Goal: Task Accomplishment & Management: Manage account settings

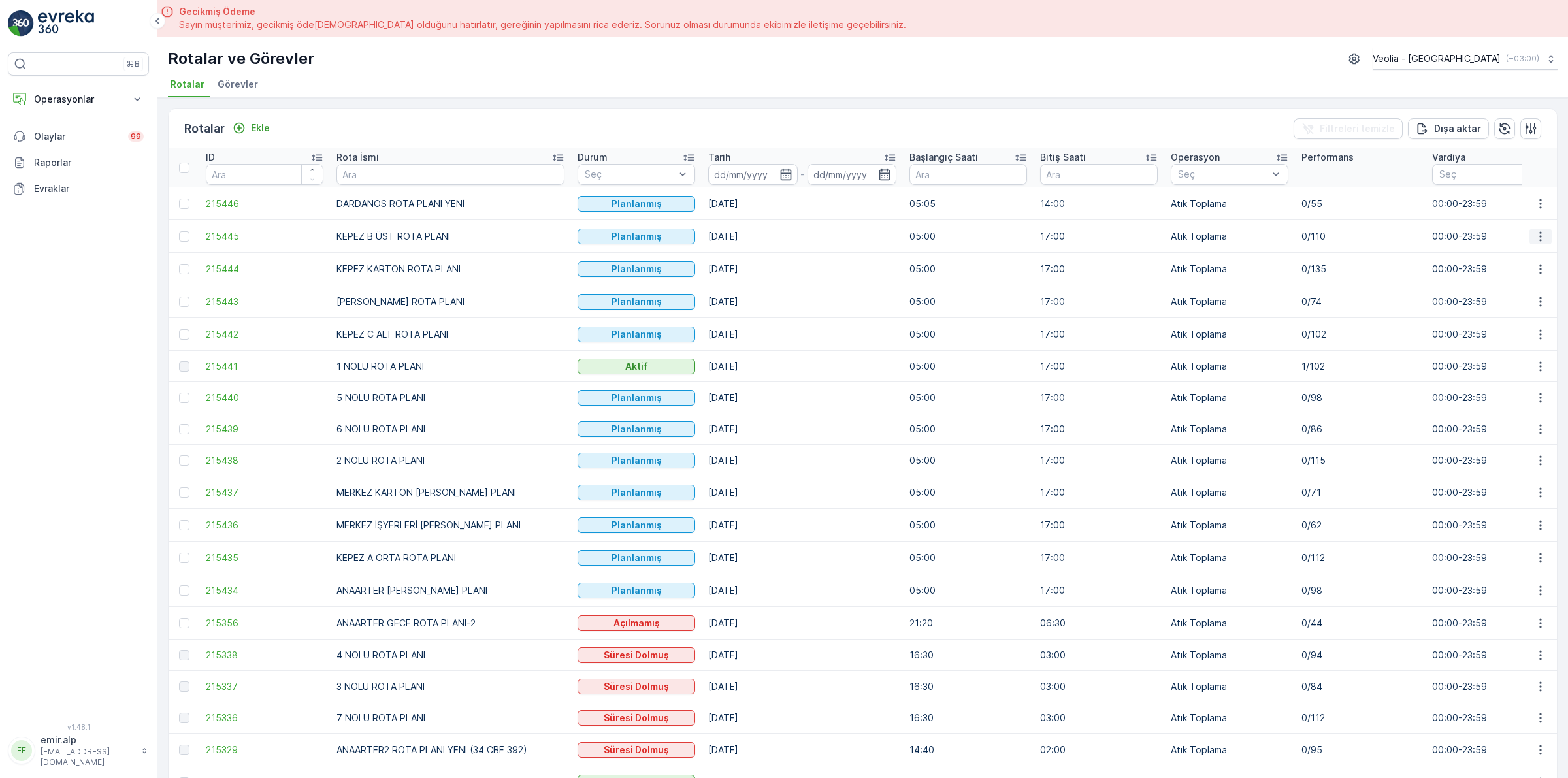
click at [1529, 236] on button "button" at bounding box center [1540, 236] width 23 height 16
click at [1534, 310] on span "Atanan Kişiyi Değiştir" at bounding box center [1504, 311] width 91 height 13
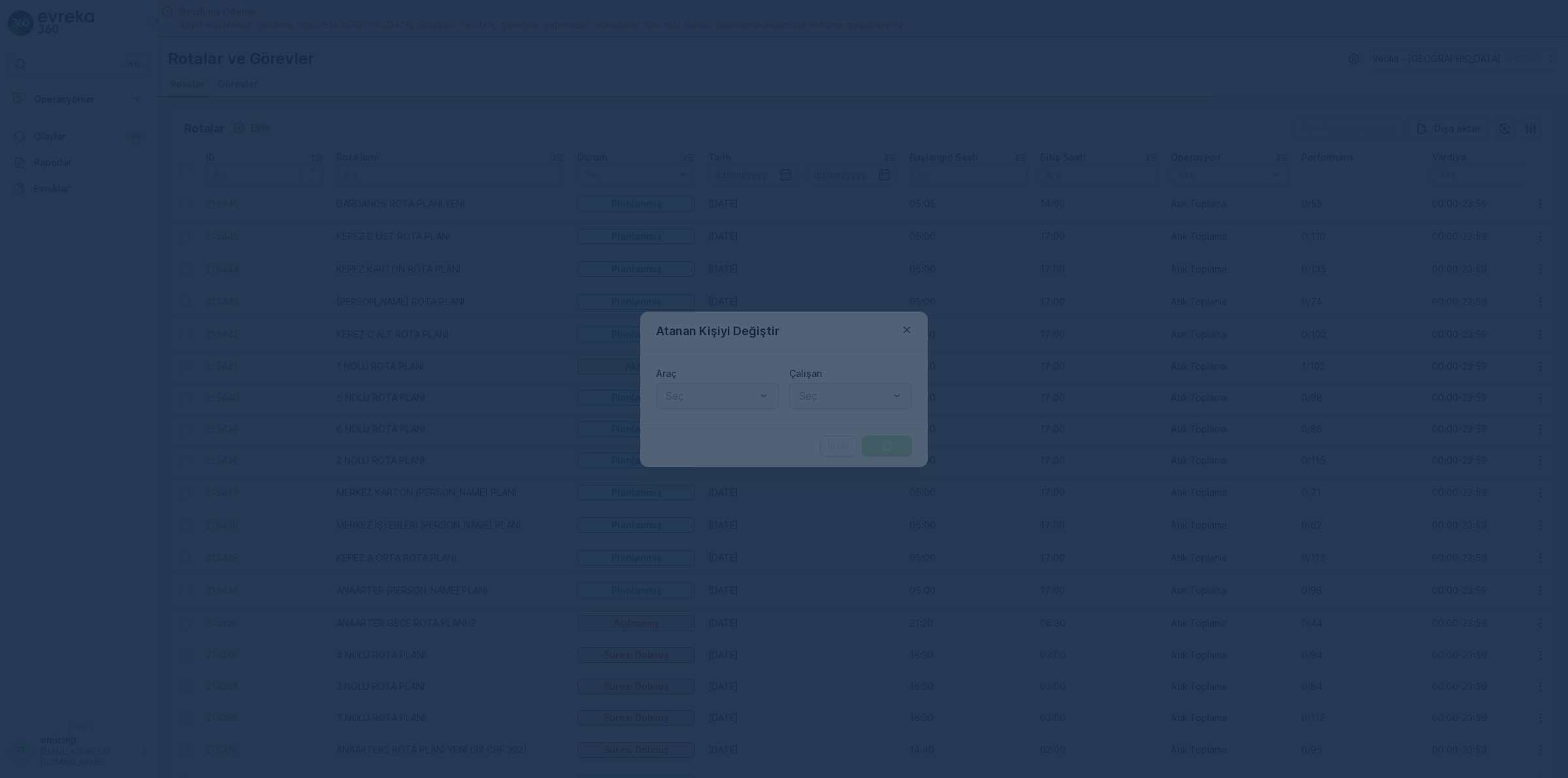
click at [690, 381] on div "Araç Seç" at bounding box center [717, 388] width 122 height 42
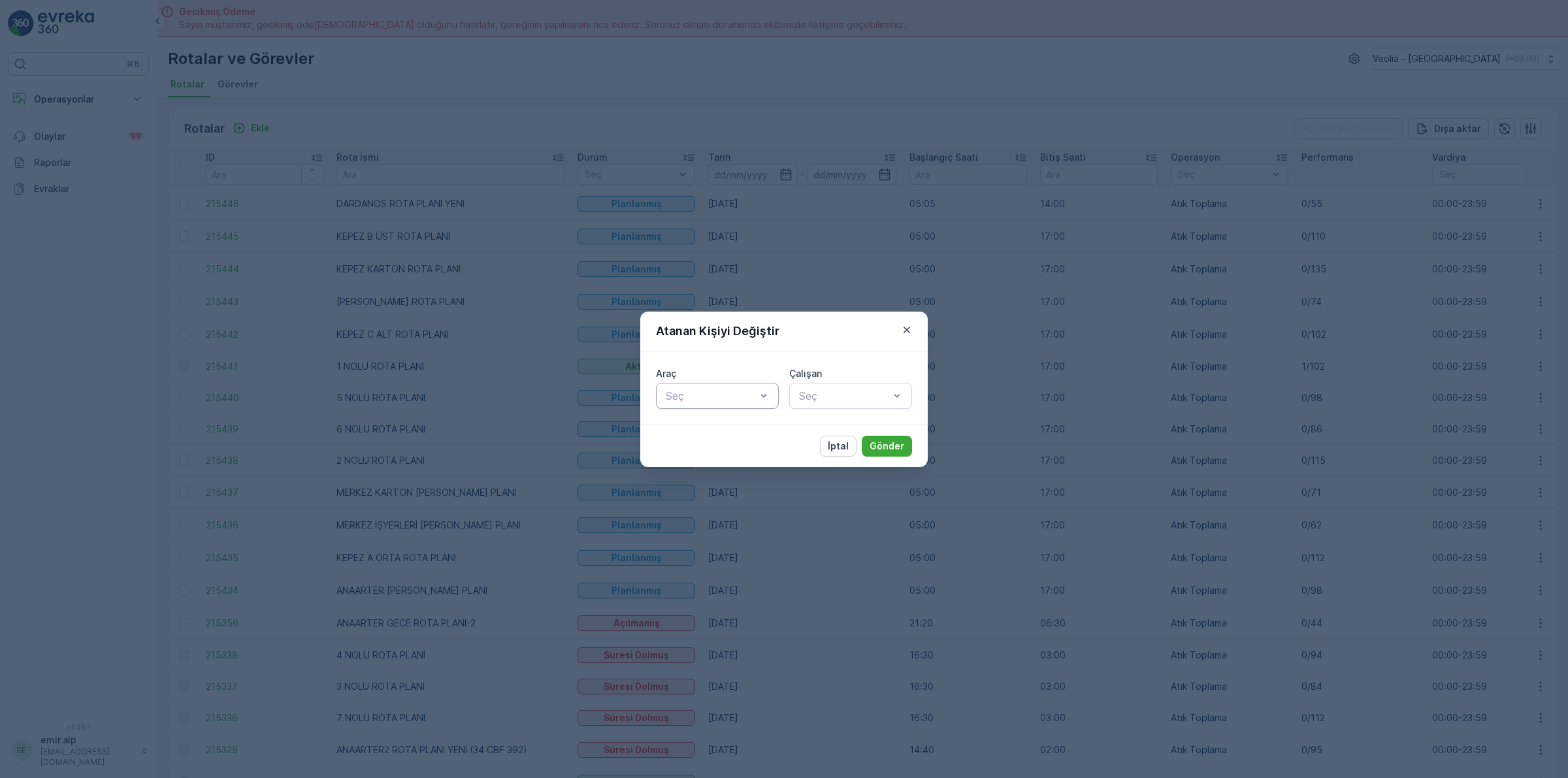
click at [691, 390] on div at bounding box center [711, 396] width 93 height 12
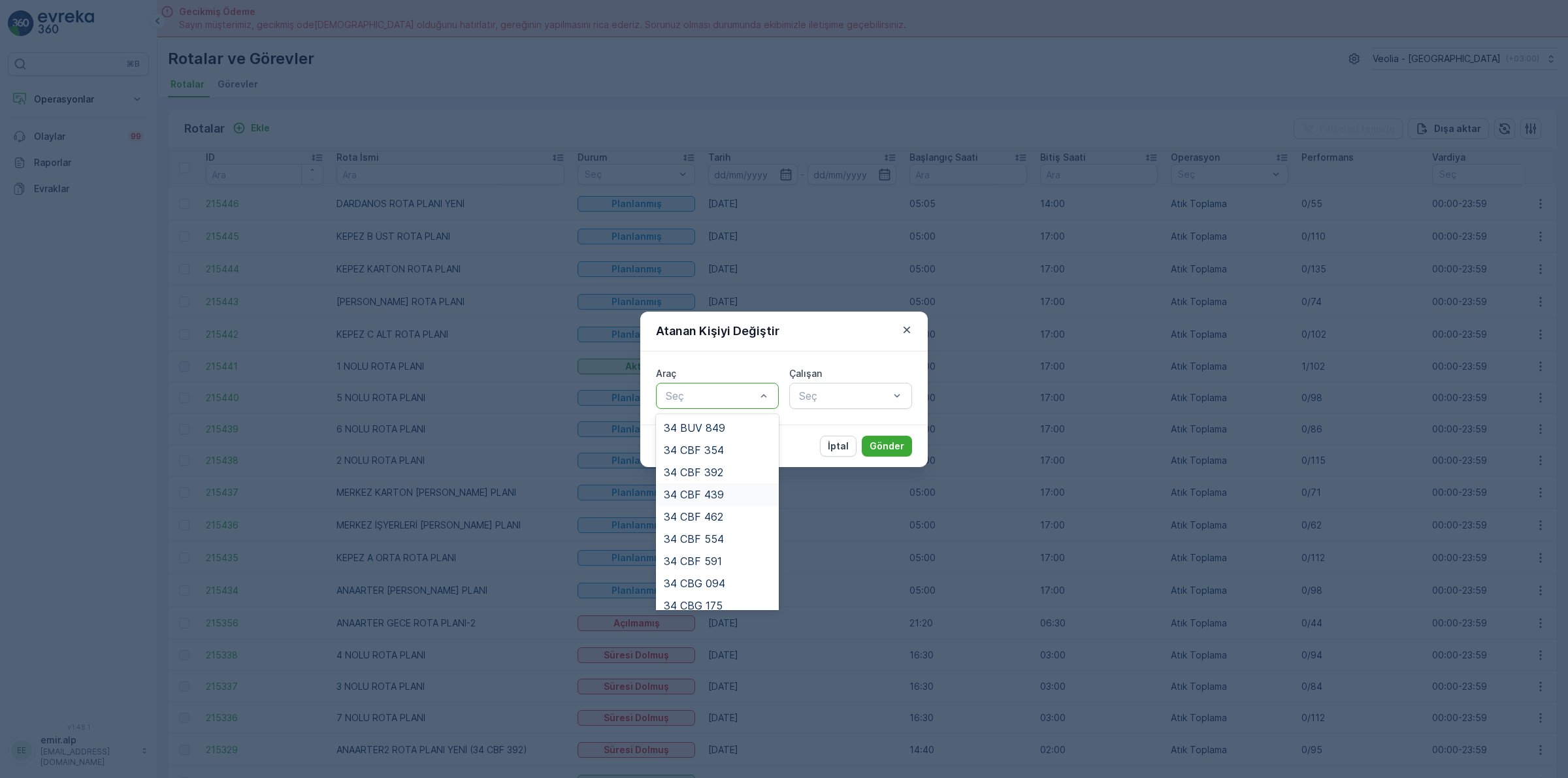
click at [737, 491] on div "34 CBF 439" at bounding box center [717, 495] width 107 height 12
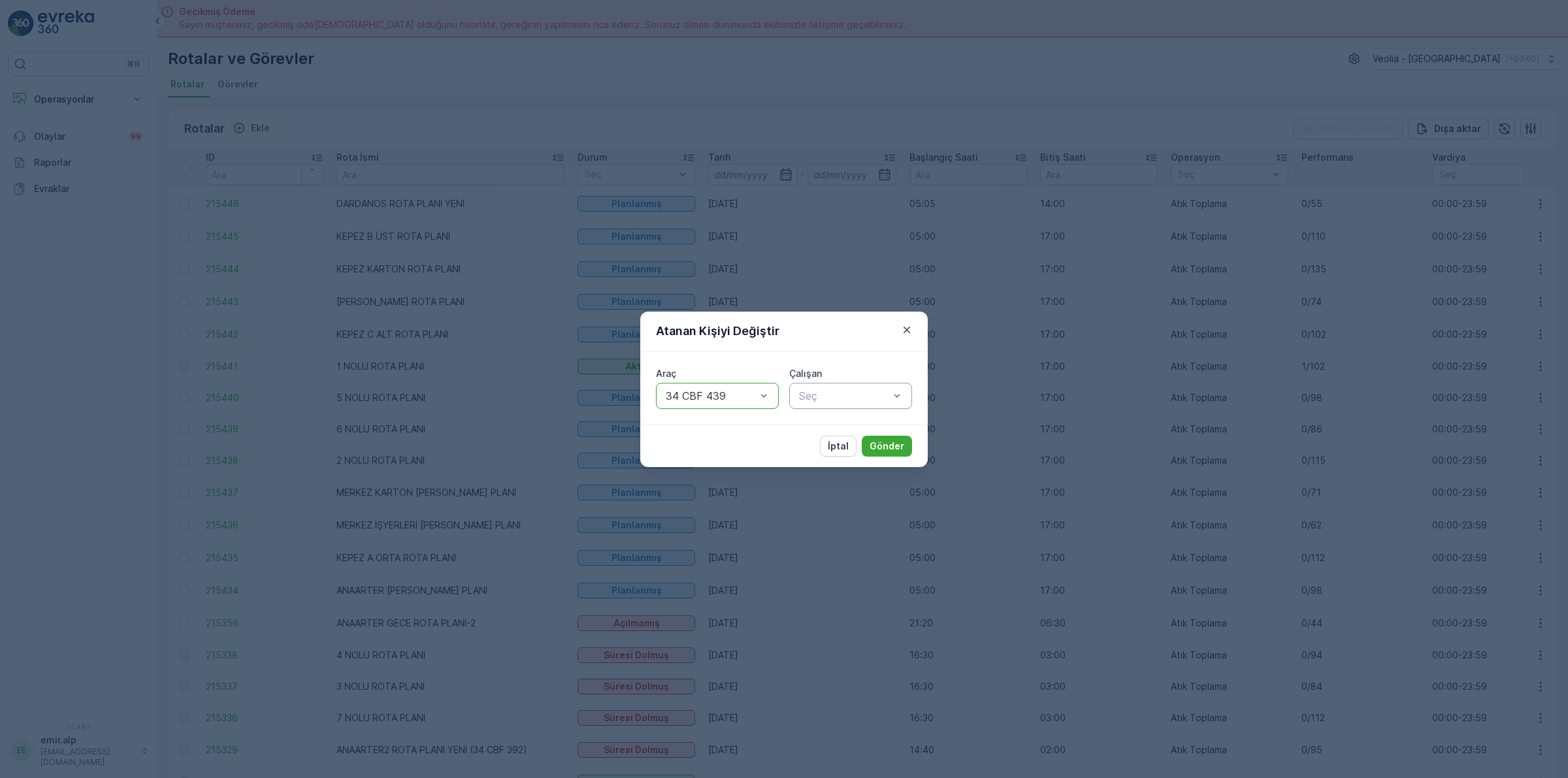
click at [838, 404] on div "Seç" at bounding box center [850, 396] width 122 height 26
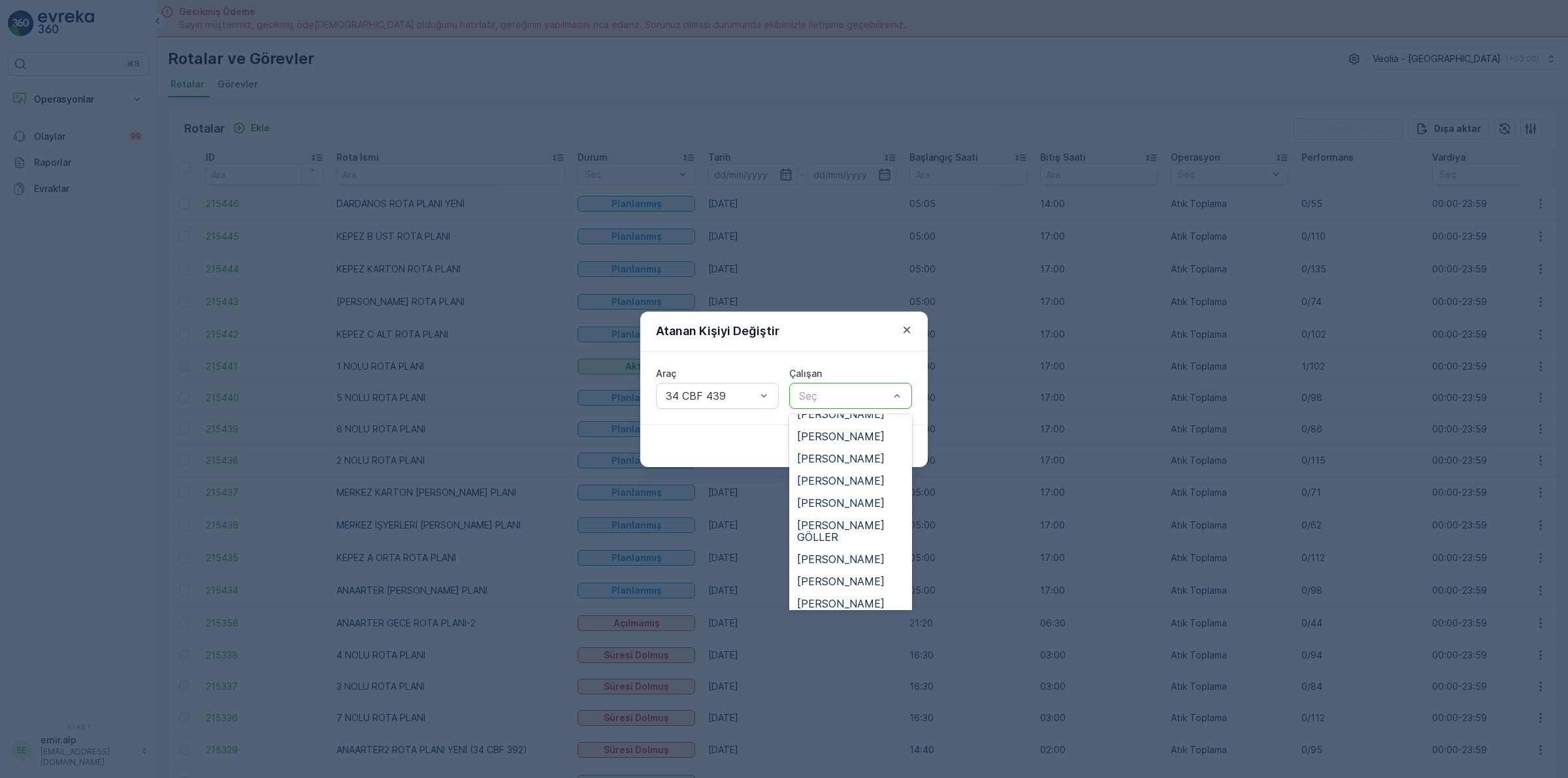
scroll to position [82, 0]
click at [851, 608] on span "FERHAT AY" at bounding box center [827, 614] width 59 height 12
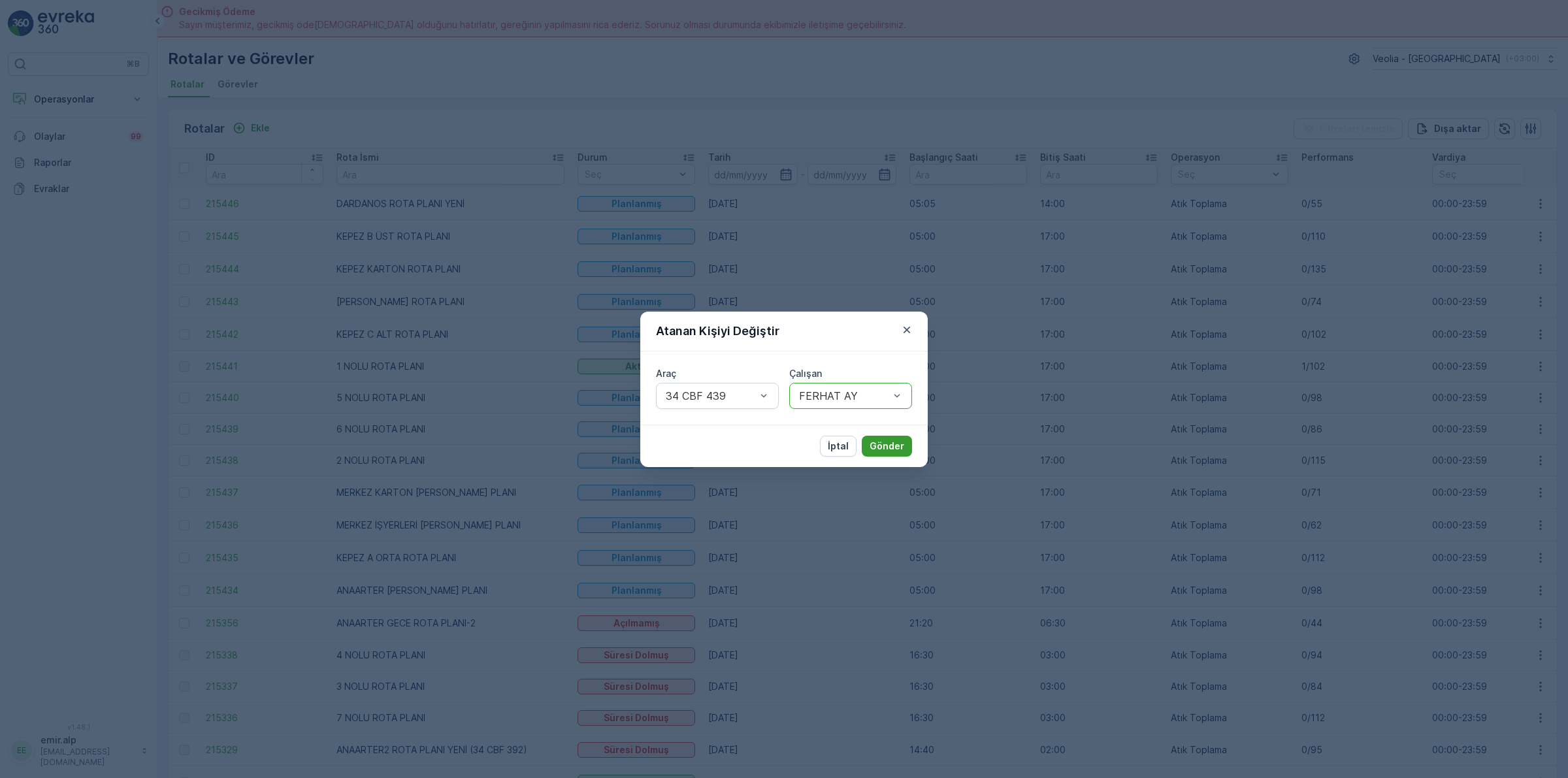
click at [879, 441] on p "Gönder" at bounding box center [887, 445] width 35 height 13
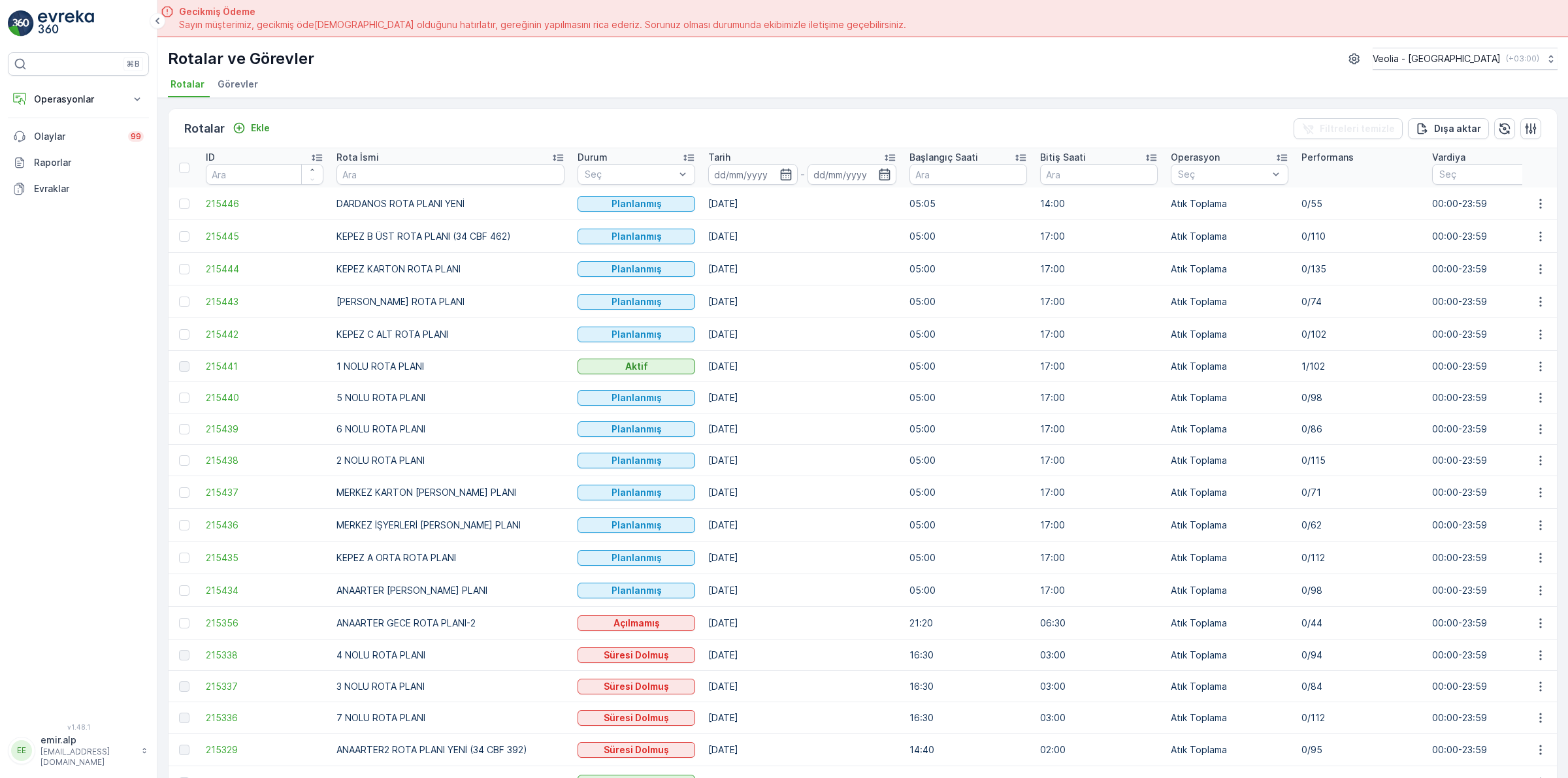
click at [1514, 300] on td "00:00-23:59" at bounding box center [1491, 302] width 130 height 33
click at [1534, 305] on icon "button" at bounding box center [1540, 301] width 13 height 13
click at [1507, 374] on span "Atanan Kişiyi Değiştir" at bounding box center [1504, 376] width 91 height 13
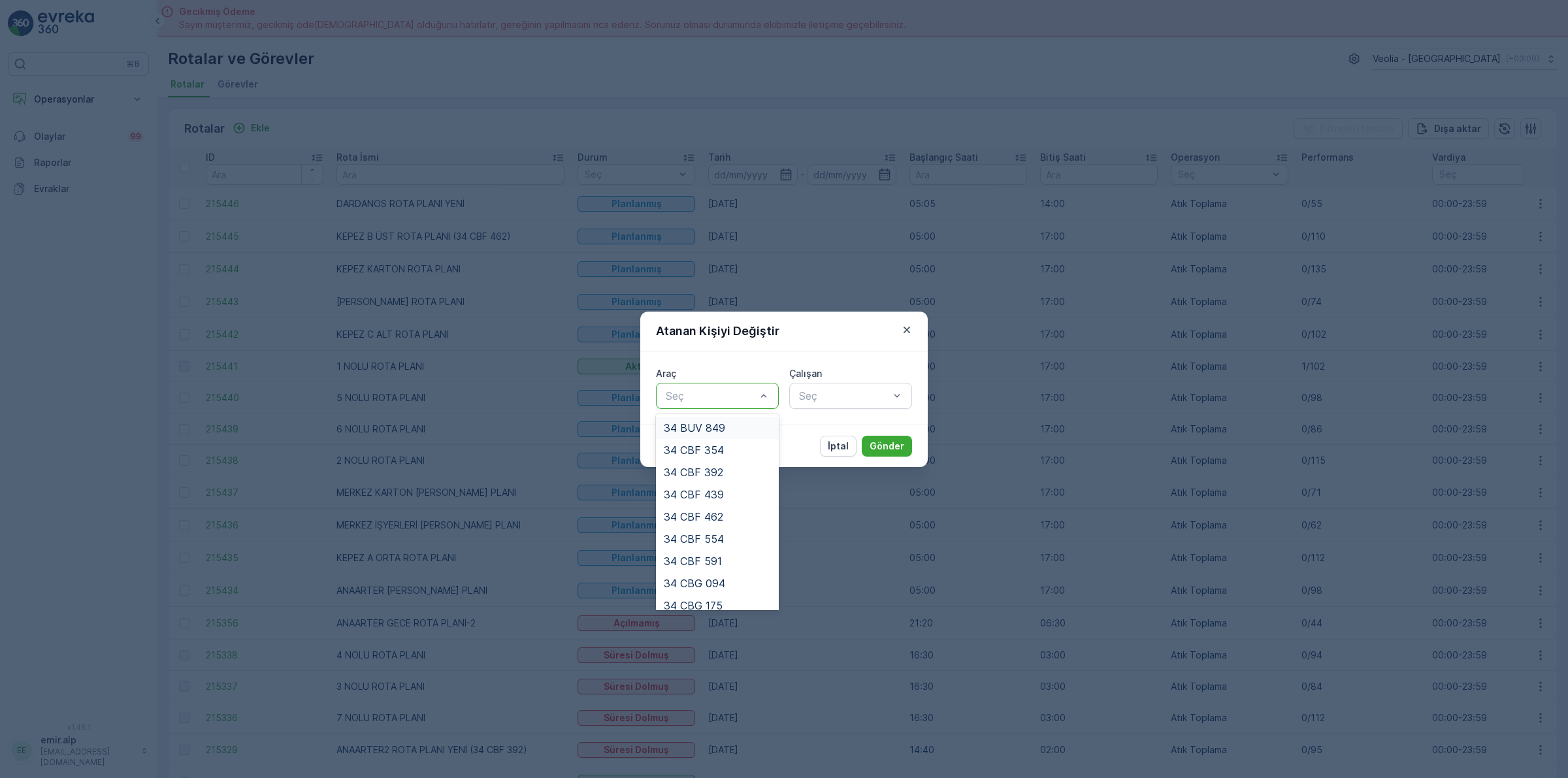
click at [726, 399] on div at bounding box center [711, 396] width 93 height 12
click at [748, 511] on div "34 CBF 462" at bounding box center [717, 517] width 107 height 12
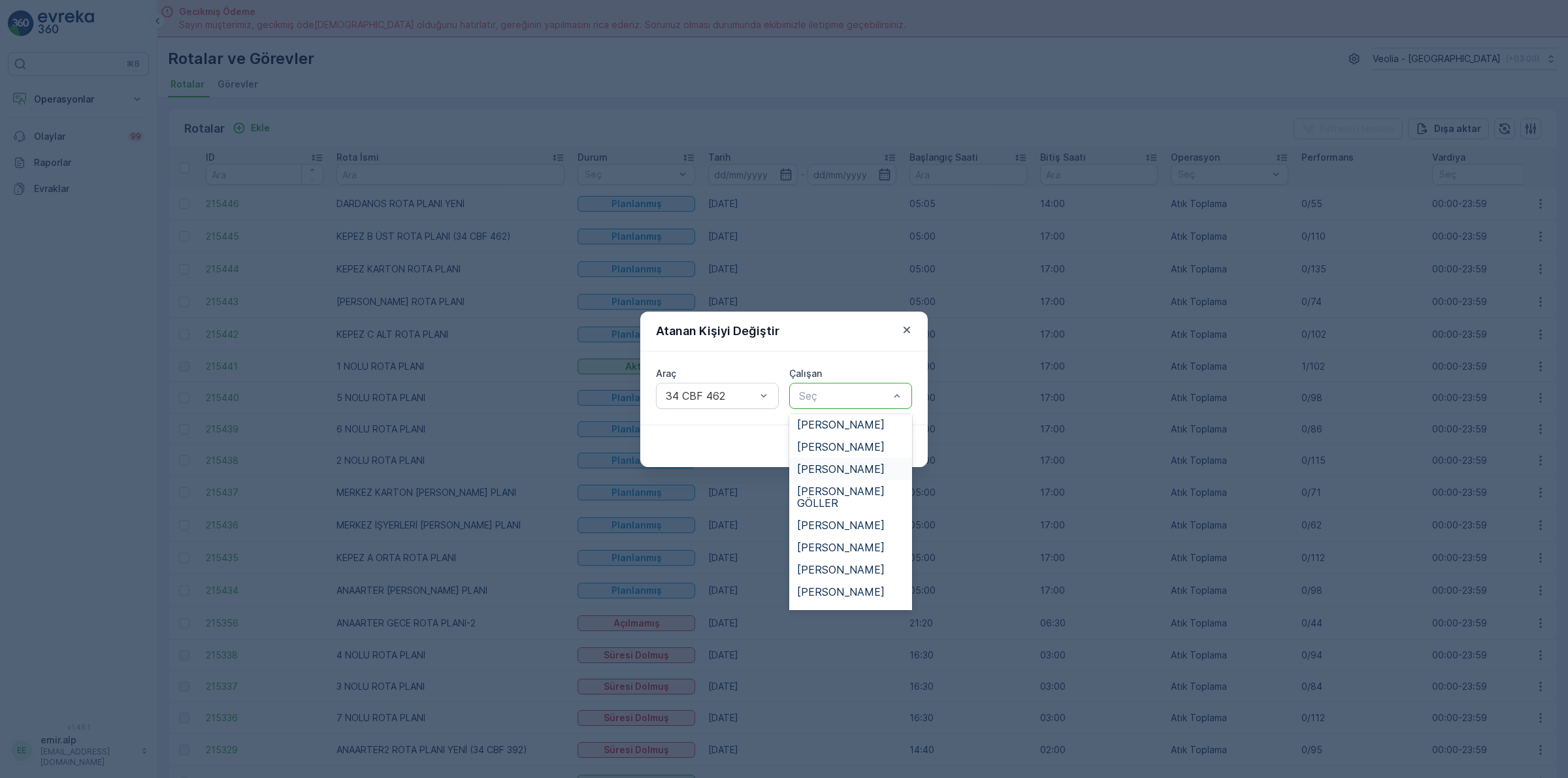
click at [829, 463] on span "[PERSON_NAME]" at bounding box center [841, 469] width 88 height 12
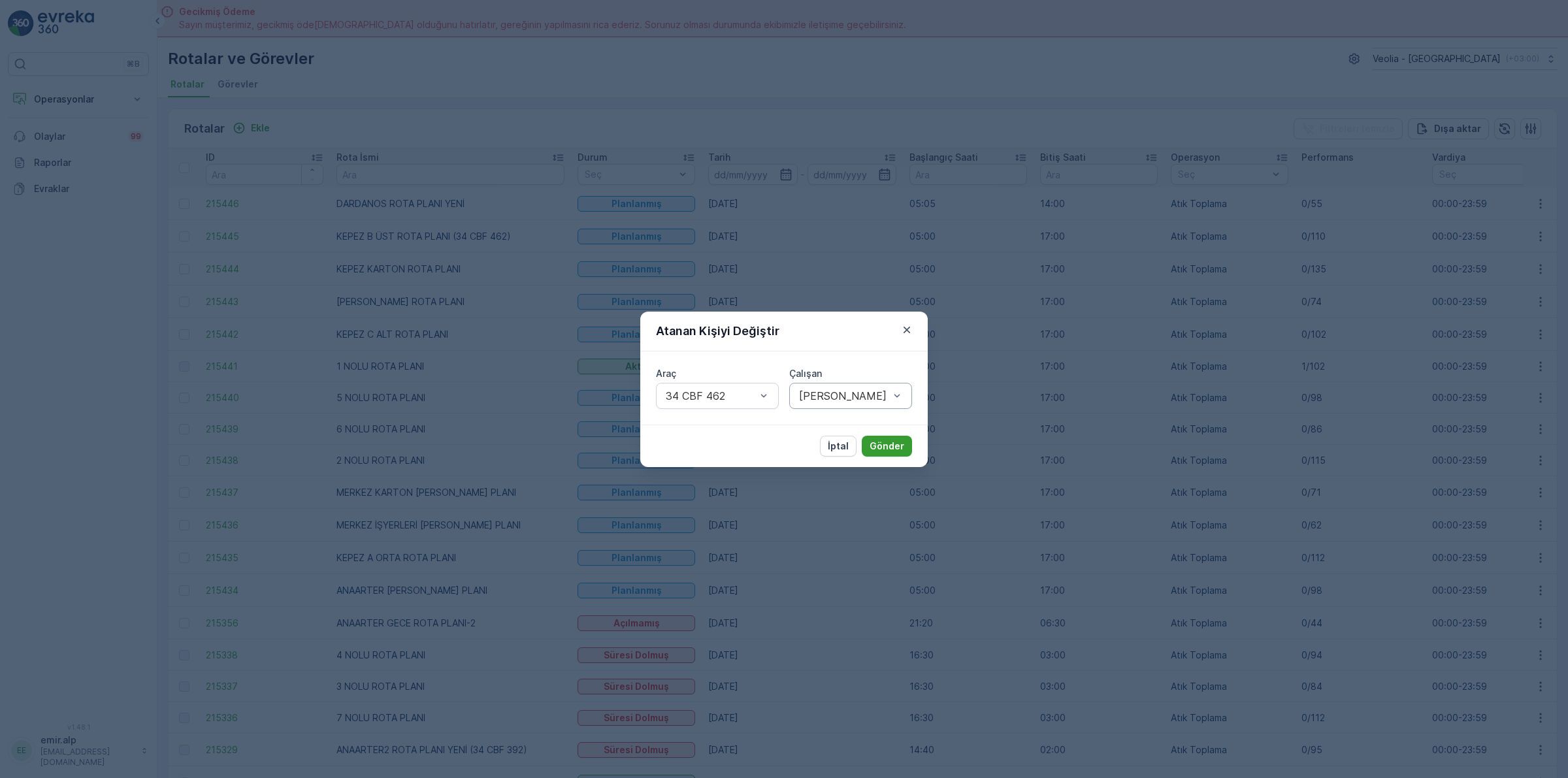
click at [871, 452] on p "Gönder" at bounding box center [887, 445] width 35 height 13
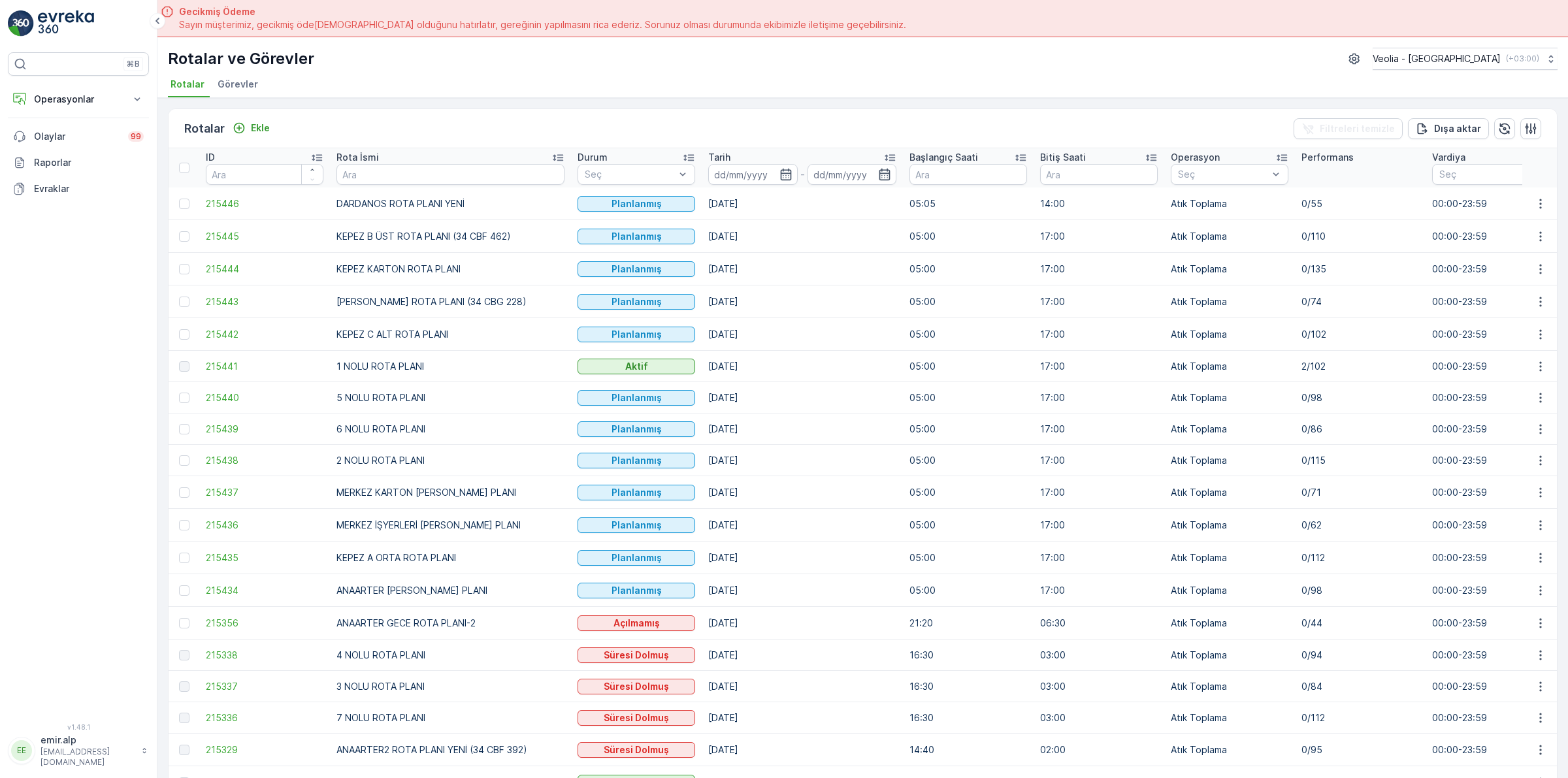
click at [1551, 332] on td at bounding box center [1540, 334] width 36 height 33
click at [1546, 332] on button "button" at bounding box center [1540, 334] width 23 height 16
click at [1534, 405] on span "Atanan Kişiyi Değiştir" at bounding box center [1504, 408] width 91 height 13
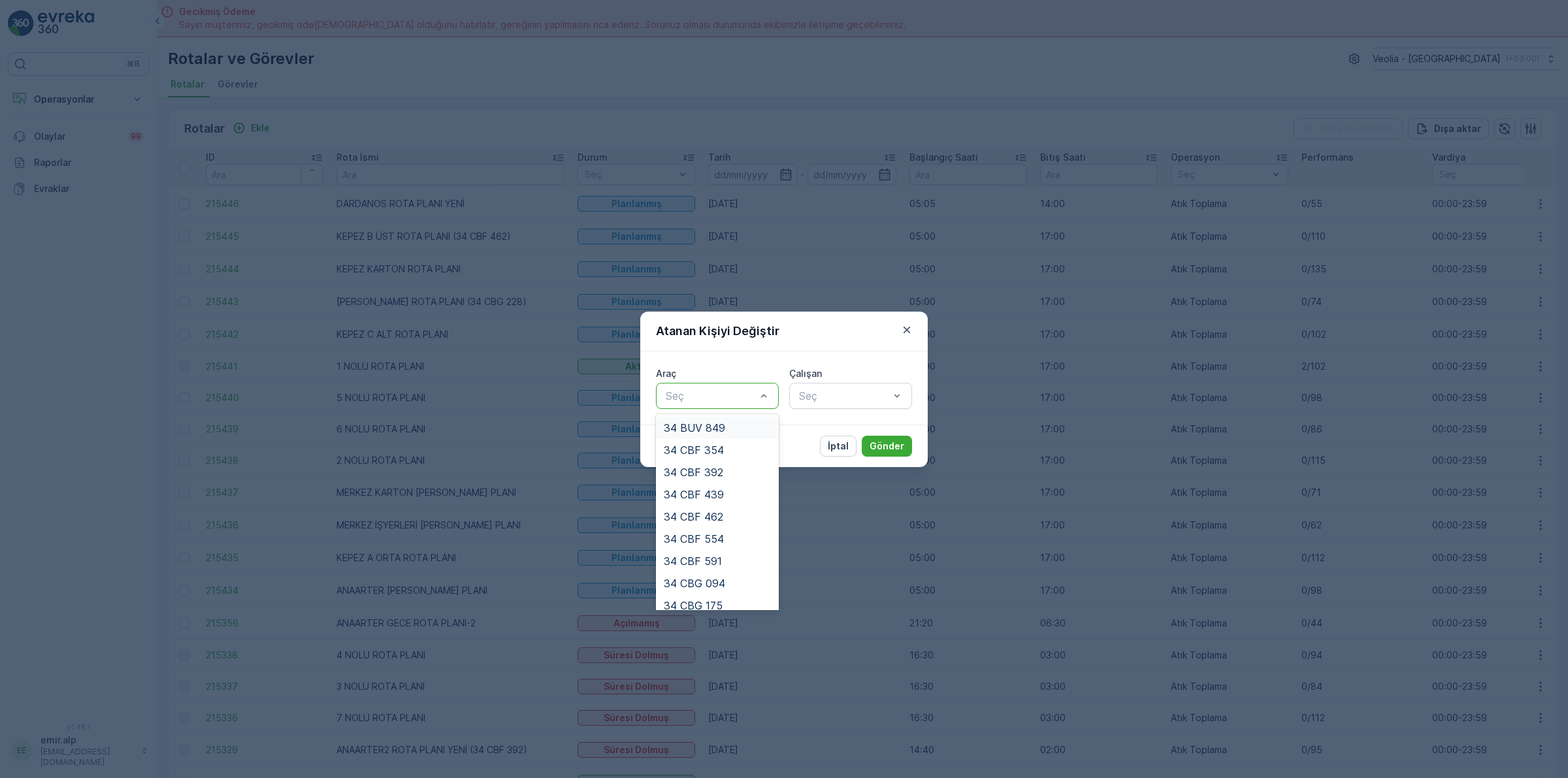
click at [718, 404] on div "Seç" at bounding box center [717, 396] width 122 height 26
click at [719, 556] on span "34 CBF 591" at bounding box center [692, 561] width 58 height 12
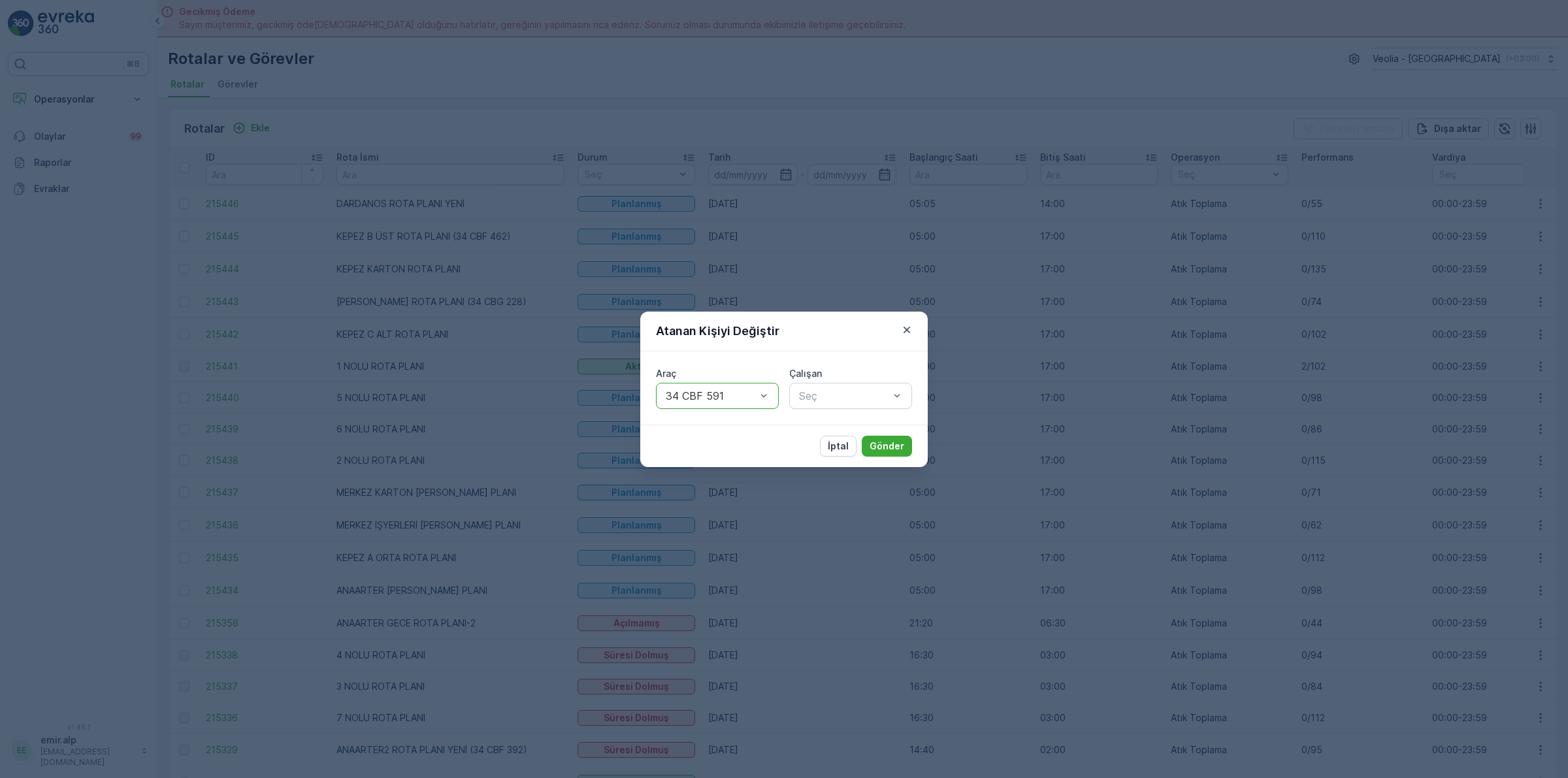
click at [902, 378] on div "Çalışan" at bounding box center [850, 373] width 122 height 13
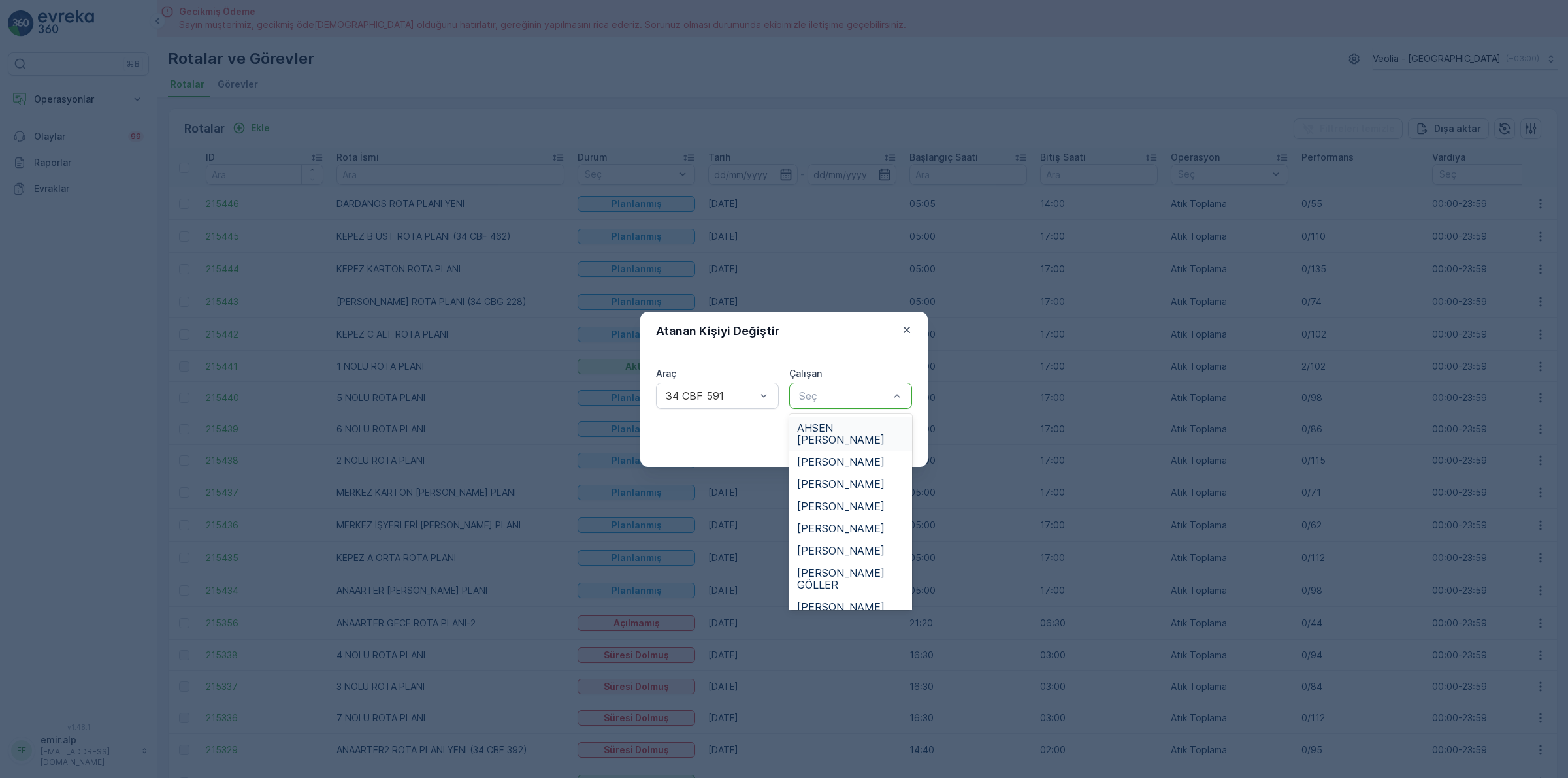
click at [882, 394] on div at bounding box center [844, 396] width 93 height 12
click at [838, 531] on span "[PERSON_NAME]" at bounding box center [841, 537] width 88 height 12
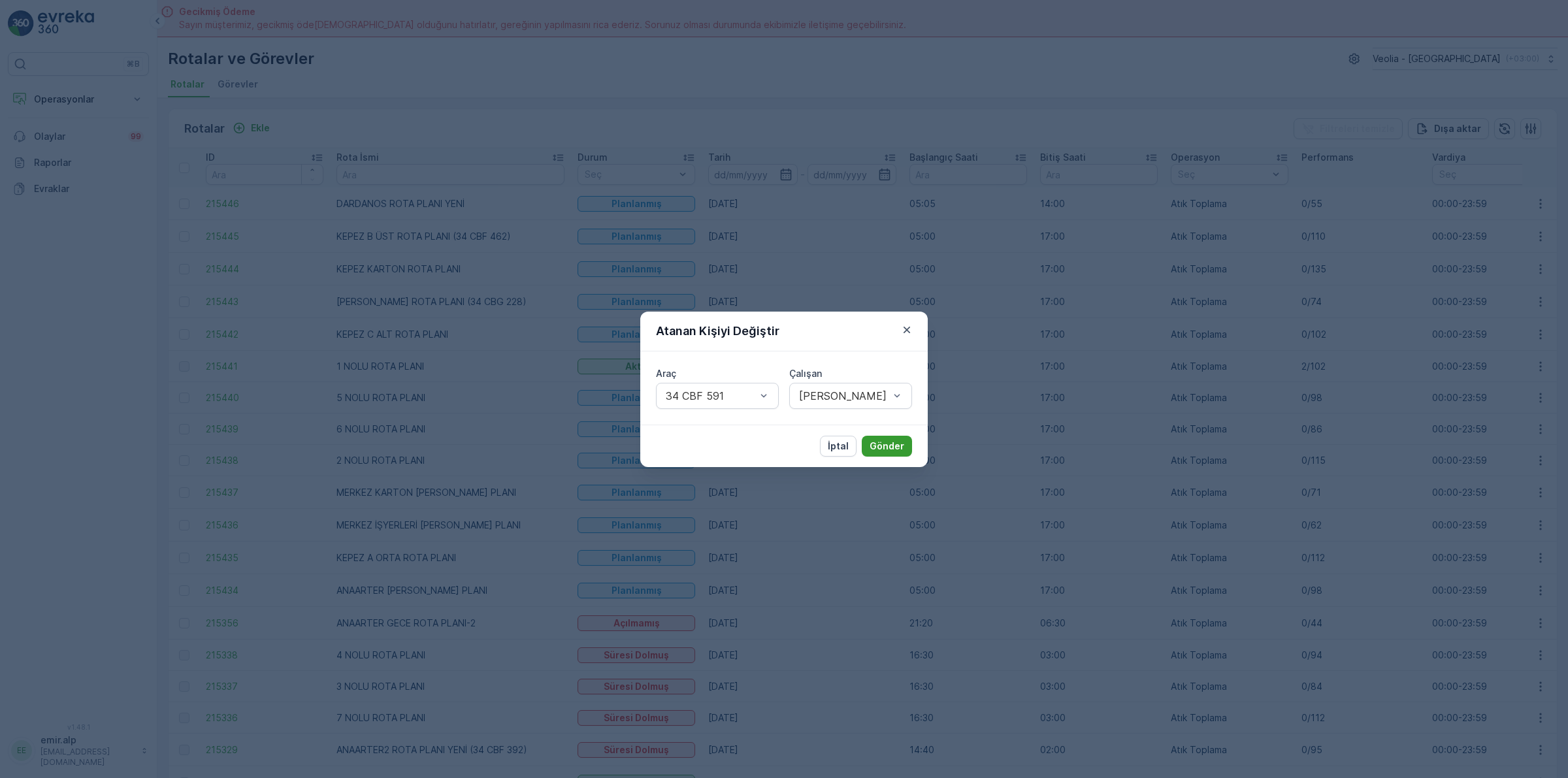
click at [877, 436] on button "Gönder" at bounding box center [887, 446] width 50 height 21
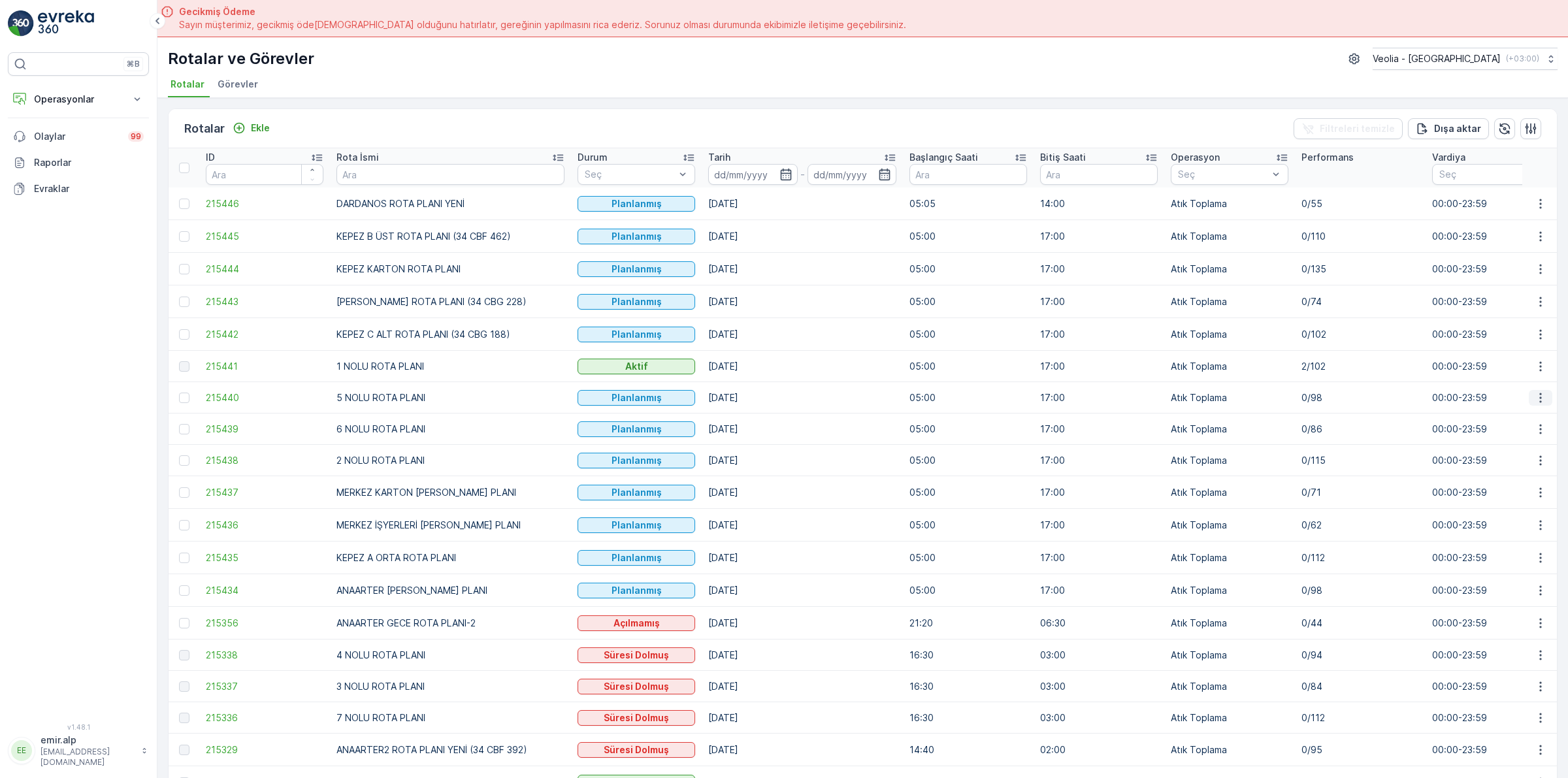
click at [1540, 405] on button "button" at bounding box center [1540, 398] width 23 height 16
click at [1529, 475] on span "Atanan Kişiyi Değiştir" at bounding box center [1504, 472] width 91 height 13
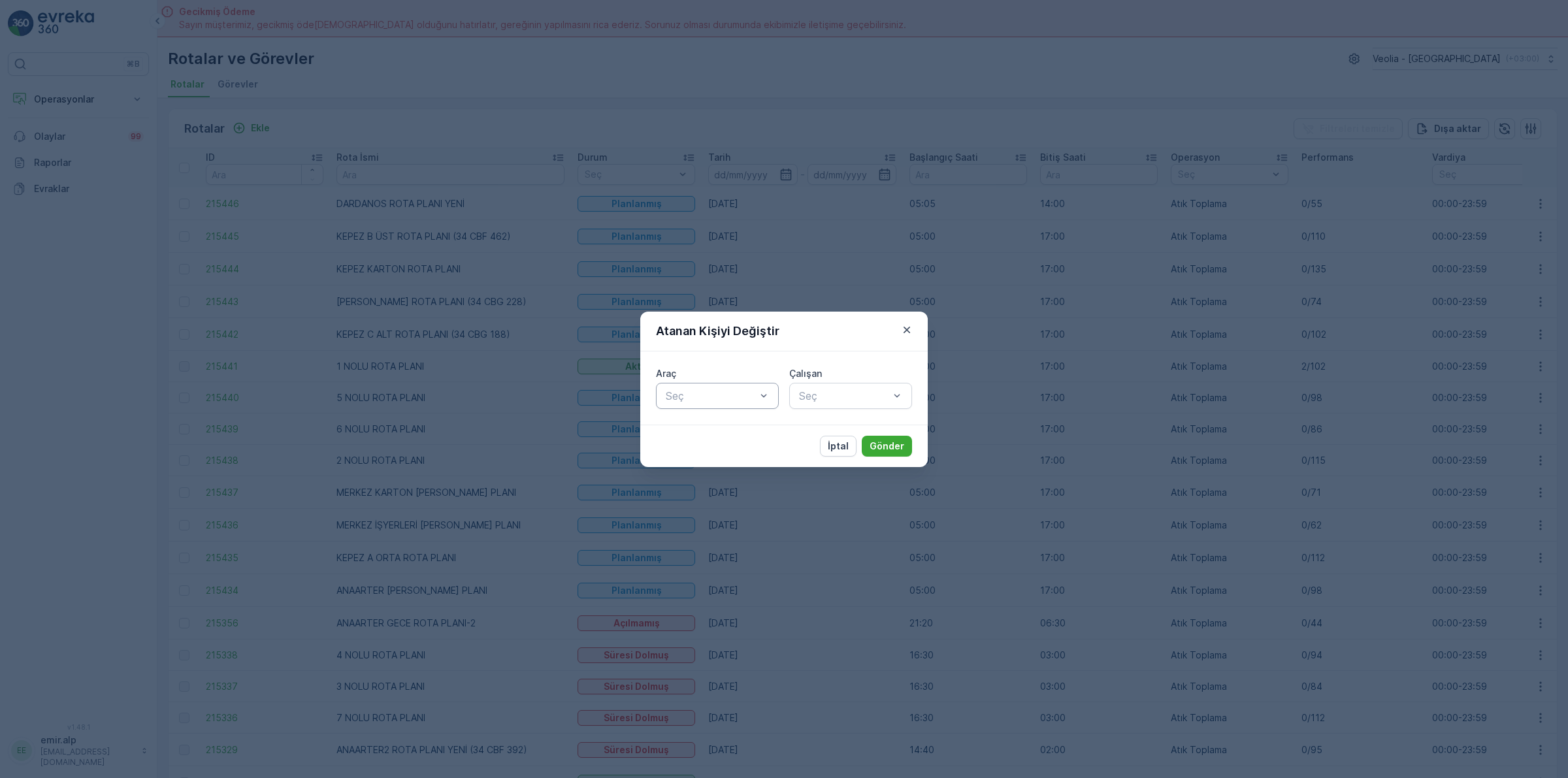
click at [692, 405] on div "Seç" at bounding box center [717, 396] width 122 height 26
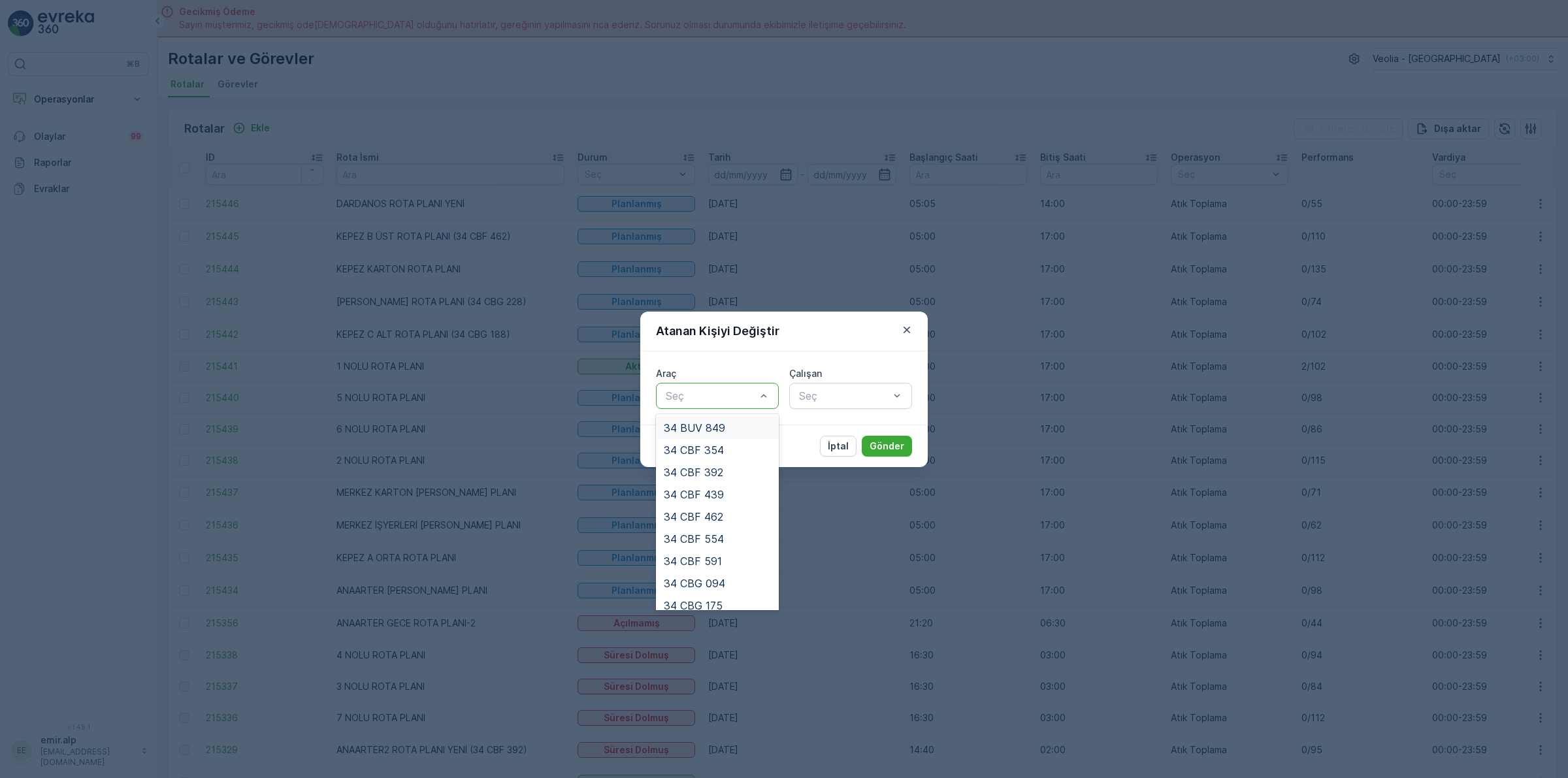
scroll to position [297, 0]
click at [722, 544] on div "34 NGP 374" at bounding box center [717, 553] width 122 height 23
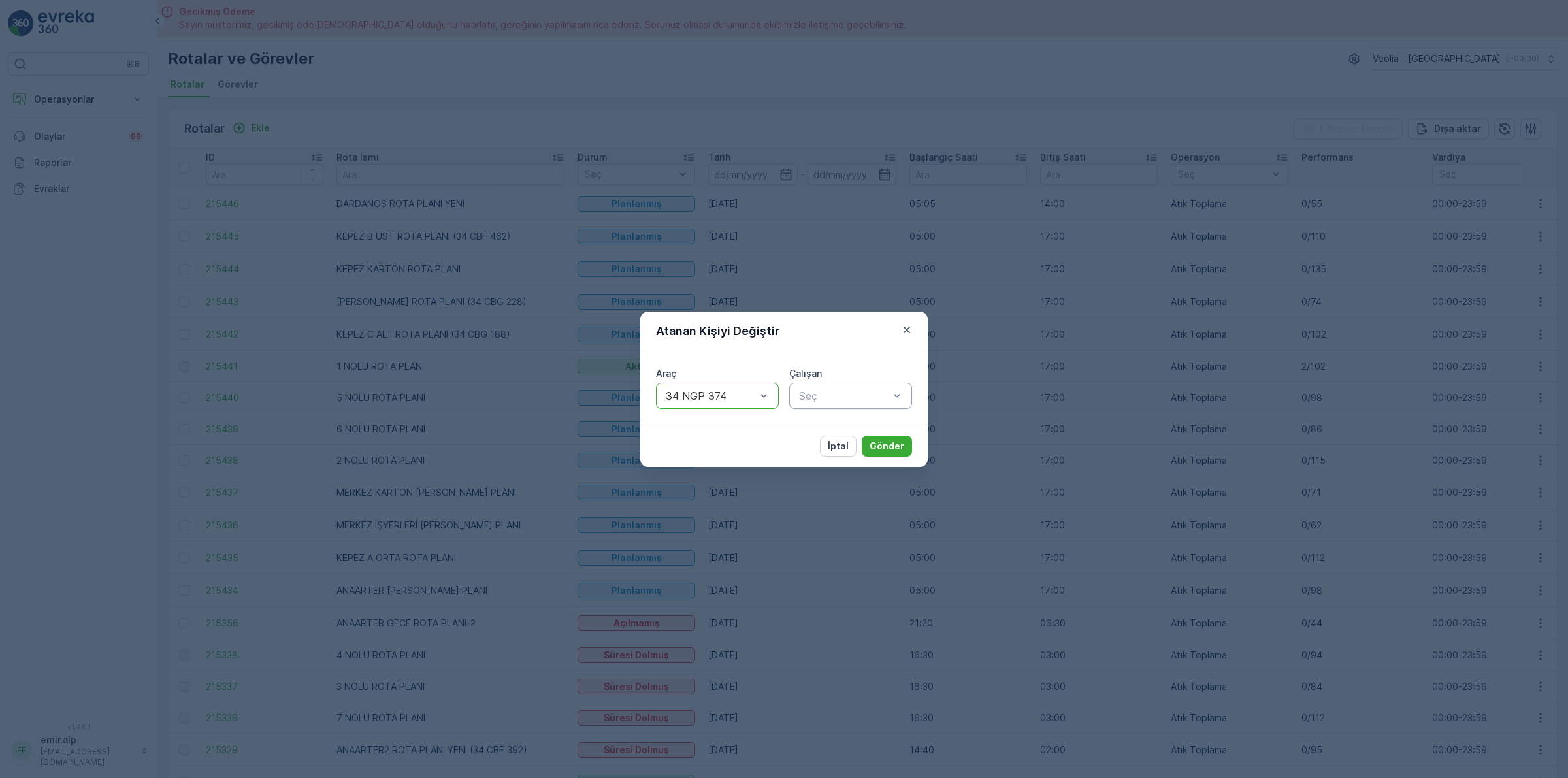
click at [861, 400] on div at bounding box center [844, 396] width 93 height 12
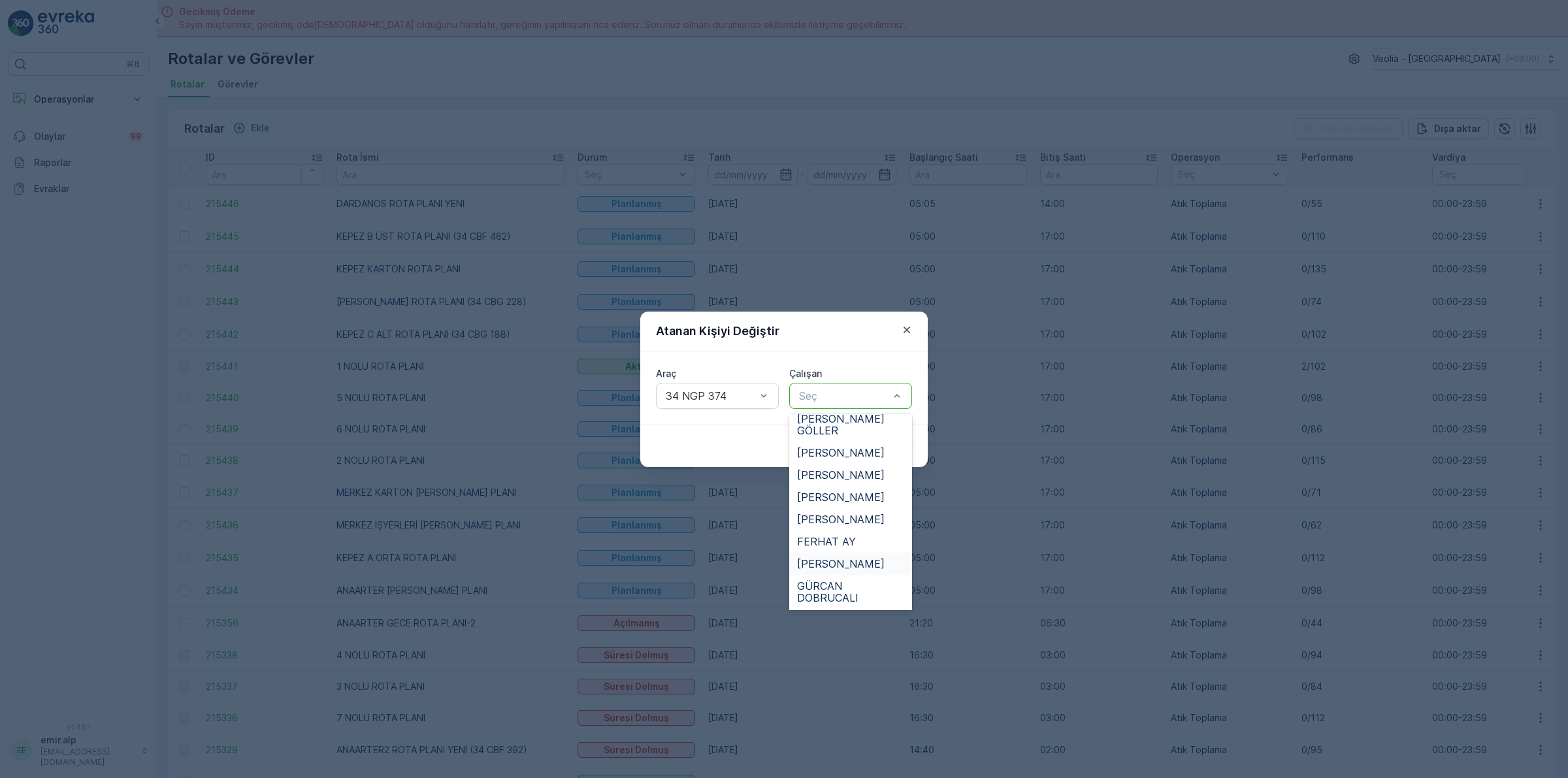
scroll to position [163, 0]
click at [829, 460] on span "[PERSON_NAME]" at bounding box center [841, 466] width 88 height 12
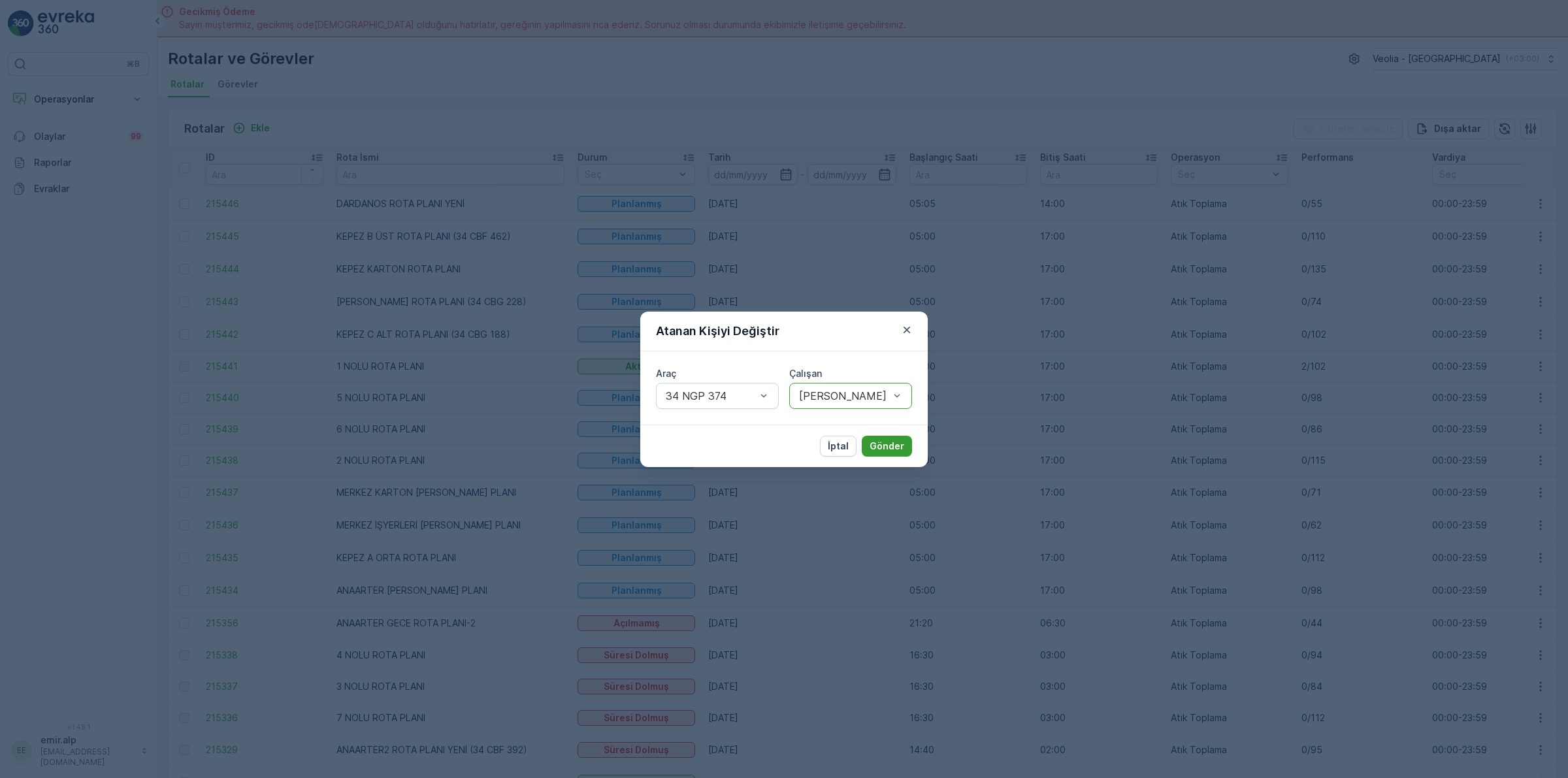
click at [867, 449] on button "Gönder" at bounding box center [887, 446] width 50 height 21
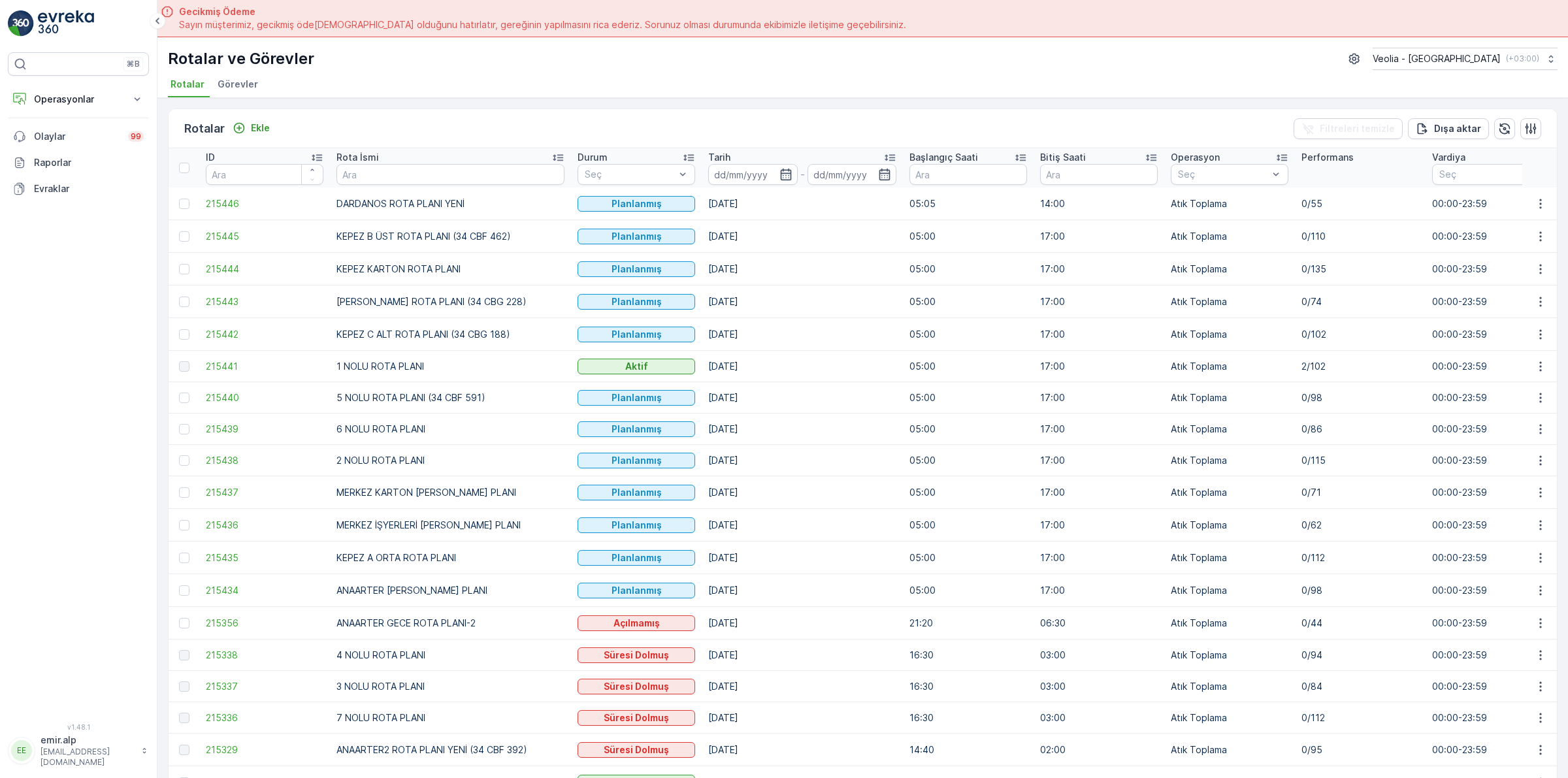
click at [1523, 428] on td at bounding box center [1540, 429] width 36 height 31
click at [1539, 432] on icon "button" at bounding box center [1540, 428] width 2 height 10
click at [1505, 506] on span "Atanan Kişiyi Değiştir" at bounding box center [1504, 504] width 91 height 13
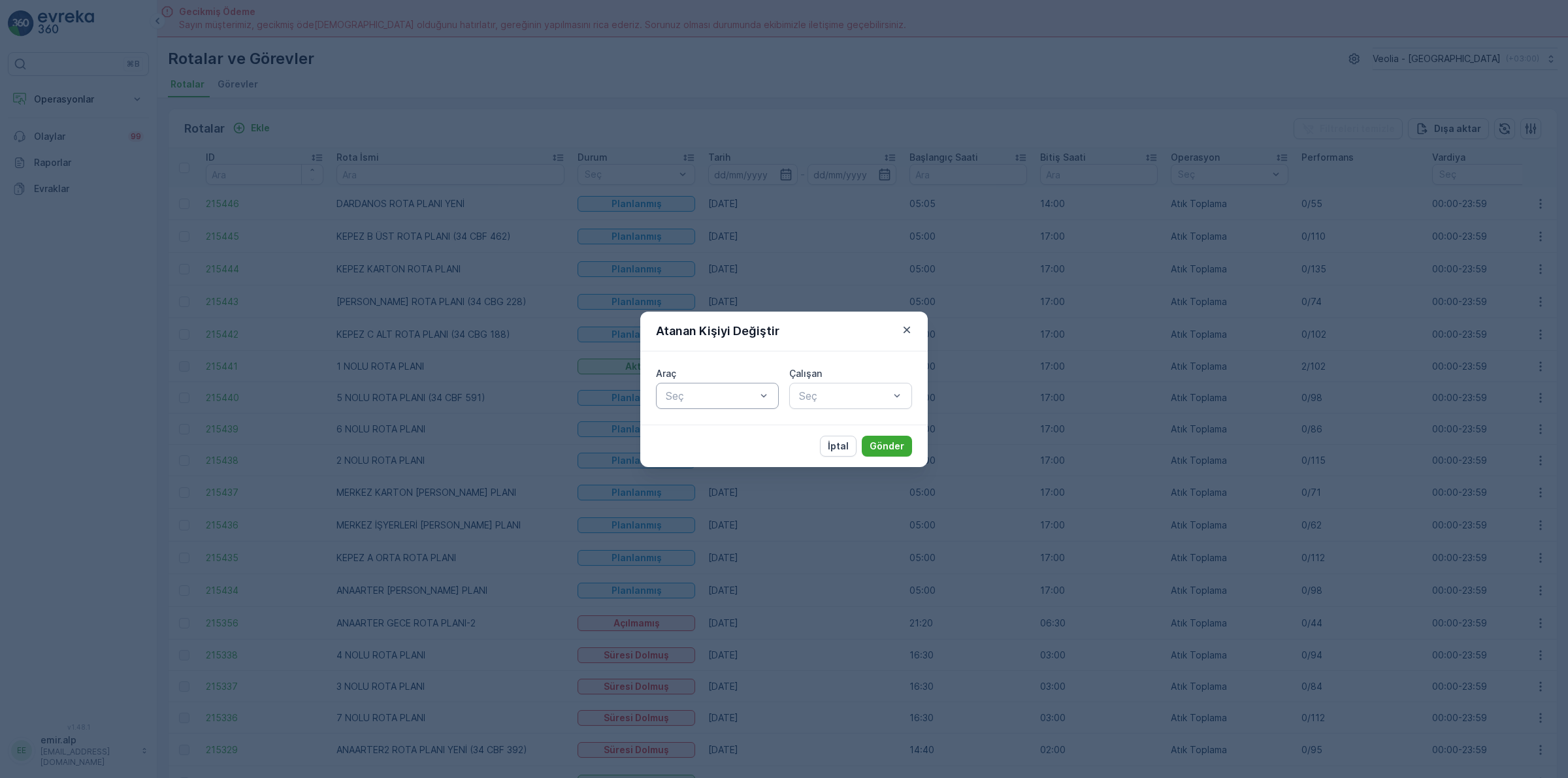
click at [735, 397] on div at bounding box center [711, 396] width 93 height 12
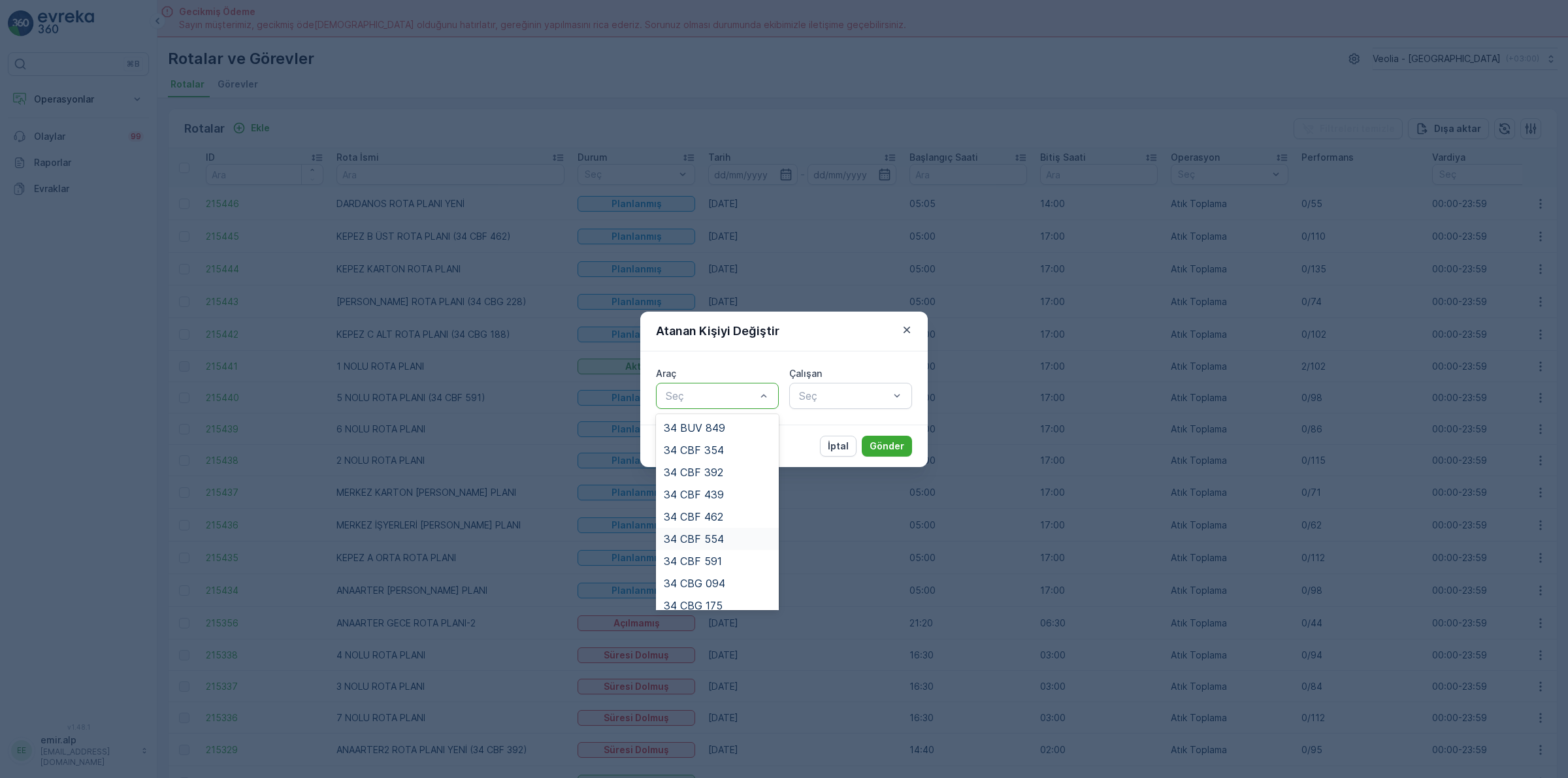
scroll to position [297, 0]
click at [720, 570] on span "34 NGP 403" at bounding box center [694, 575] width 62 height 12
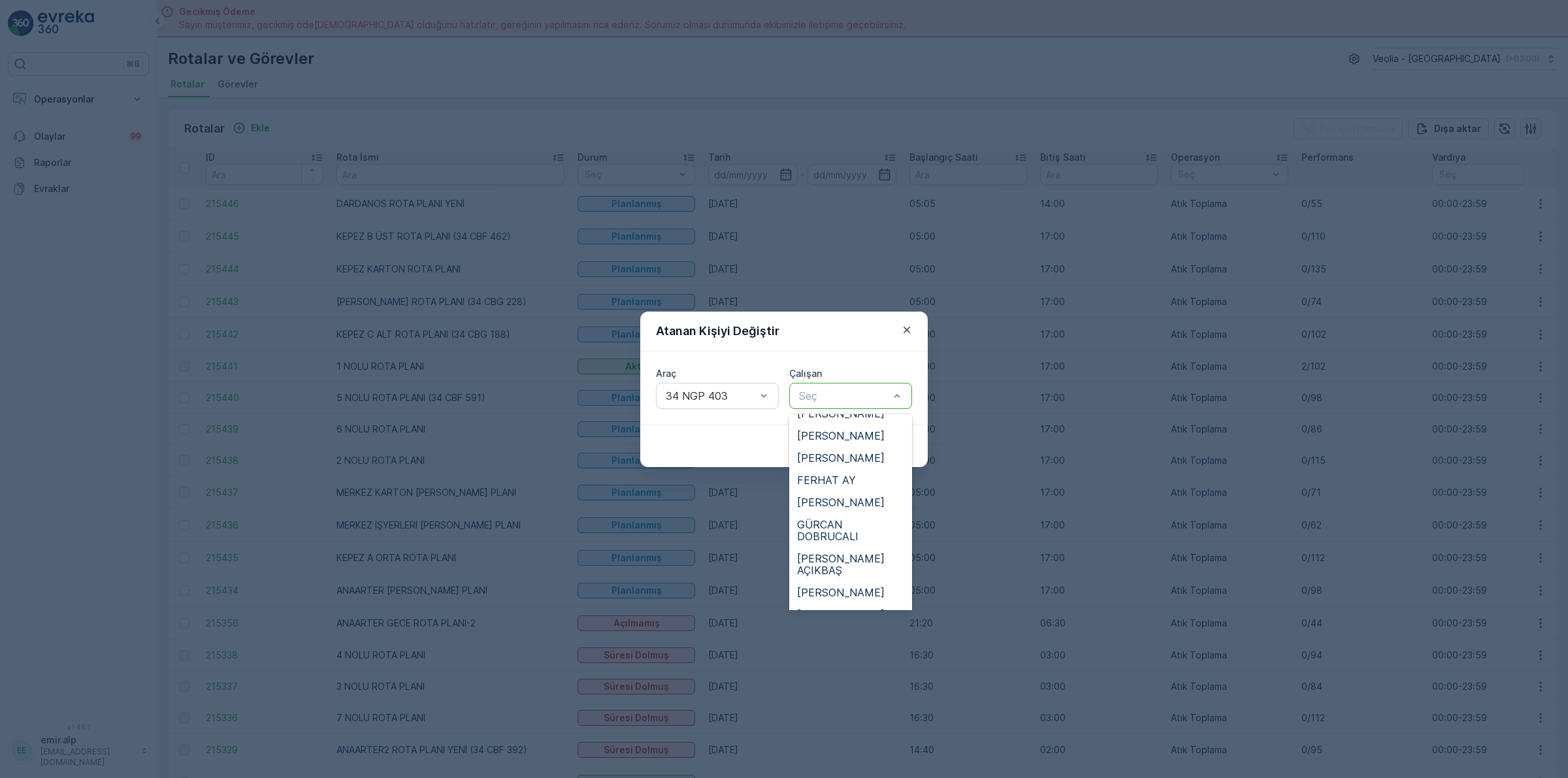
scroll to position [245, 0]
click at [863, 552] on div "[PERSON_NAME]" at bounding box center [850, 564] width 122 height 23
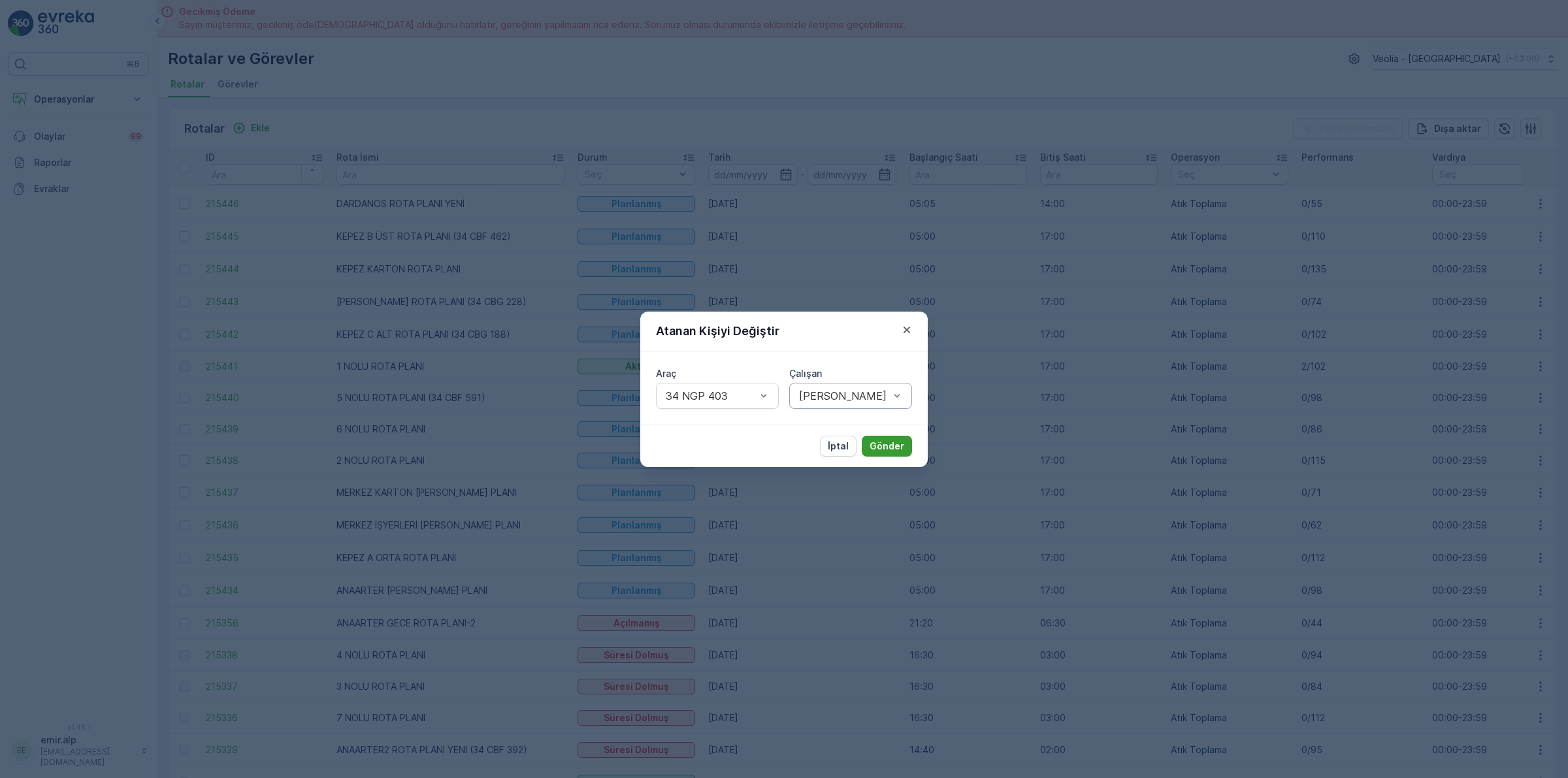
click at [887, 447] on p "Gönder" at bounding box center [887, 445] width 35 height 13
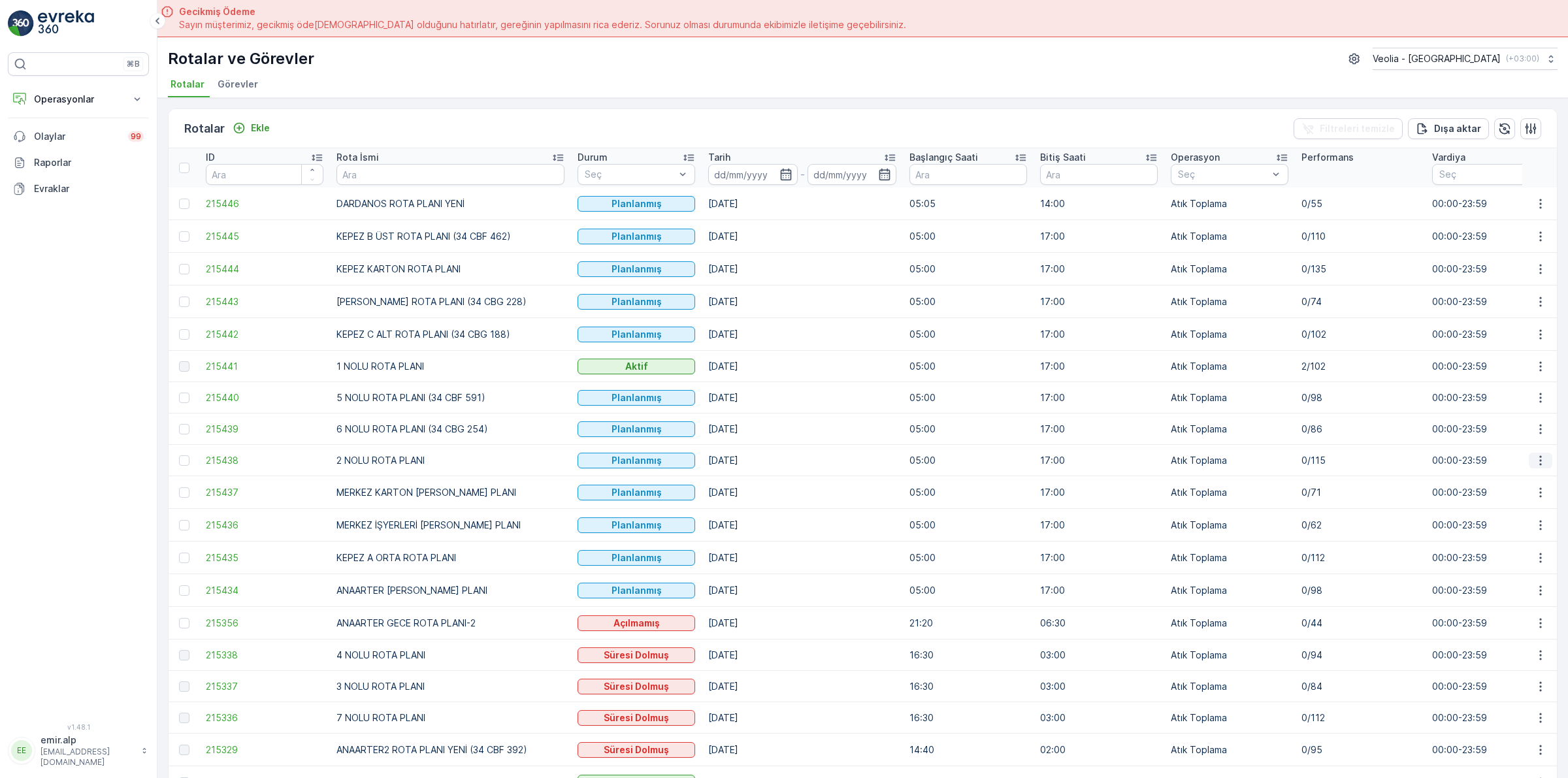
click at [1536, 463] on icon "button" at bounding box center [1540, 460] width 13 height 13
click at [1537, 532] on span "Atanan Kişiyi Değiştir" at bounding box center [1504, 535] width 91 height 13
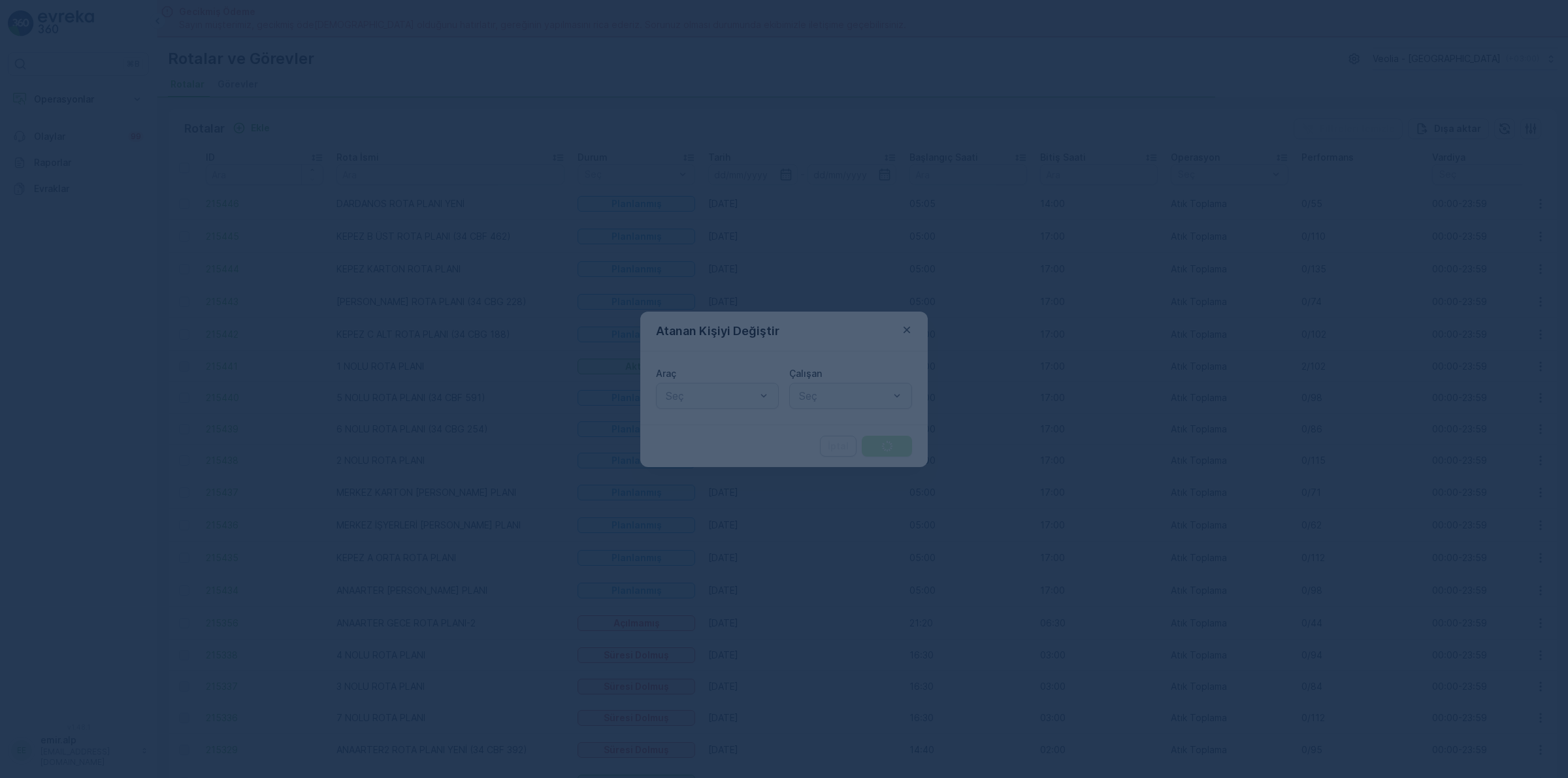
click at [727, 402] on div at bounding box center [784, 389] width 1568 height 778
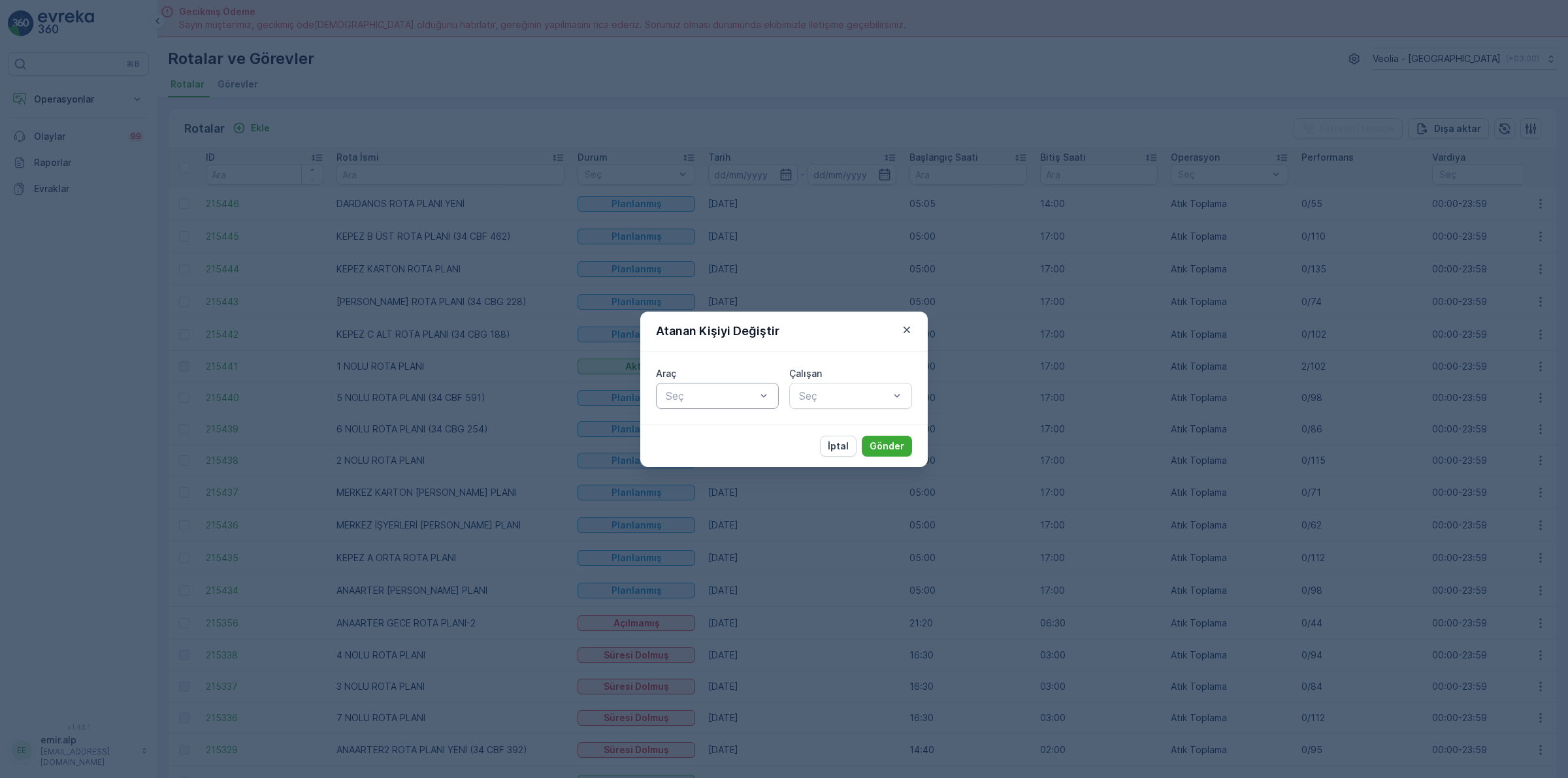
click at [725, 399] on div at bounding box center [711, 396] width 93 height 12
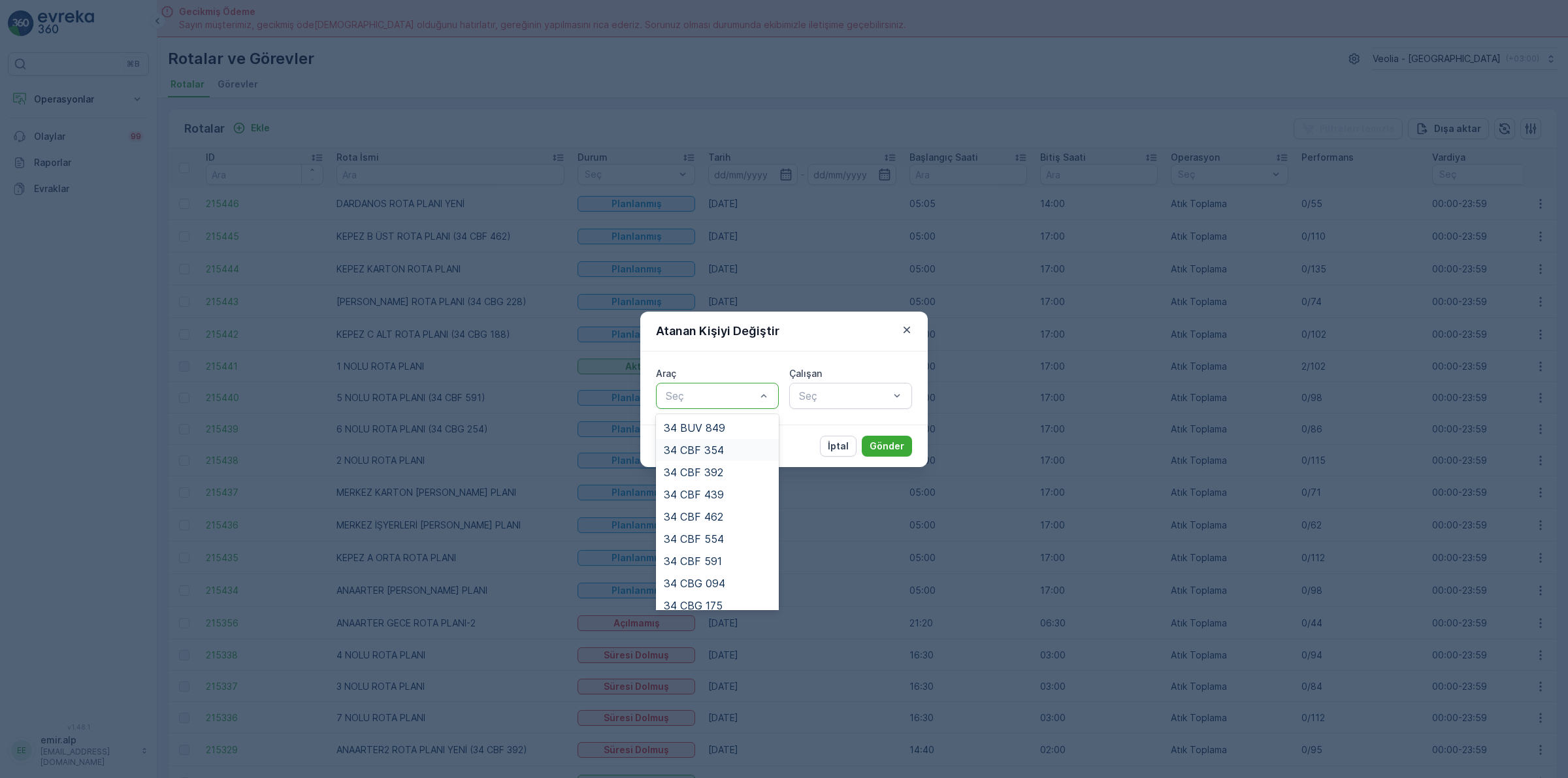
click at [725, 444] on div "34 CBF 354" at bounding box center [717, 450] width 107 height 12
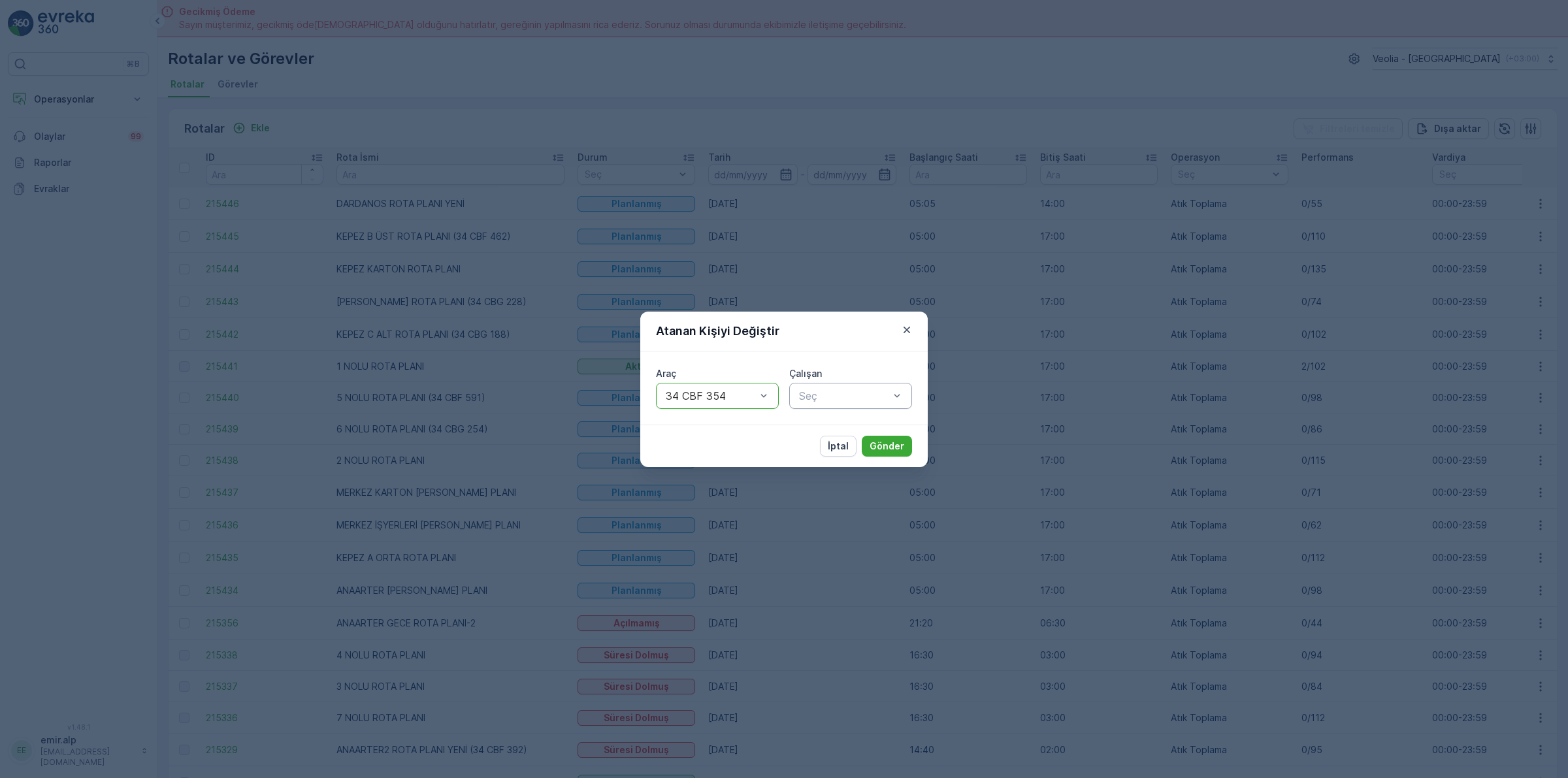
click at [795, 386] on div "Seç" at bounding box center [850, 396] width 122 height 26
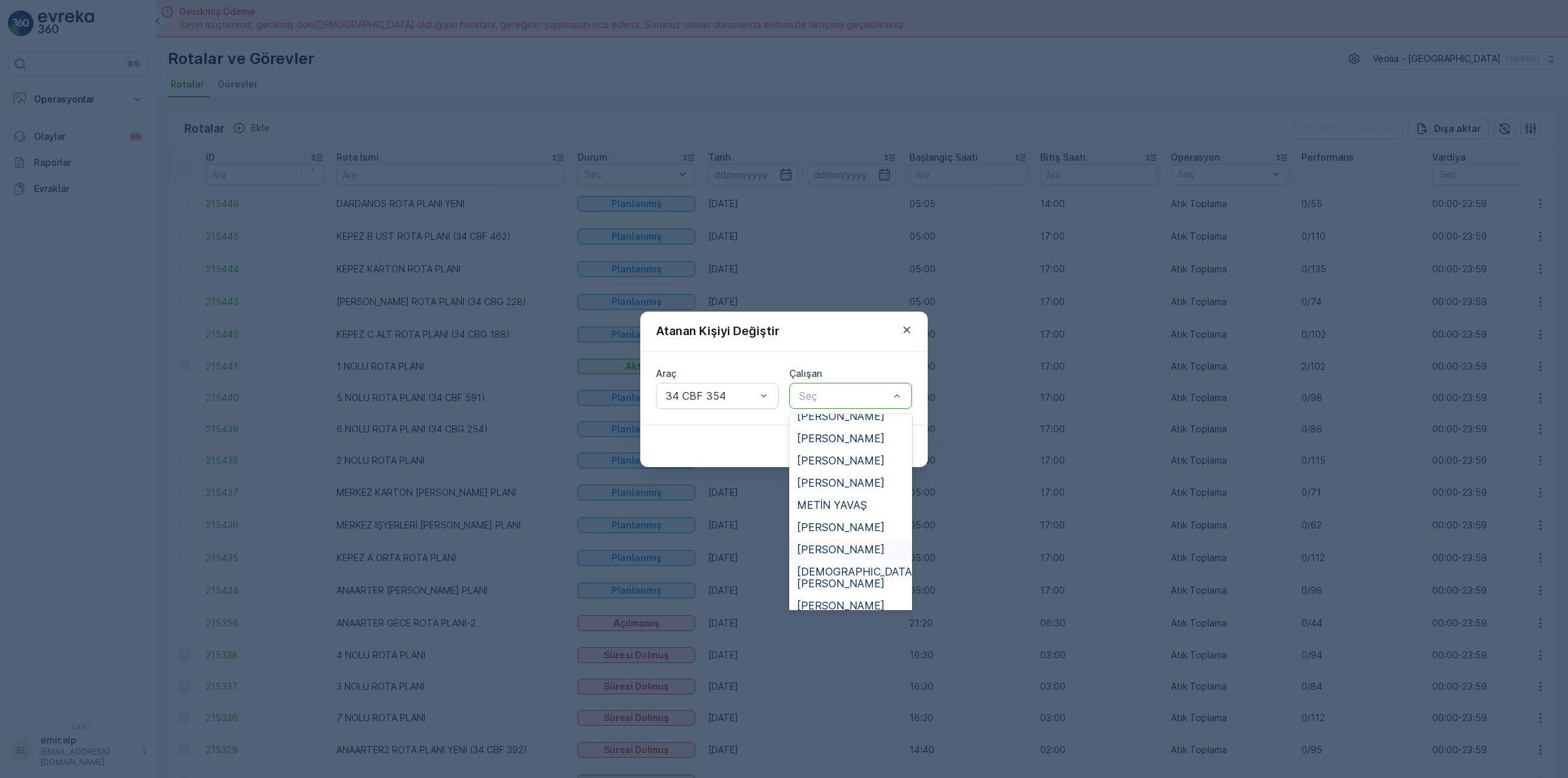
scroll to position [653, 0]
click at [841, 544] on div "[PERSON_NAME]" at bounding box center [850, 556] width 122 height 23
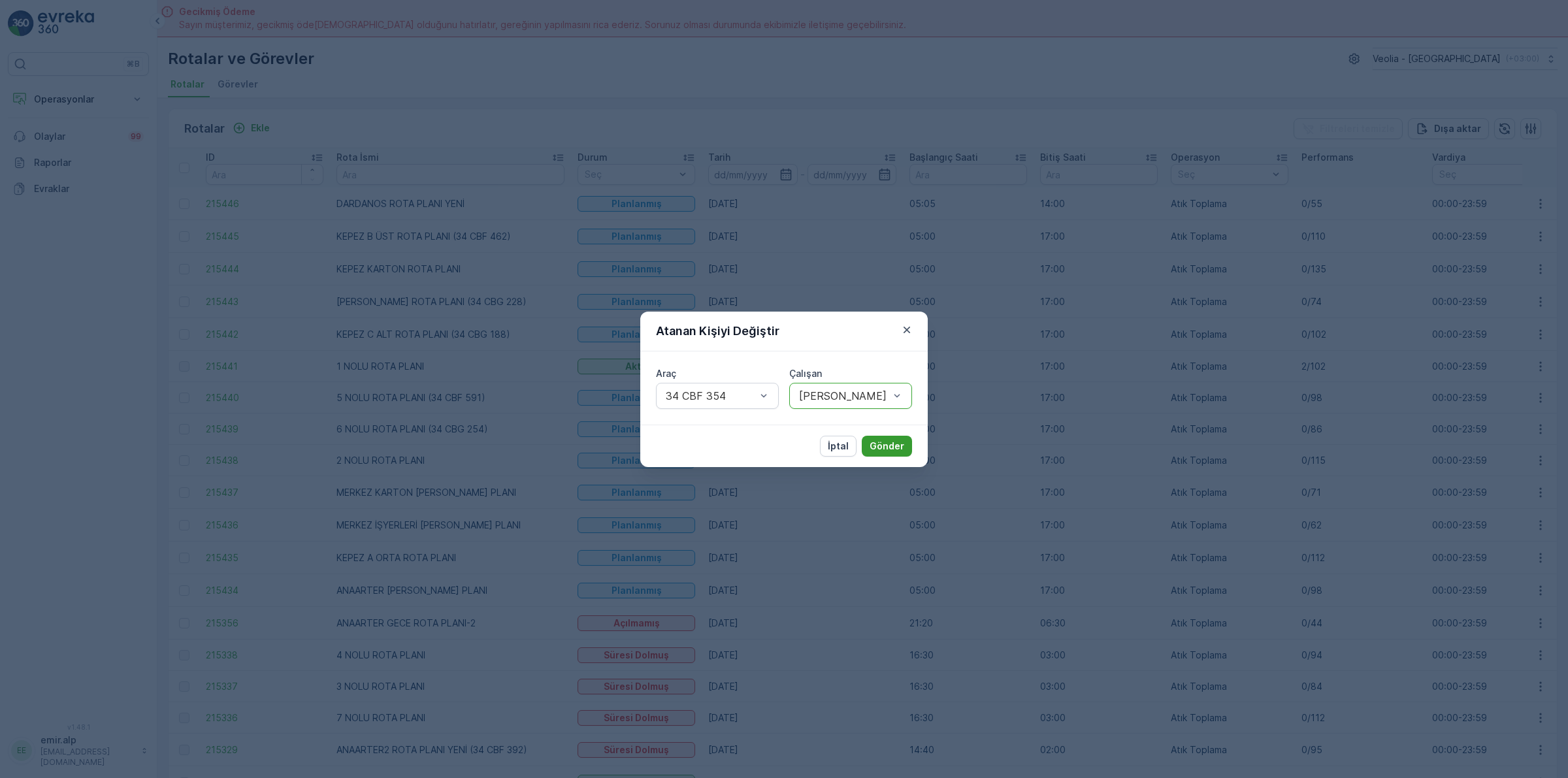
click at [903, 441] on p "Gönder" at bounding box center [887, 445] width 35 height 13
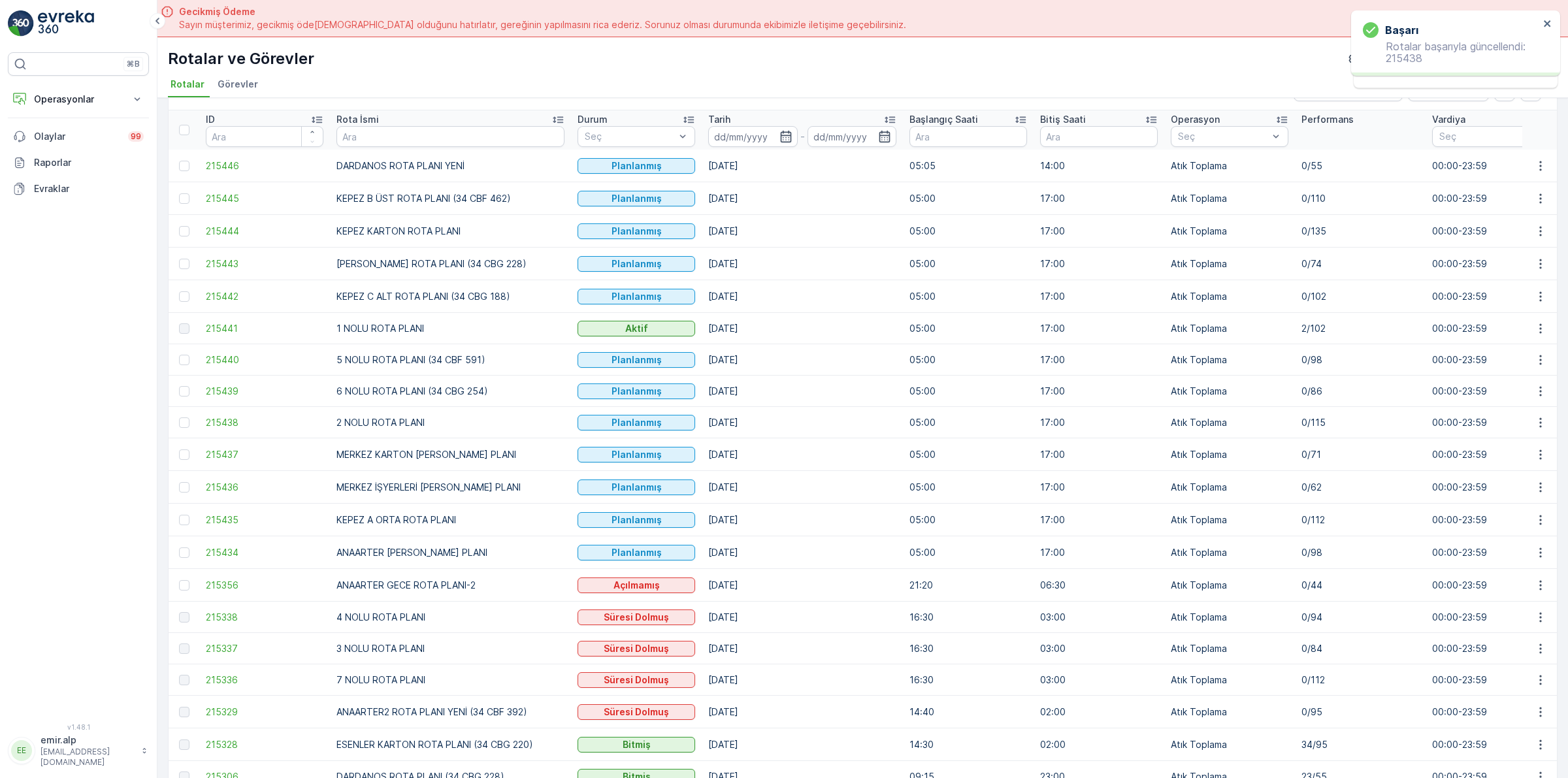
scroll to position [82, 0]
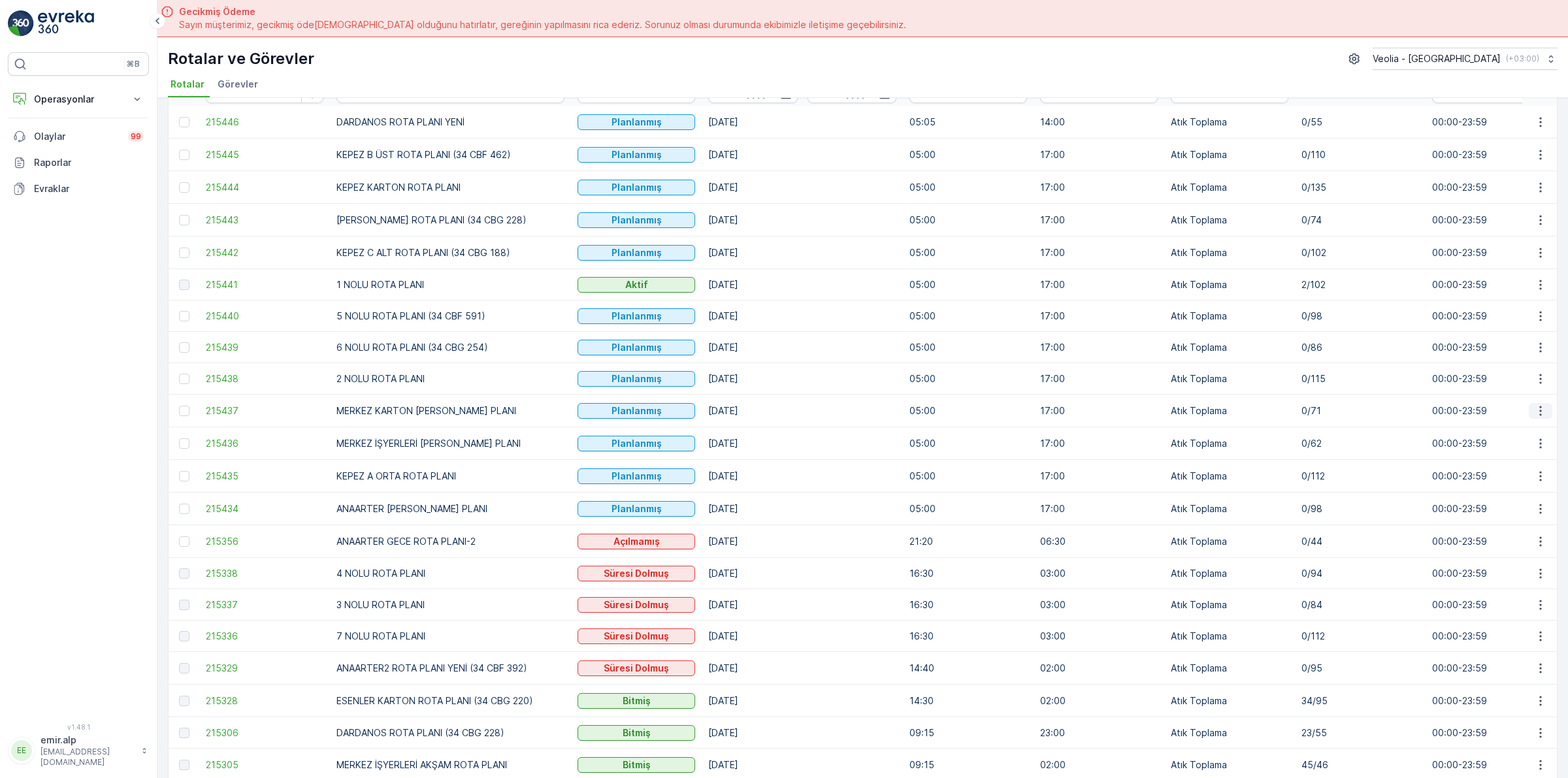
click at [1531, 418] on button "button" at bounding box center [1540, 411] width 23 height 16
click at [1537, 487] on span "Atanan Kişiyi Değiştir" at bounding box center [1504, 485] width 91 height 13
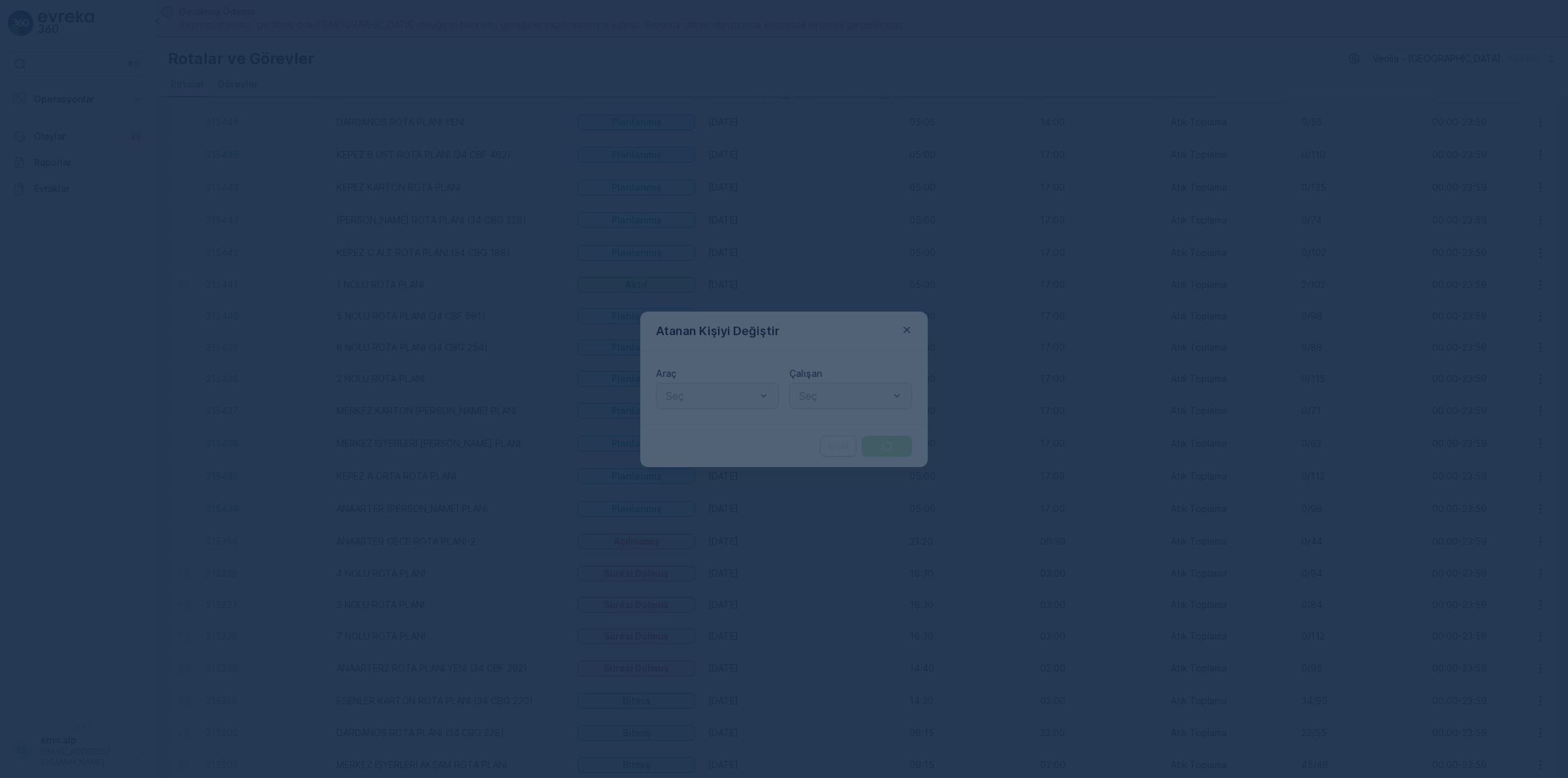
click at [727, 386] on div "Seç" at bounding box center [717, 396] width 122 height 26
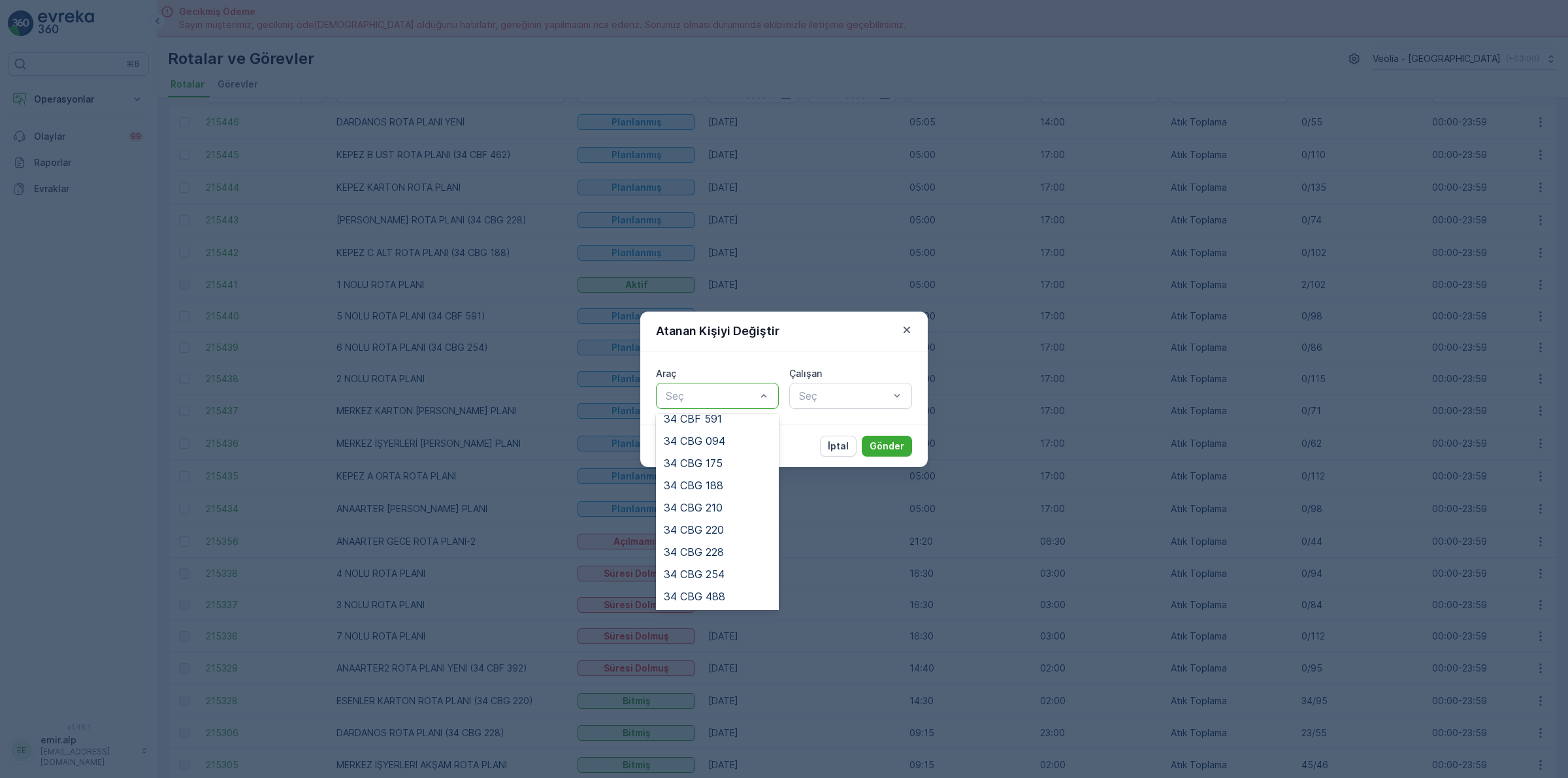
scroll to position [297, 0]
click at [731, 533] on div "34 NGP 316" at bounding box center [717, 531] width 107 height 12
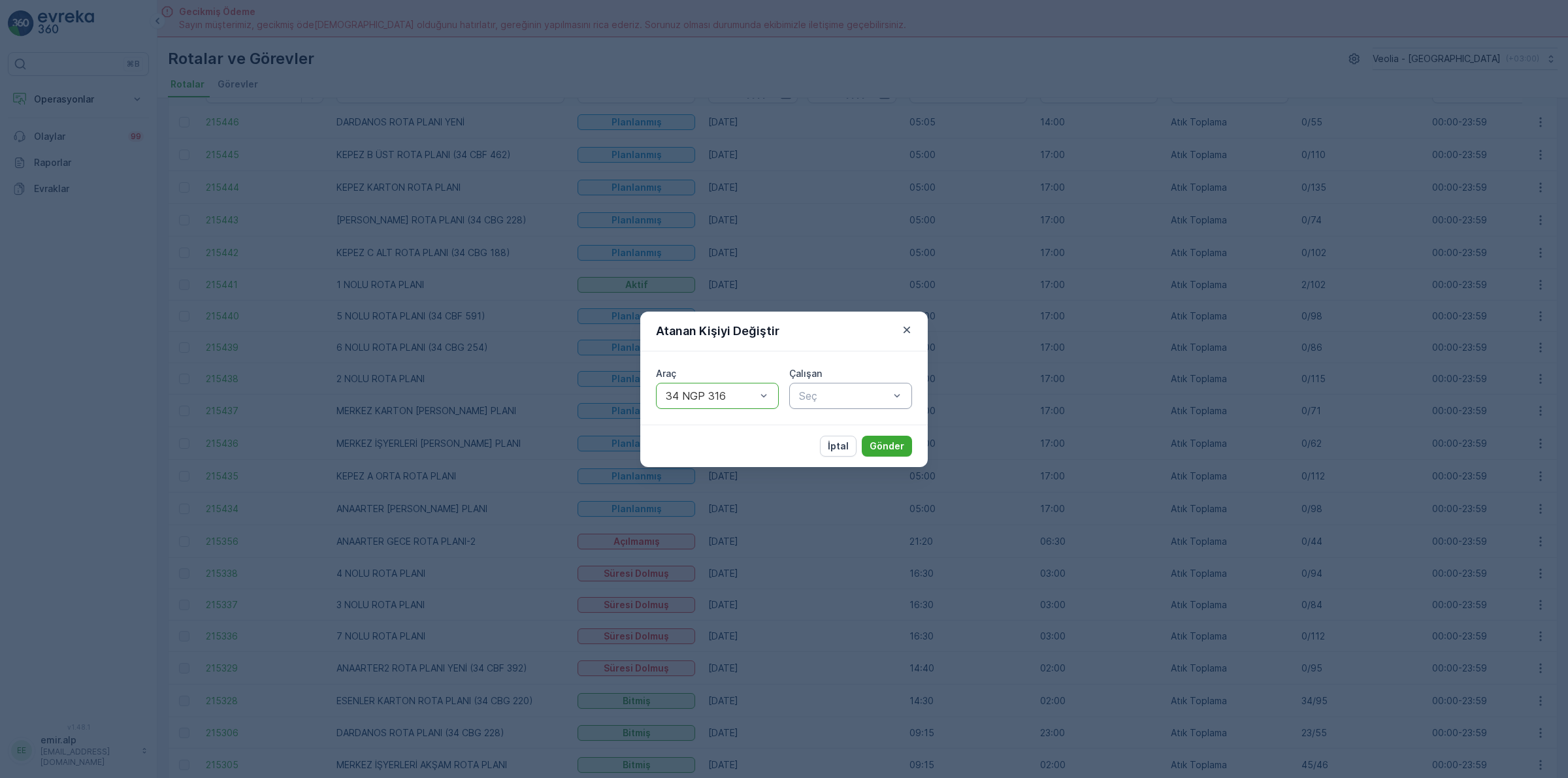
click at [833, 407] on div "Seç" at bounding box center [850, 396] width 122 height 26
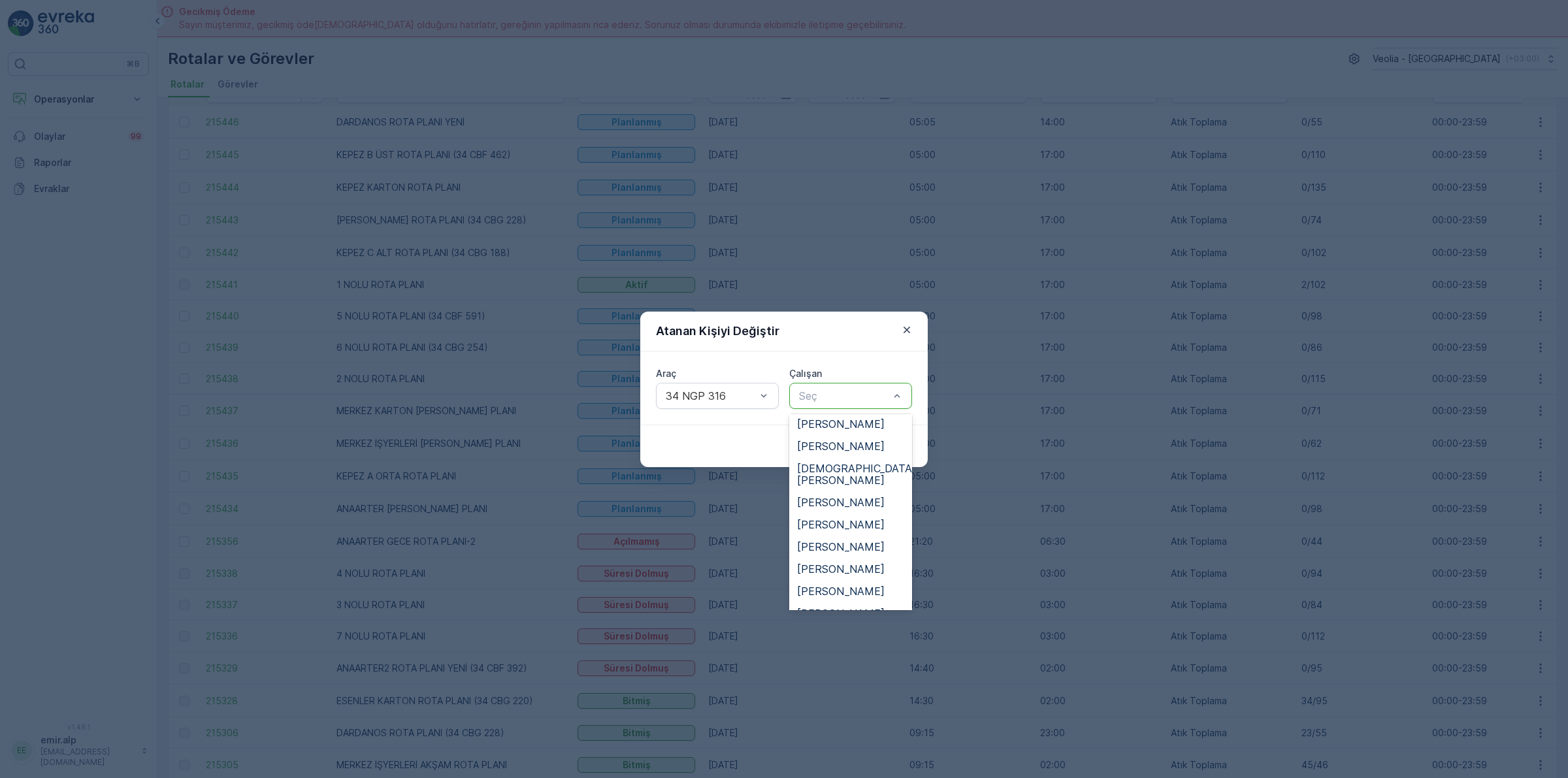
scroll to position [653, 0]
click at [833, 484] on span "[PERSON_NAME]" at bounding box center [841, 490] width 88 height 12
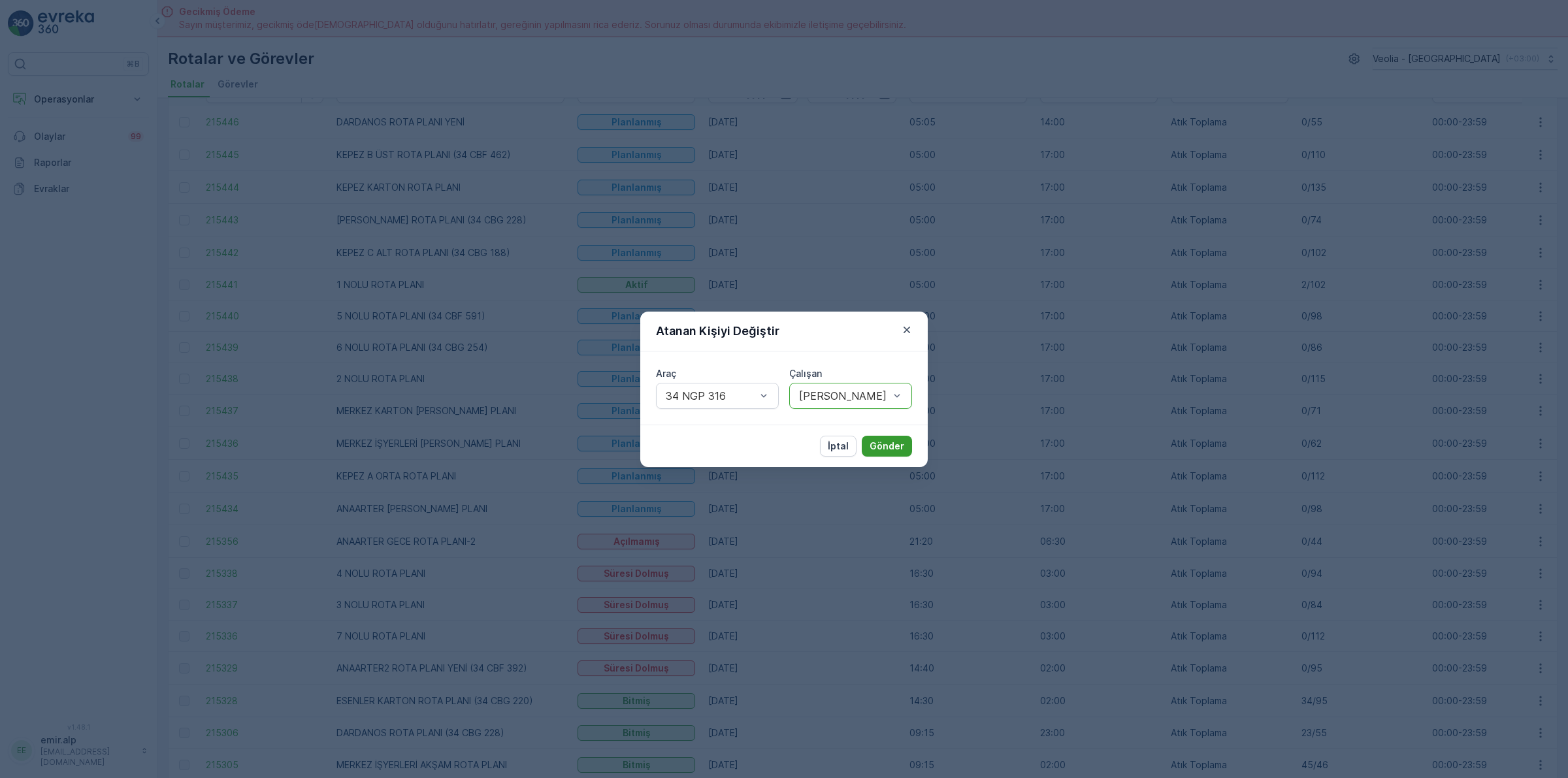
click at [884, 452] on p "Gönder" at bounding box center [887, 445] width 35 height 13
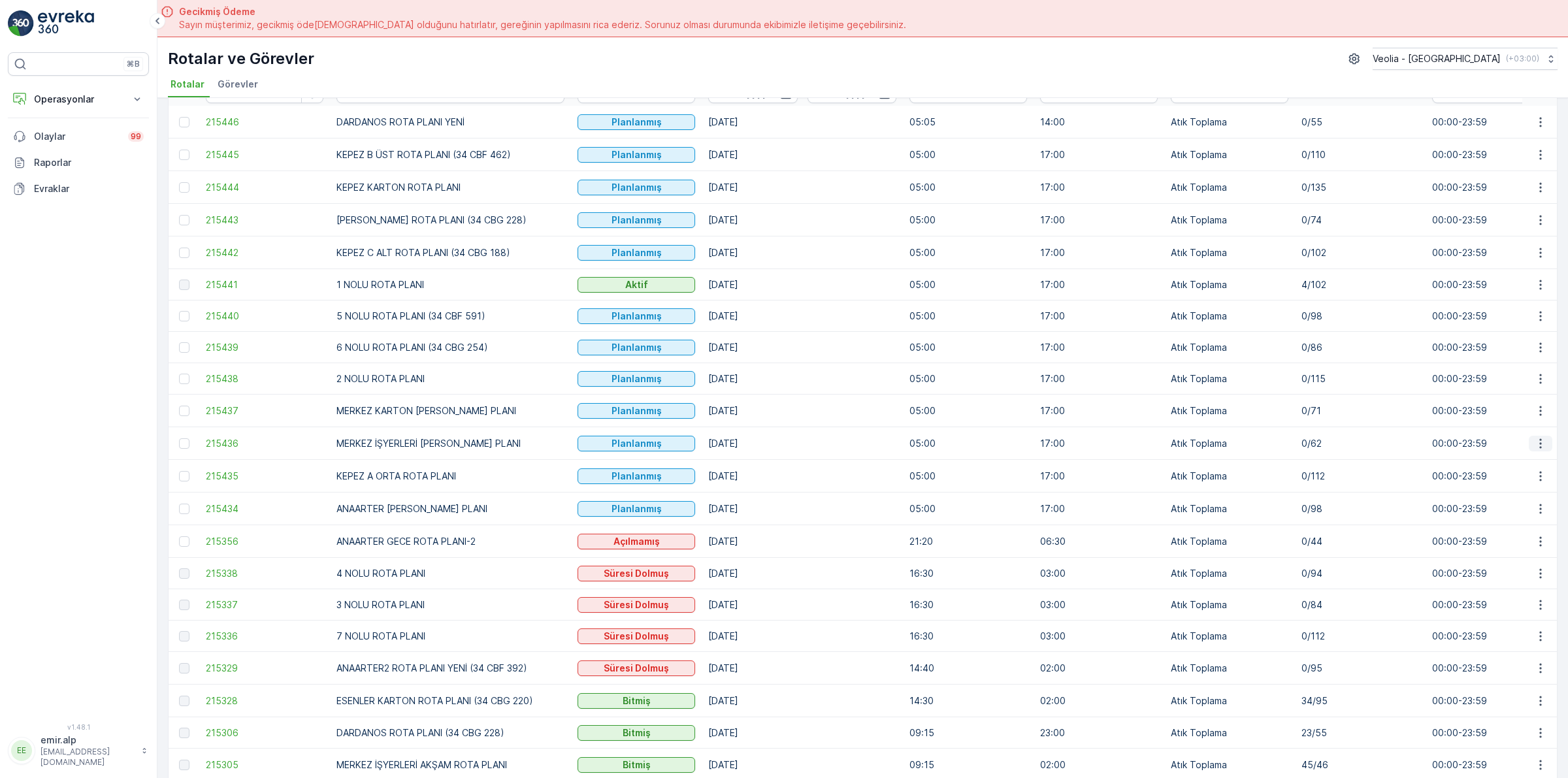
click at [1537, 436] on button "button" at bounding box center [1540, 444] width 23 height 16
click at [1527, 519] on span "Atanan Kişiyi Değiştir" at bounding box center [1504, 518] width 91 height 13
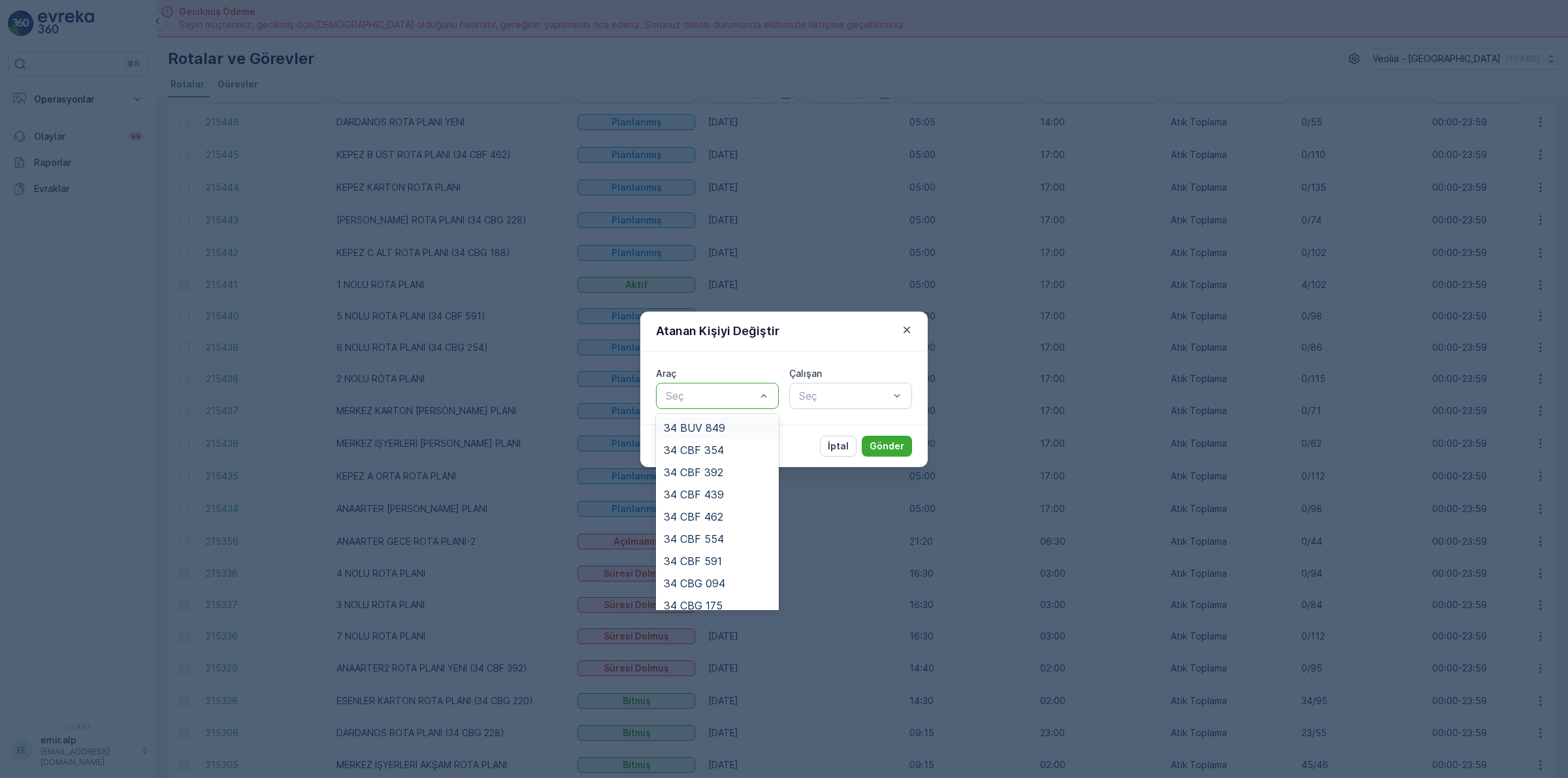
click at [691, 392] on div at bounding box center [711, 396] width 93 height 12
click at [726, 502] on div "34 NGP 242" at bounding box center [717, 508] width 107 height 12
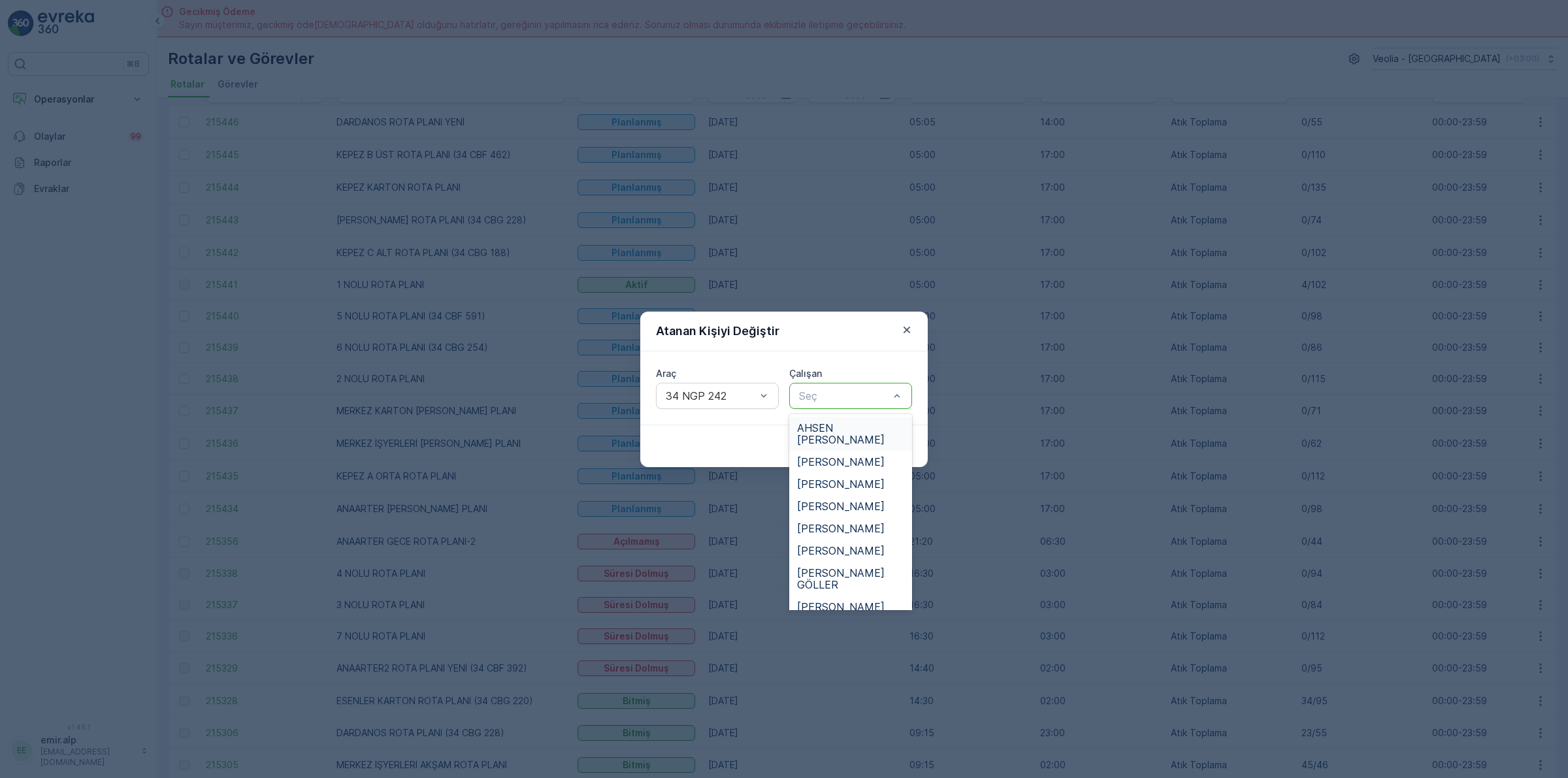
click at [830, 397] on div at bounding box center [844, 396] width 93 height 12
click at [837, 550] on span "[PERSON_NAME]" at bounding box center [841, 556] width 88 height 12
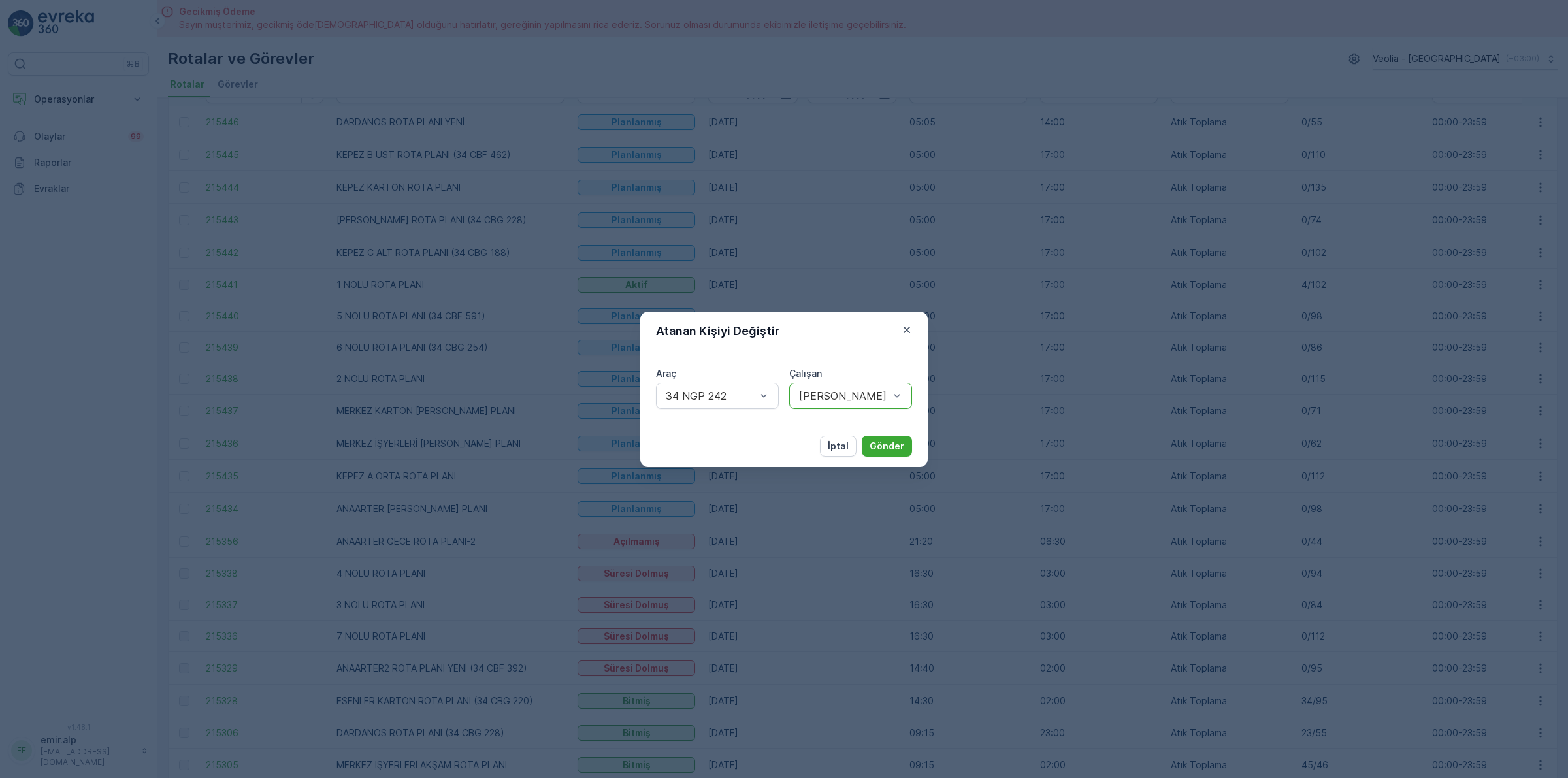
click at [913, 379] on div "Araç 34 NGP 242 Çalışan option [PERSON_NAME], selected. [PERSON_NAME]" at bounding box center [784, 388] width 288 height 73
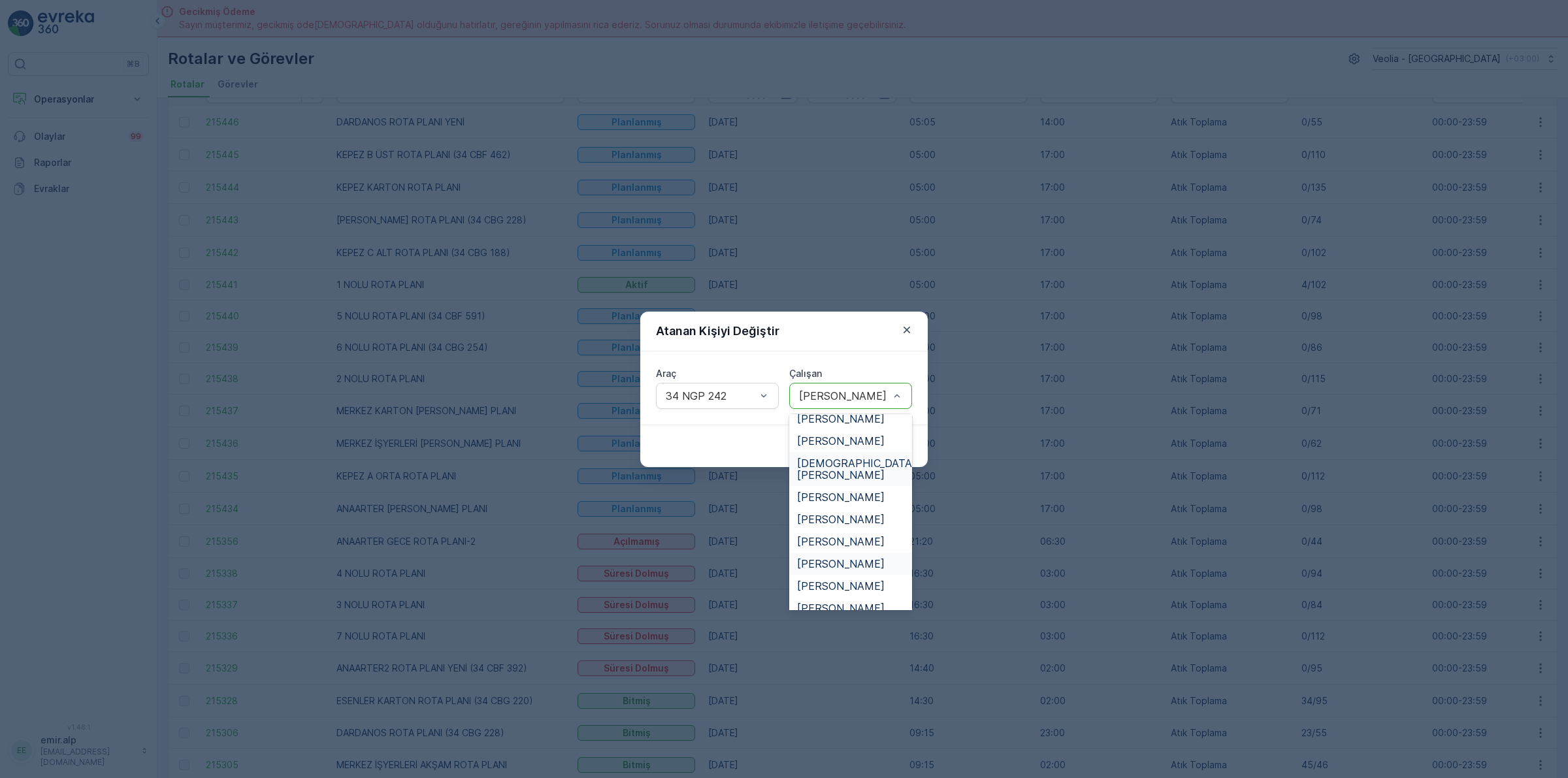
scroll to position [653, 0]
click at [856, 567] on div "[PERSON_NAME]" at bounding box center [850, 578] width 122 height 23
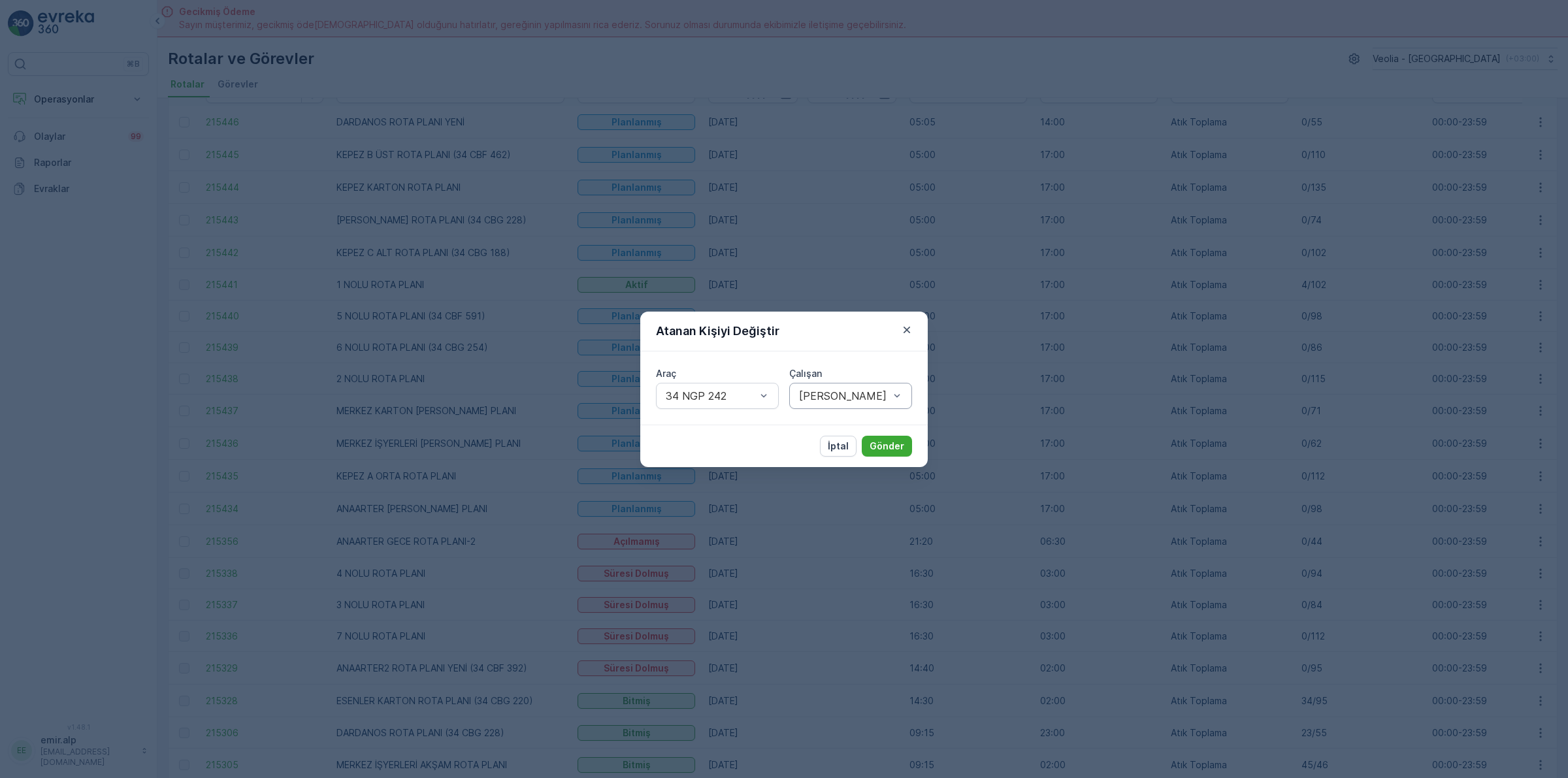
click at [889, 432] on div "İptal Gönder" at bounding box center [784, 445] width 288 height 43
click at [889, 442] on p "Gönder" at bounding box center [887, 445] width 35 height 13
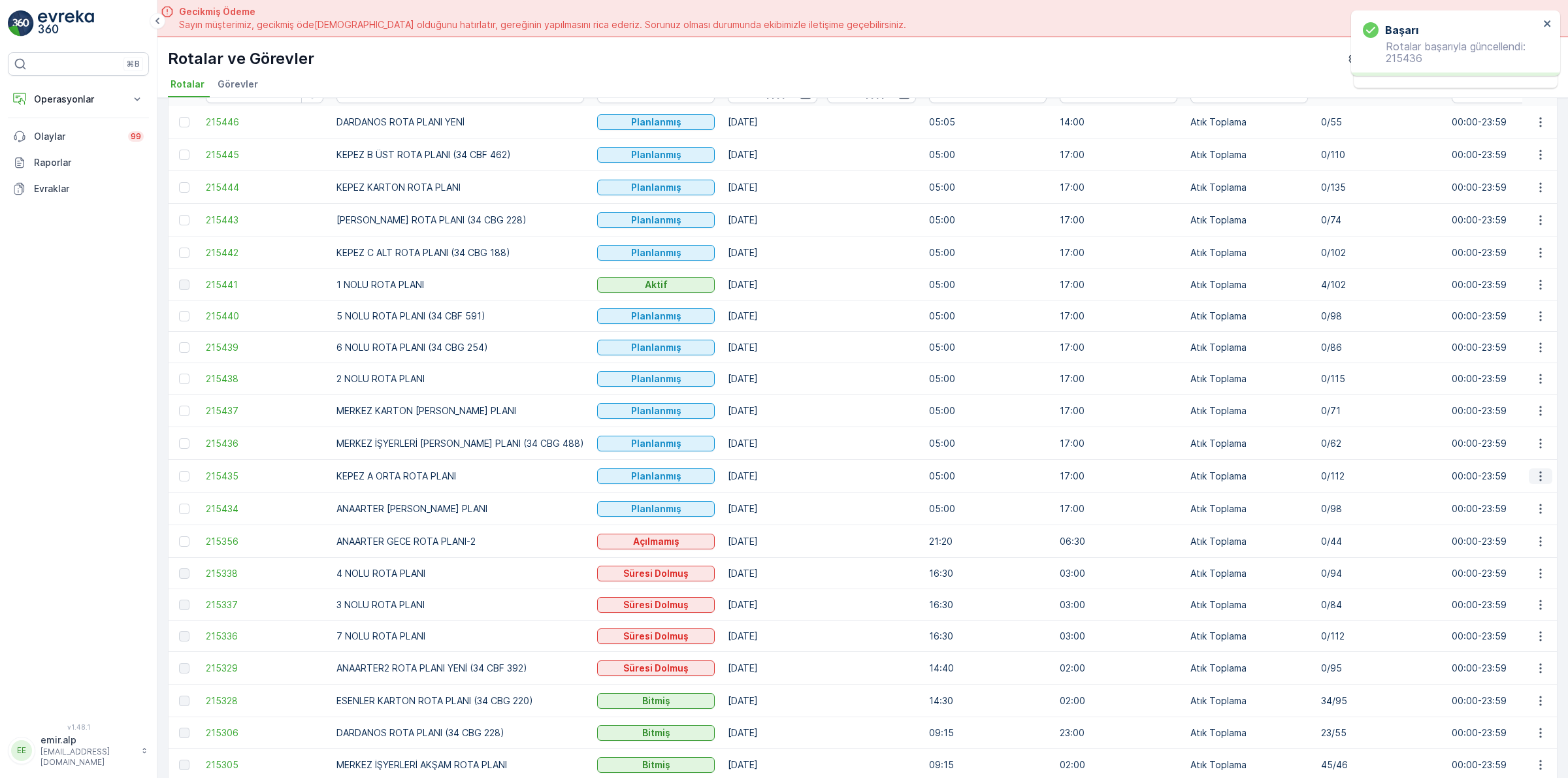
click at [1545, 471] on button "button" at bounding box center [1540, 476] width 23 height 16
drag, startPoint x: 1518, startPoint y: 549, endPoint x: 1510, endPoint y: 545, distance: 8.9
click at [1510, 545] on span "Atanan Kişiyi Değiştir" at bounding box center [1504, 551] width 91 height 13
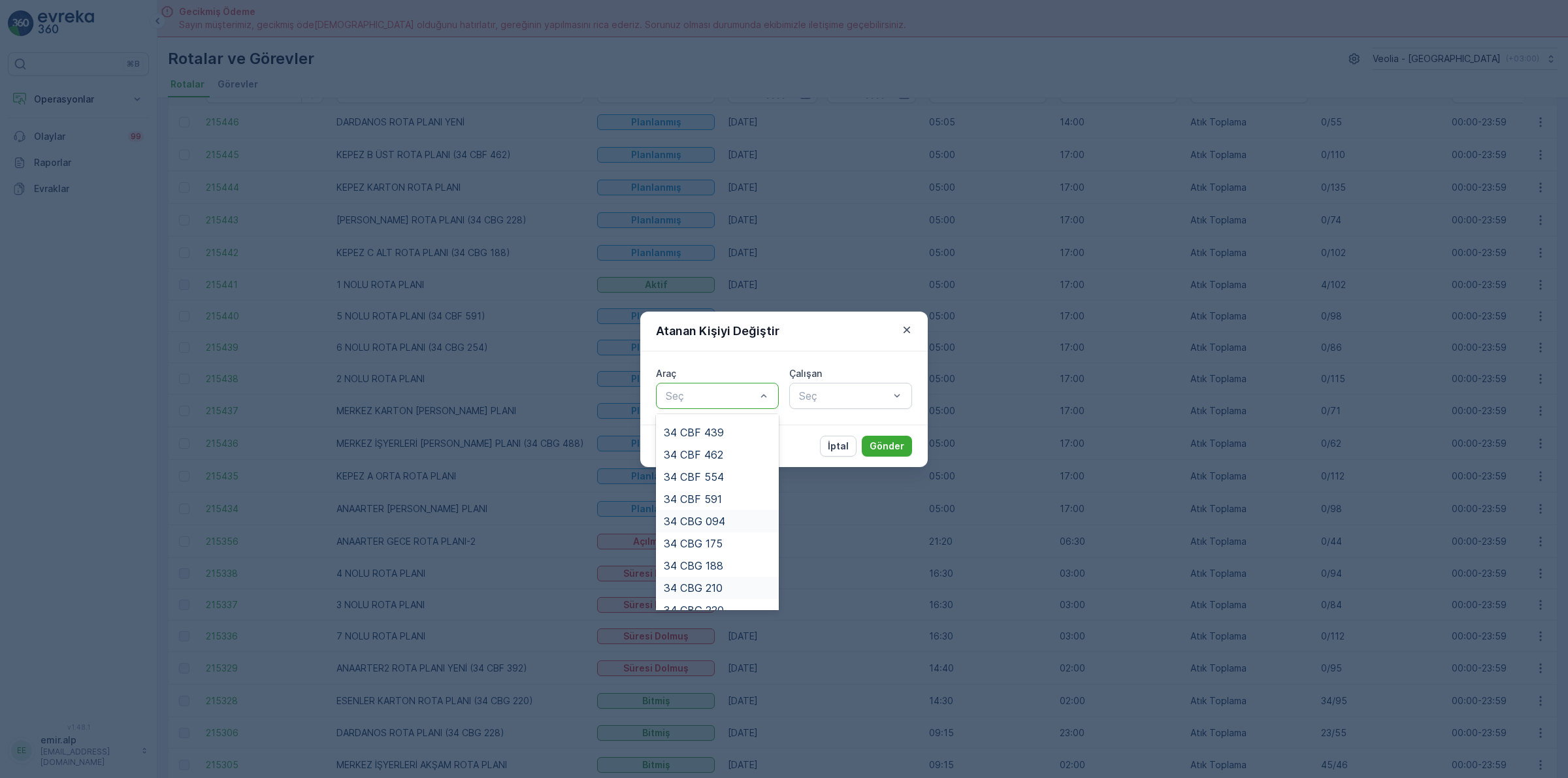
scroll to position [245, 0]
click at [716, 446] on span "34 CBG 228" at bounding box center [693, 450] width 60 height 12
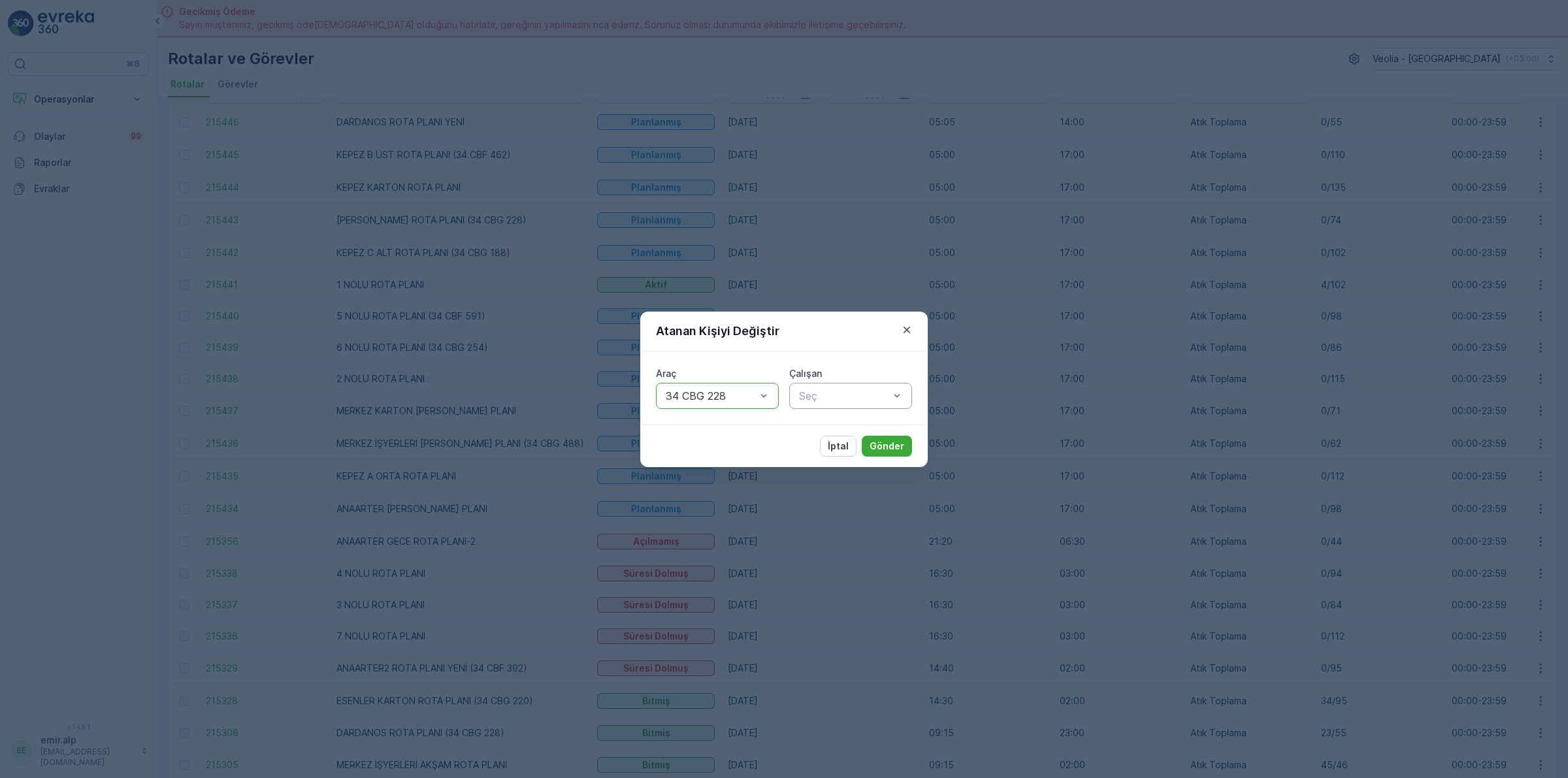
click at [846, 389] on div "Seç" at bounding box center [844, 396] width 93 height 16
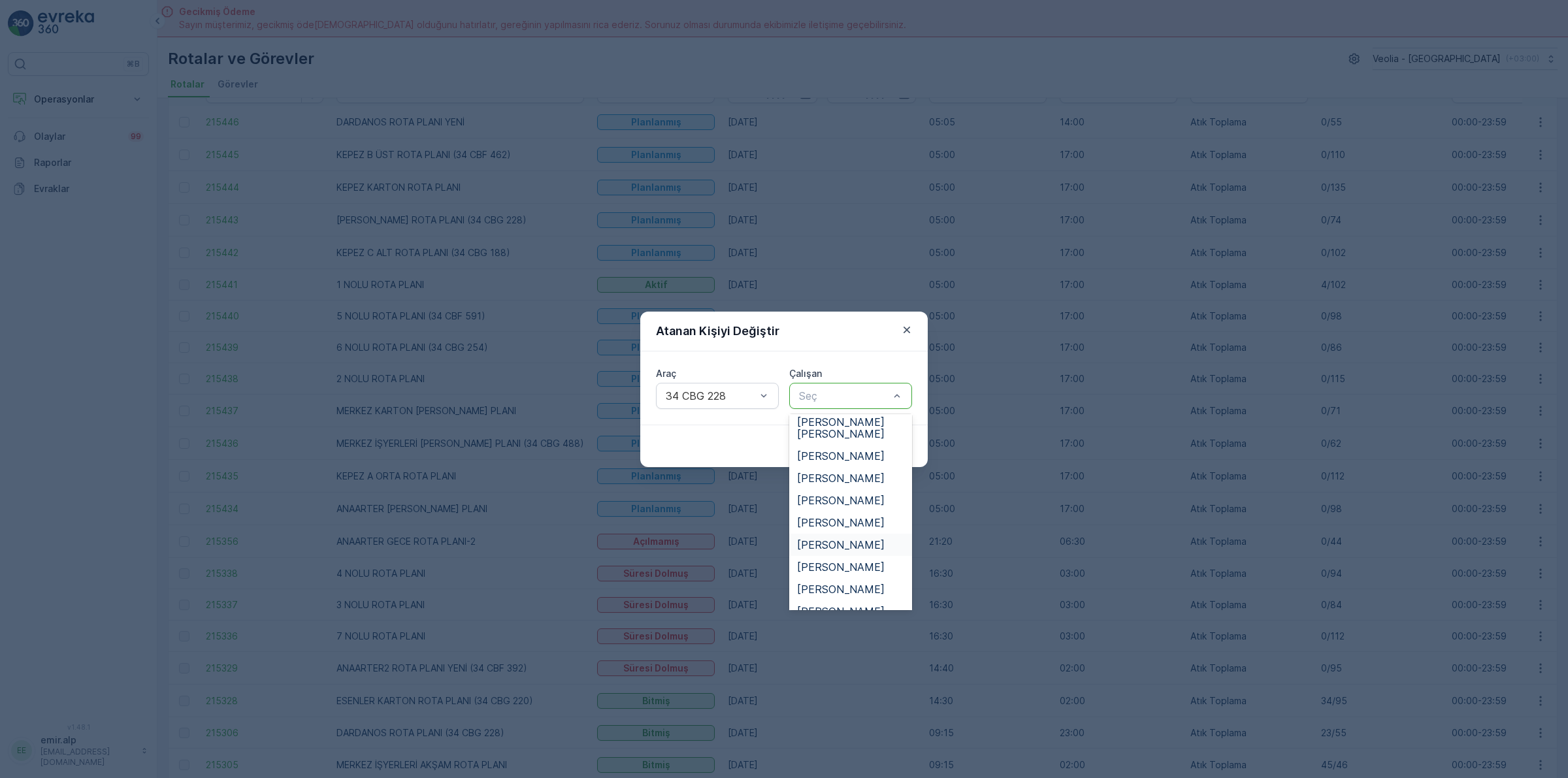
scroll to position [326, 0]
click at [850, 554] on span "[PERSON_NAME]" at bounding box center [841, 560] width 88 height 12
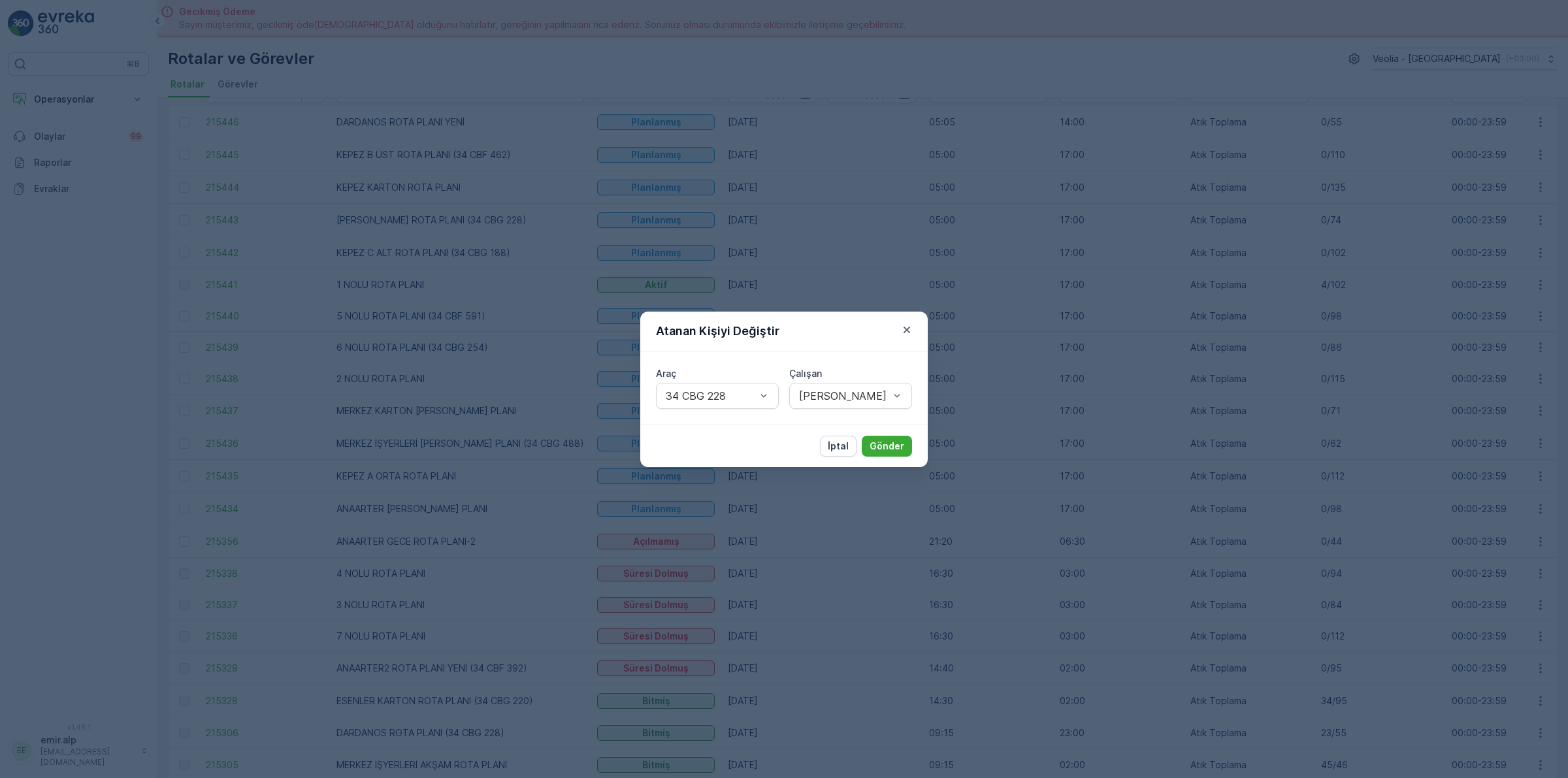
click at [890, 434] on div "İptal Gönder" at bounding box center [784, 445] width 288 height 43
click at [887, 436] on button "Gönder" at bounding box center [887, 446] width 50 height 21
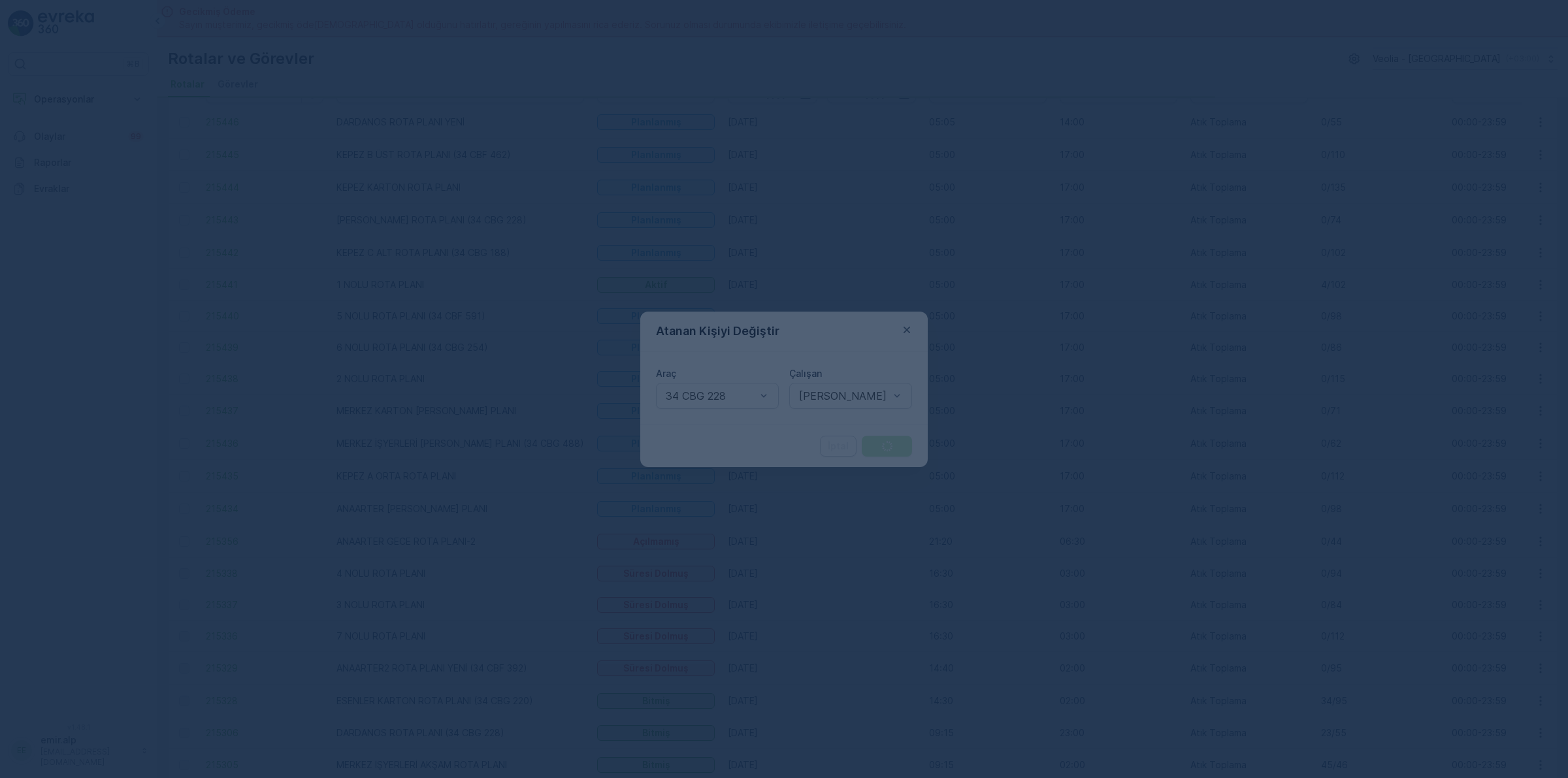
click at [883, 442] on div at bounding box center [784, 389] width 1568 height 778
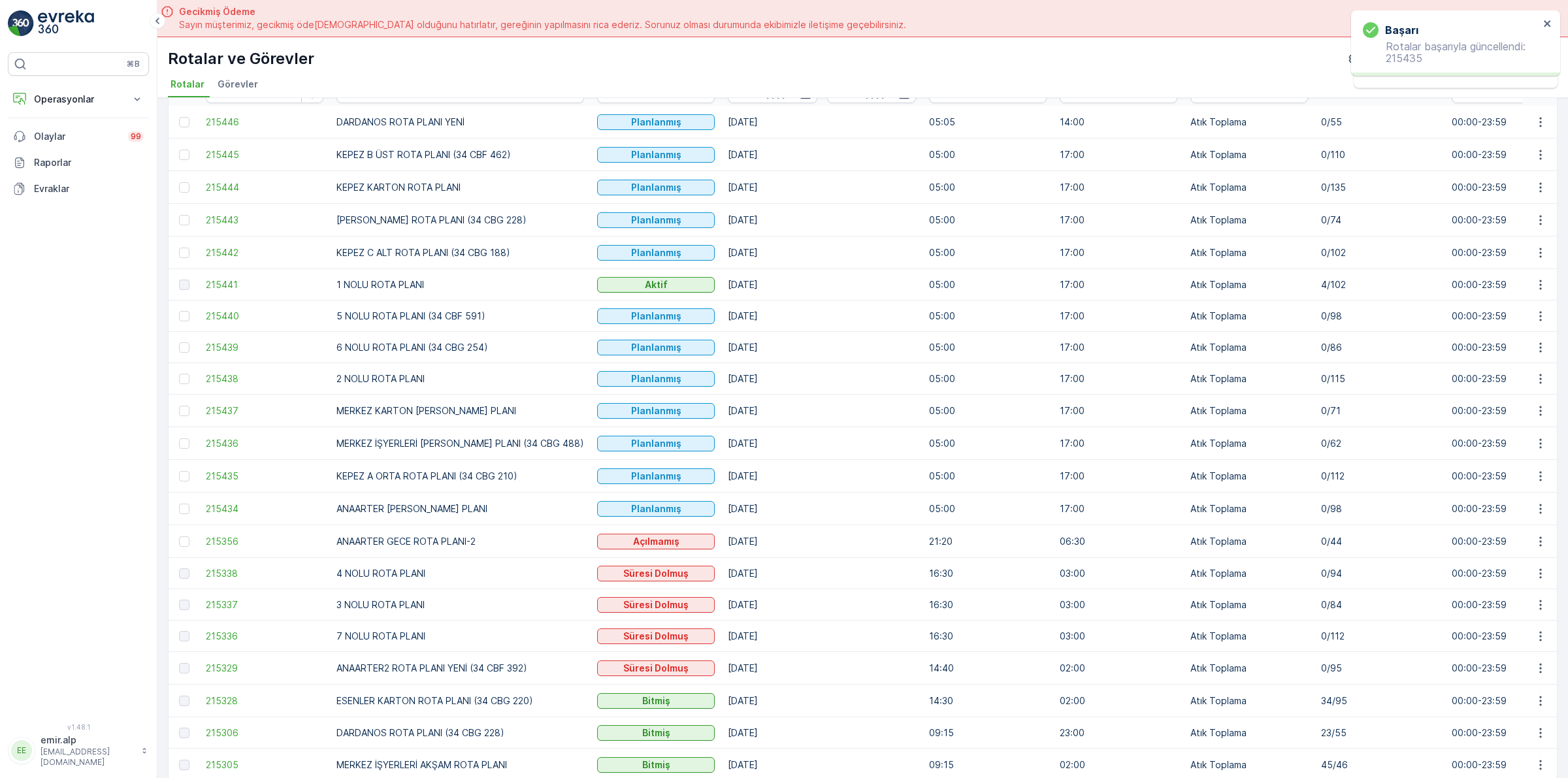
click at [1523, 511] on td at bounding box center [1540, 509] width 36 height 33
click at [1537, 511] on icon "button" at bounding box center [1540, 508] width 13 height 13
click at [1523, 593] on ul "Daha fazla ayrıntı görün Rota Takibini Görüntüle Tarihçe Atanan Kişiyi Değiştir…" at bounding box center [1511, 569] width 120 height 102
click at [1519, 583] on span "Atanan Kişiyi Değiştir" at bounding box center [1504, 584] width 91 height 13
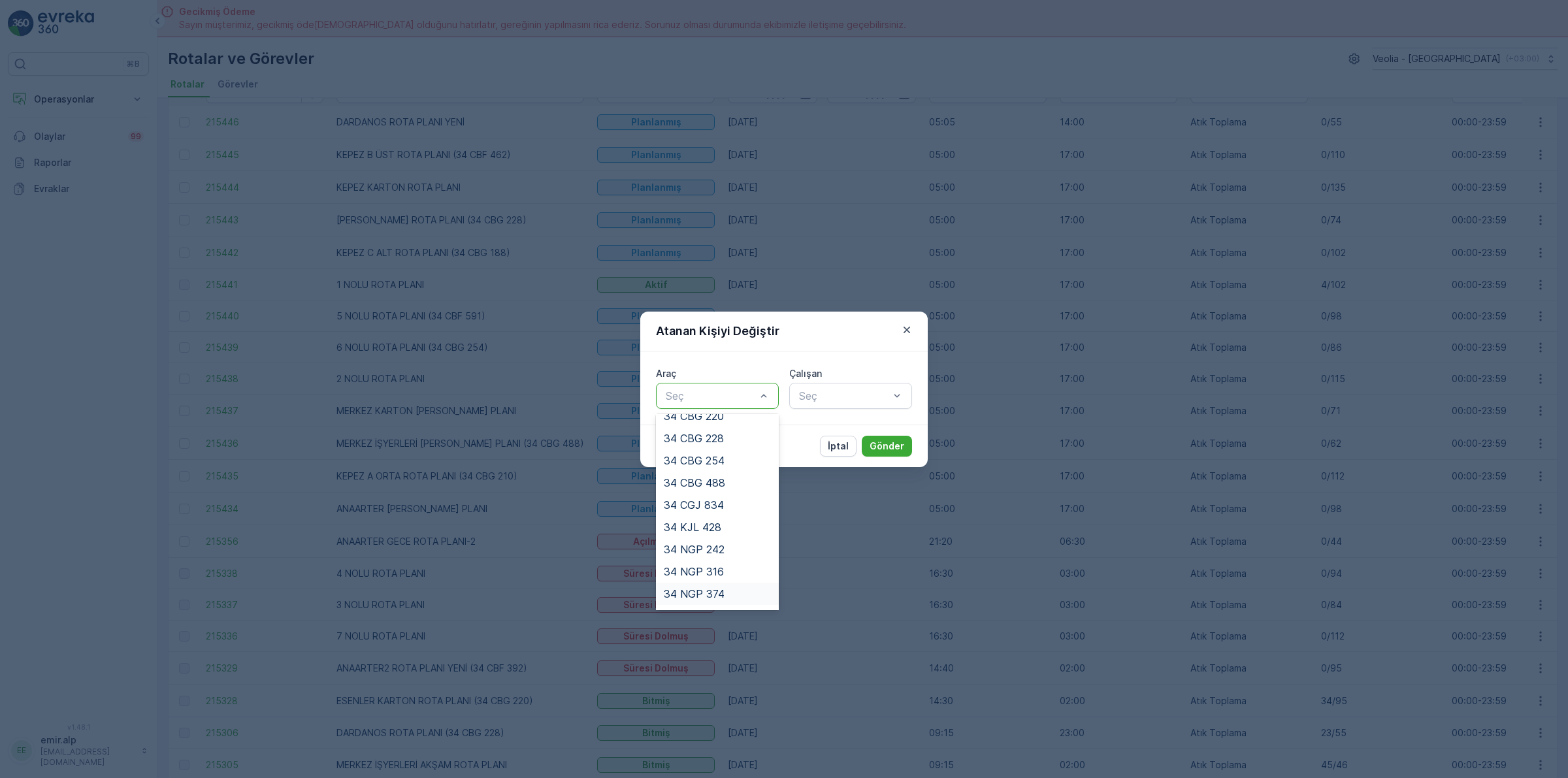
scroll to position [297, 0]
click at [731, 589] on div "34 NJA 886" at bounding box center [717, 597] width 122 height 23
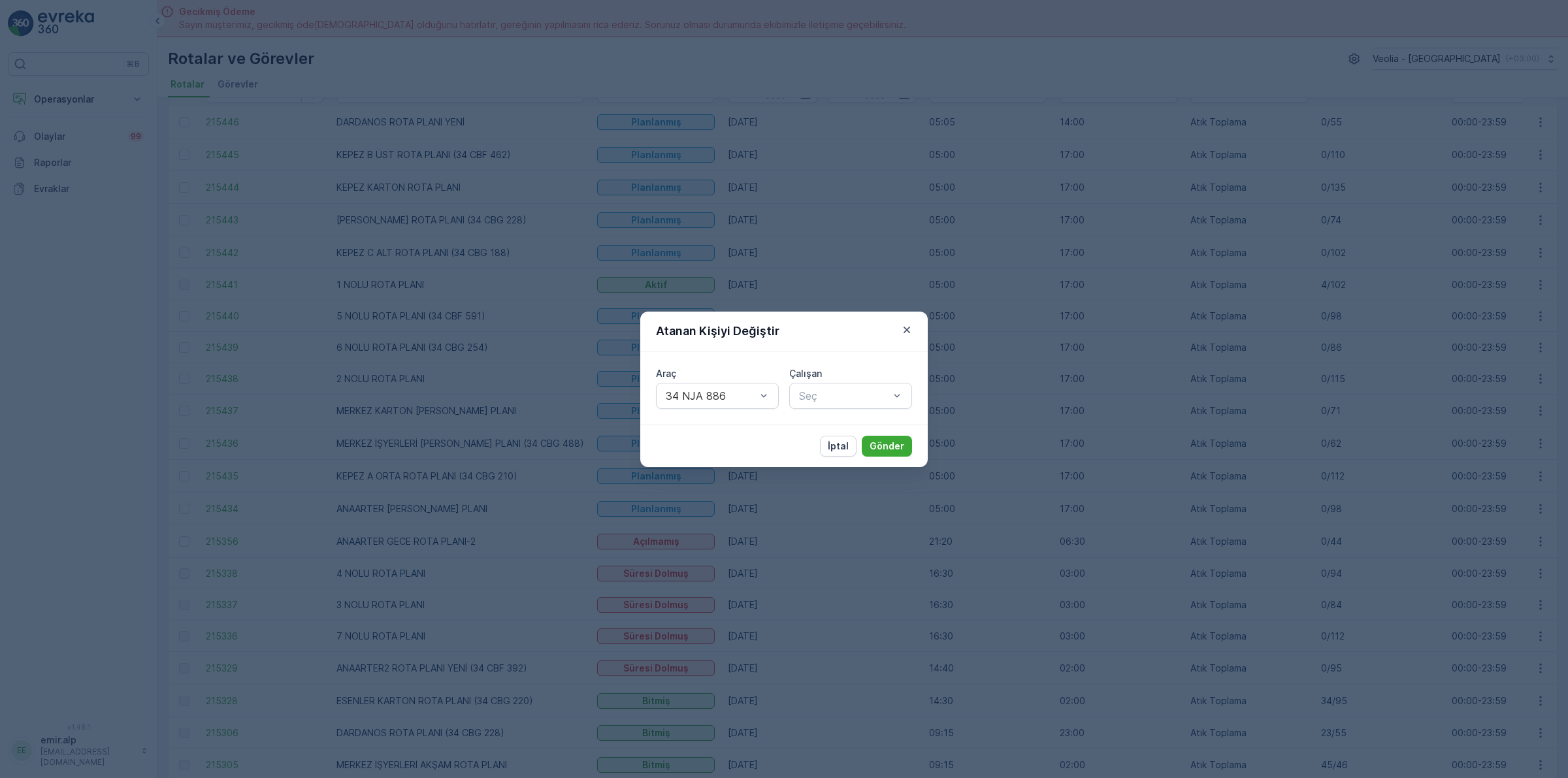
click at [817, 438] on div "İptal Gönder" at bounding box center [784, 445] width 288 height 43
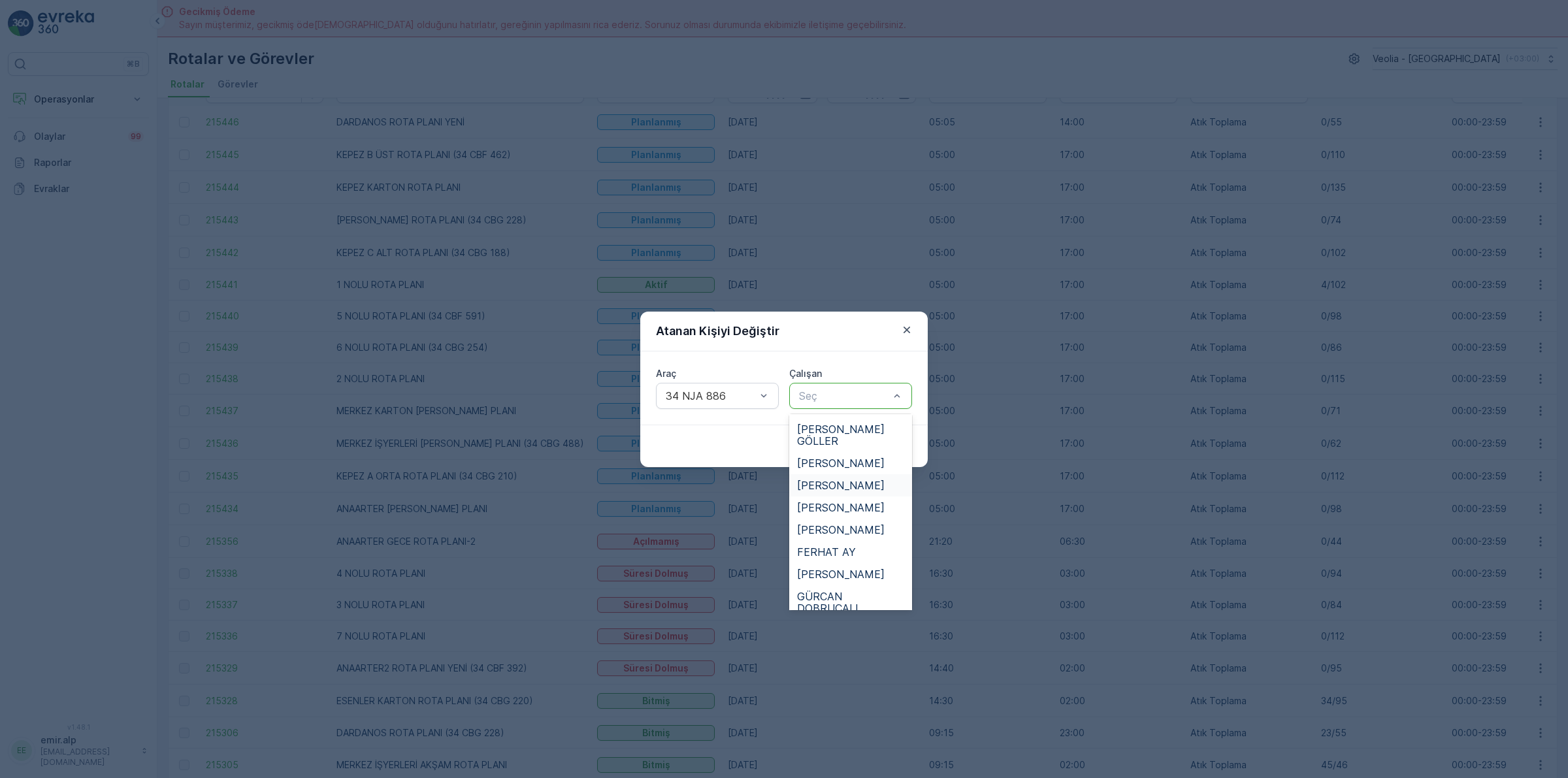
scroll to position [408, 0]
click at [863, 556] on div "[PERSON_NAME]" at bounding box center [850, 567] width 122 height 23
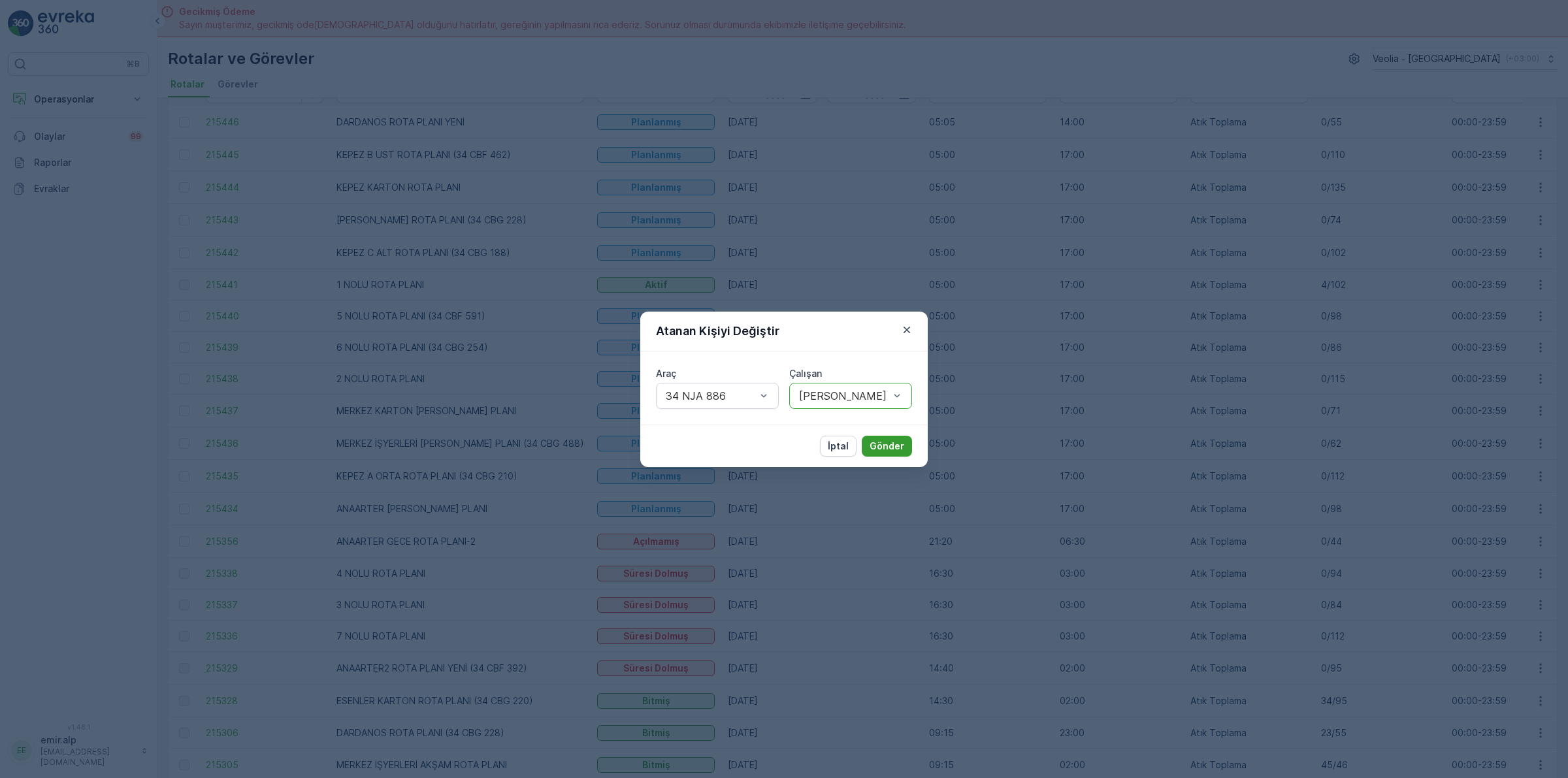
click at [883, 436] on button "Gönder" at bounding box center [887, 446] width 50 height 21
